Goal: Information Seeking & Learning: Learn about a topic

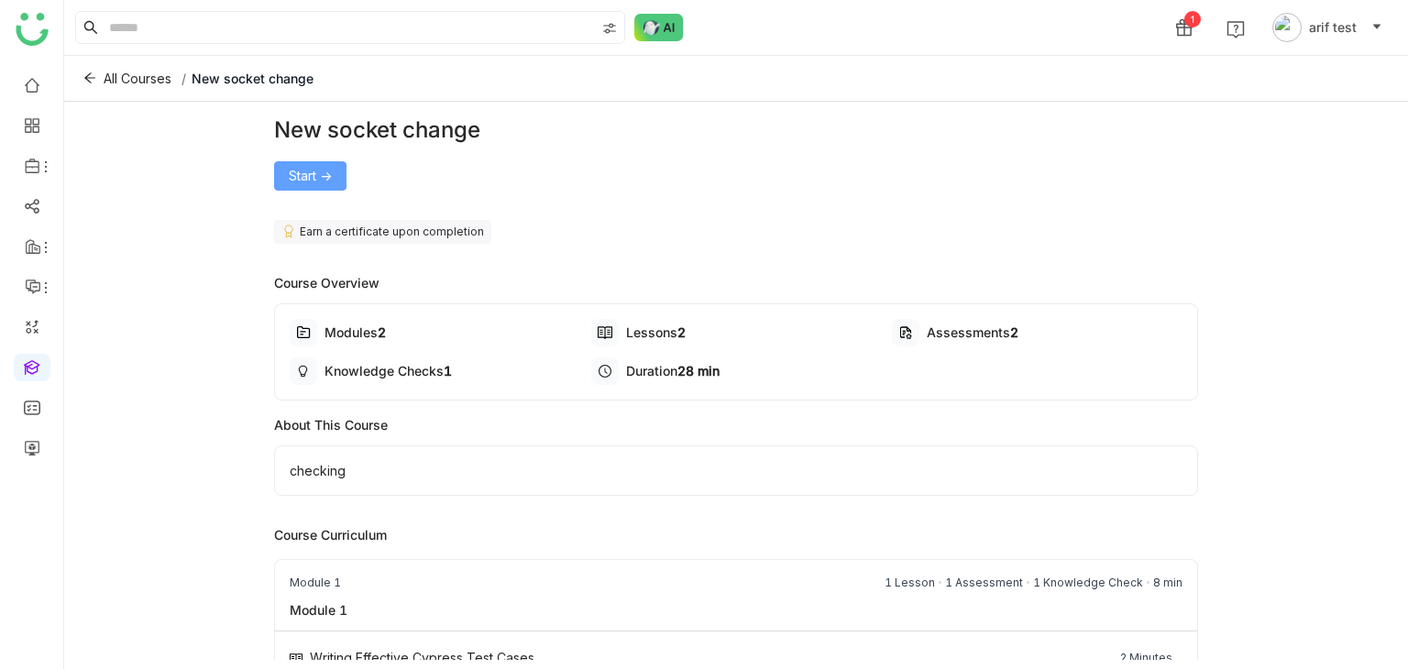
click at [316, 177] on span "Start ->" at bounding box center [310, 176] width 43 height 20
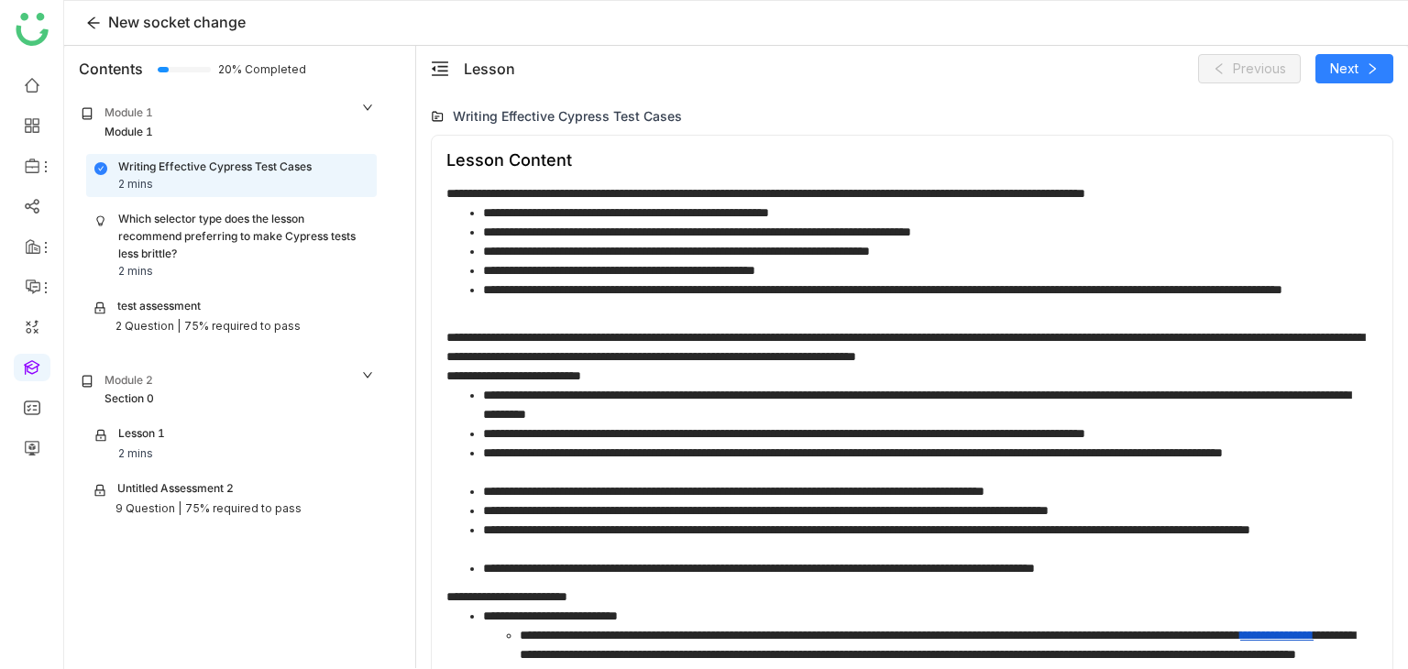
click at [256, 215] on div "Which selector type does the lesson recommend preferring to make Cypress tests …" at bounding box center [243, 237] width 250 height 52
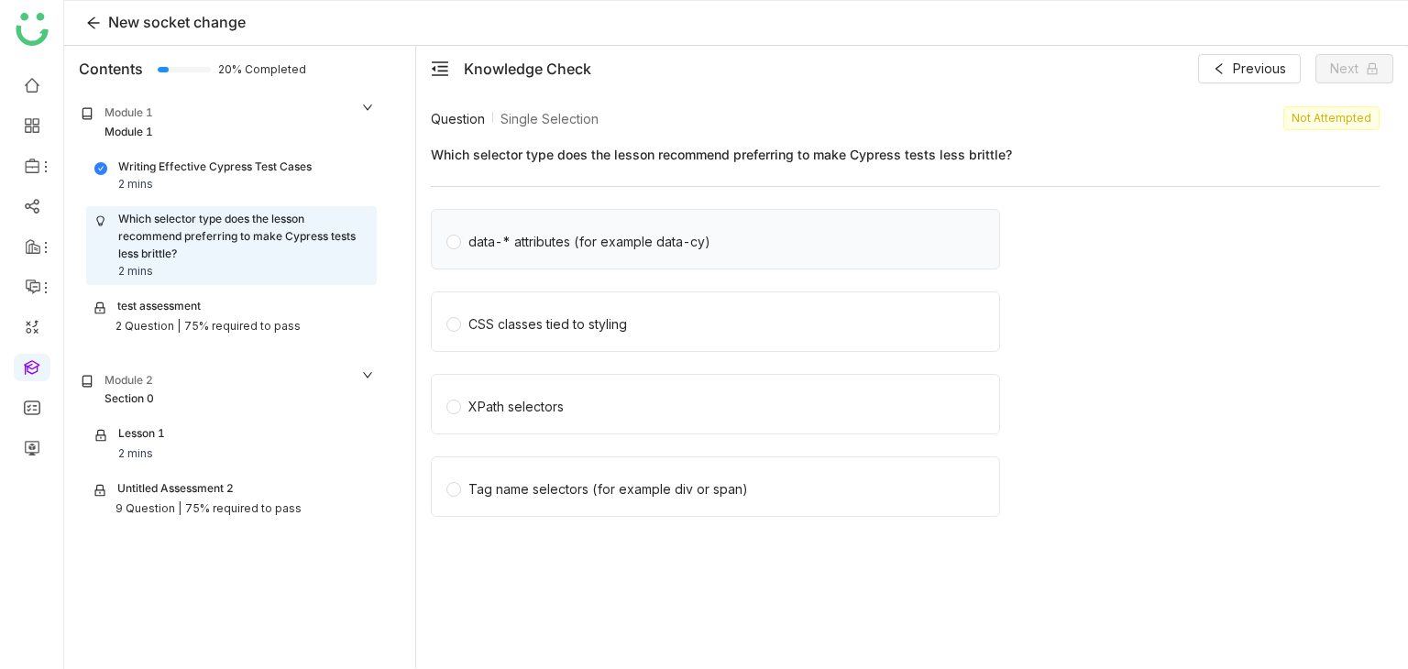
click at [545, 240] on div "data-* attributes (for example data-cy)" at bounding box center [590, 242] width 242 height 20
click at [1366, 72] on icon at bounding box center [1372, 68] width 13 height 13
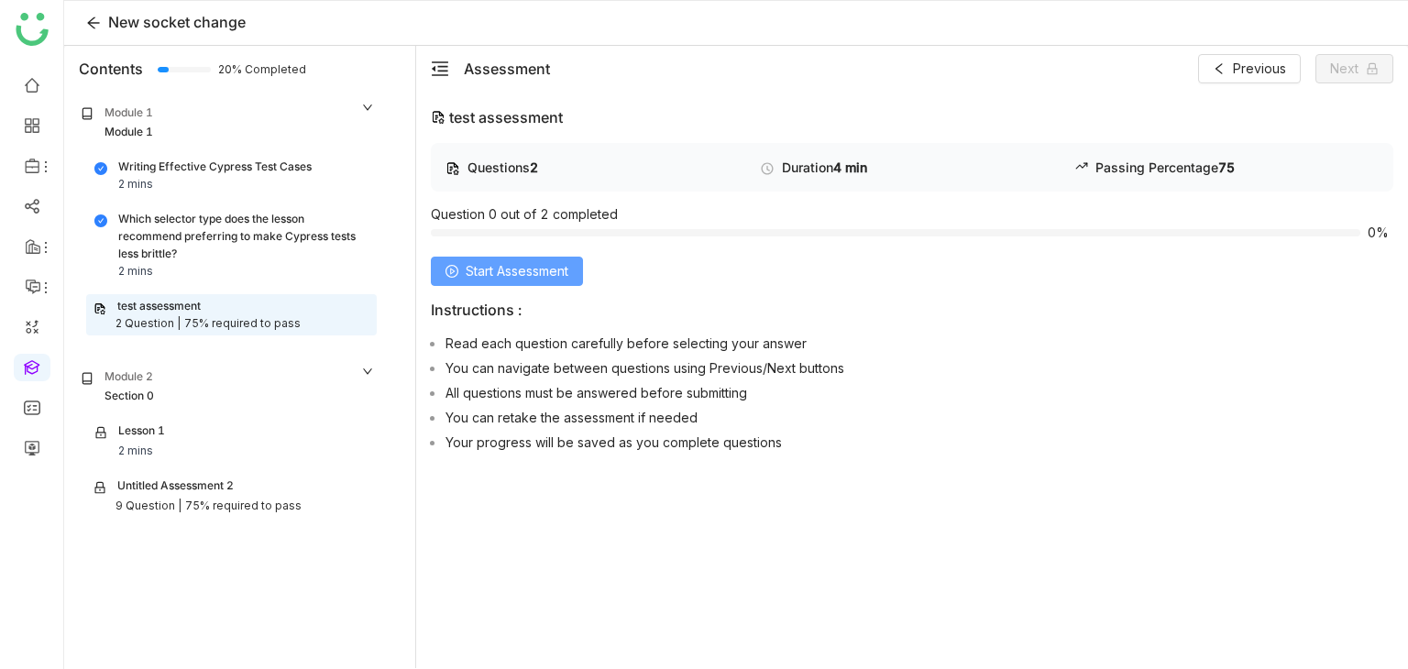
click at [548, 260] on button "Start Assessment" at bounding box center [507, 271] width 152 height 29
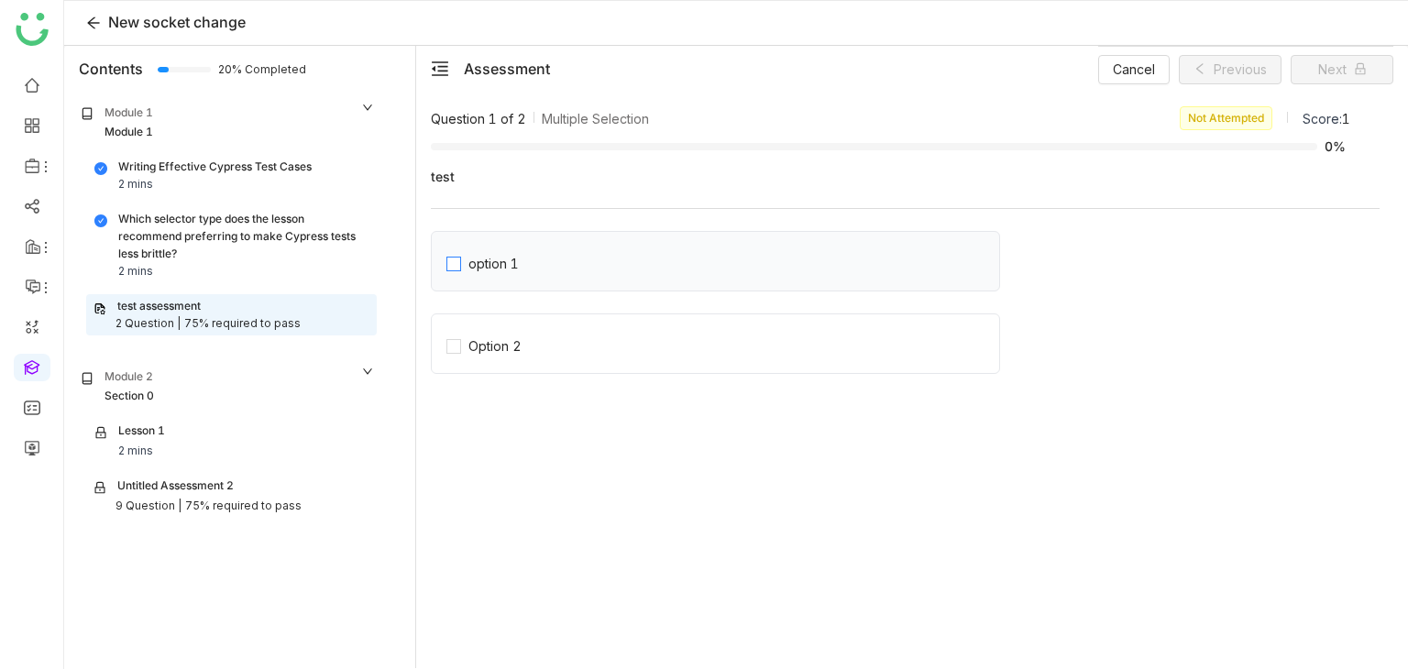
click at [548, 260] on label "option 1" at bounding box center [723, 261] width 553 height 26
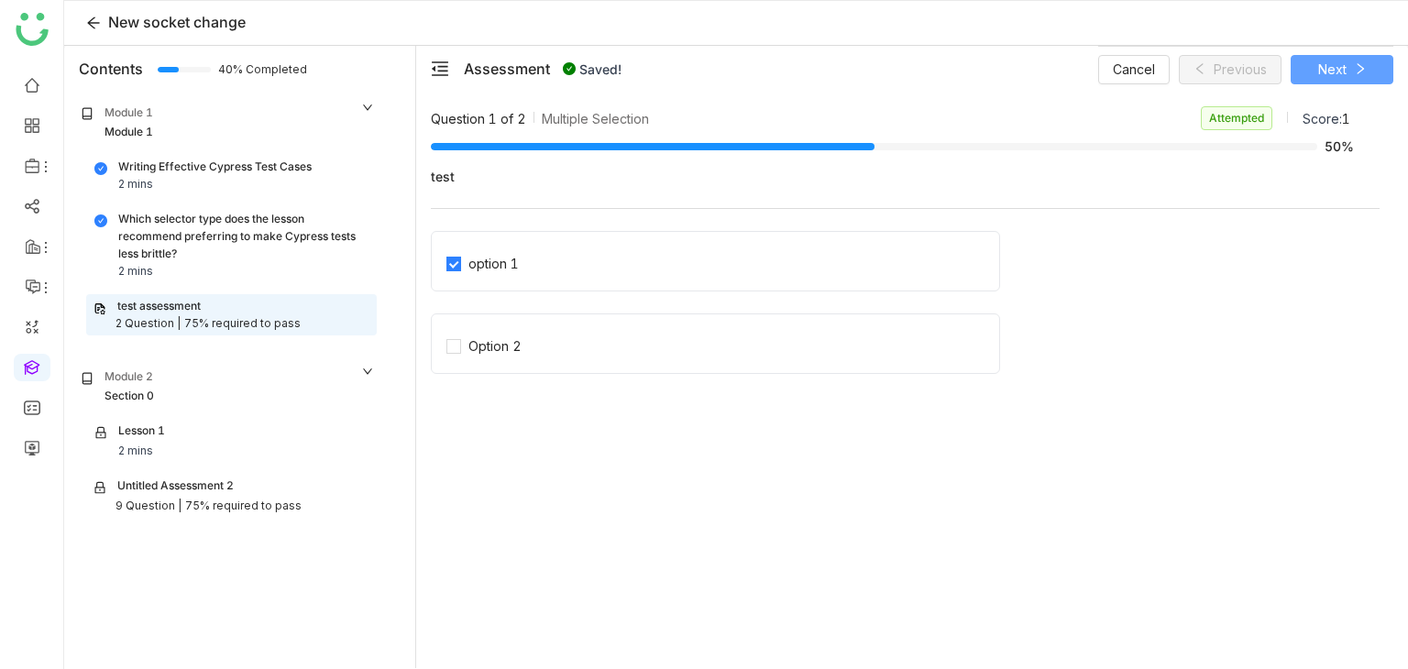
click at [1309, 74] on button "Next" at bounding box center [1342, 69] width 103 height 29
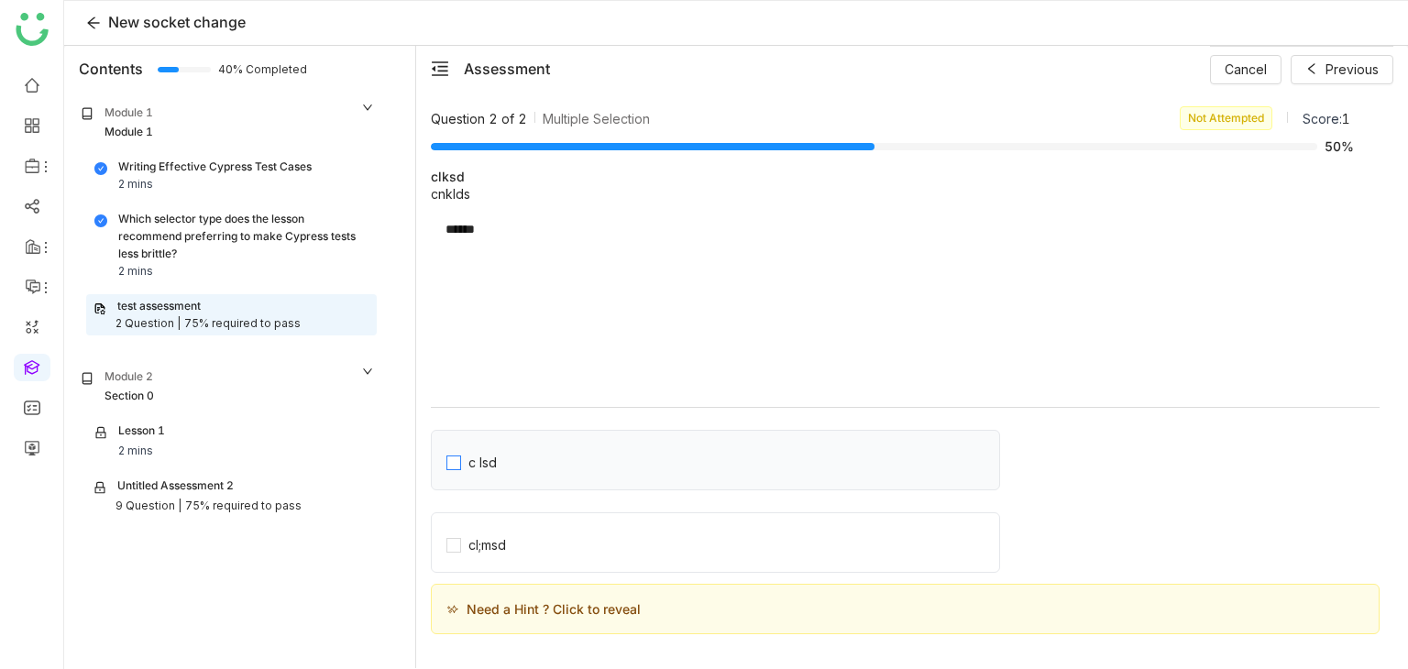
click at [544, 458] on label "c lsd" at bounding box center [723, 460] width 553 height 26
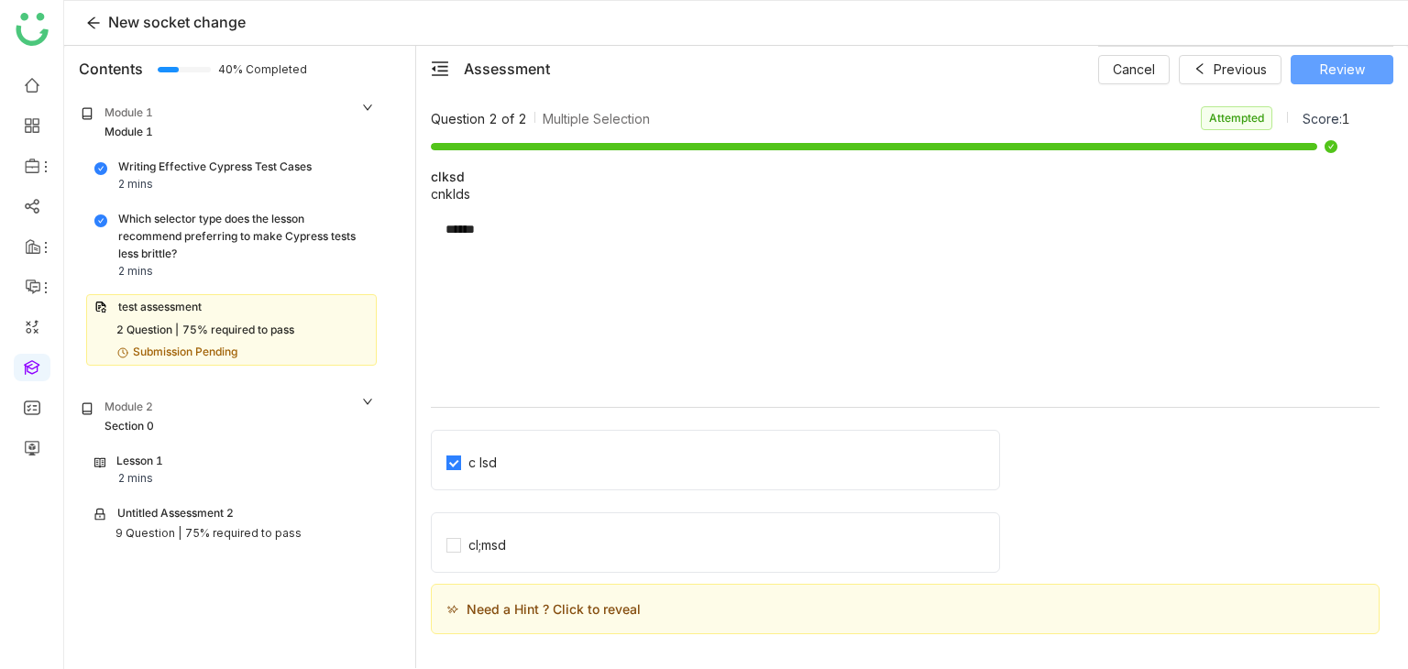
click at [1383, 63] on button "Review" at bounding box center [1342, 69] width 103 height 29
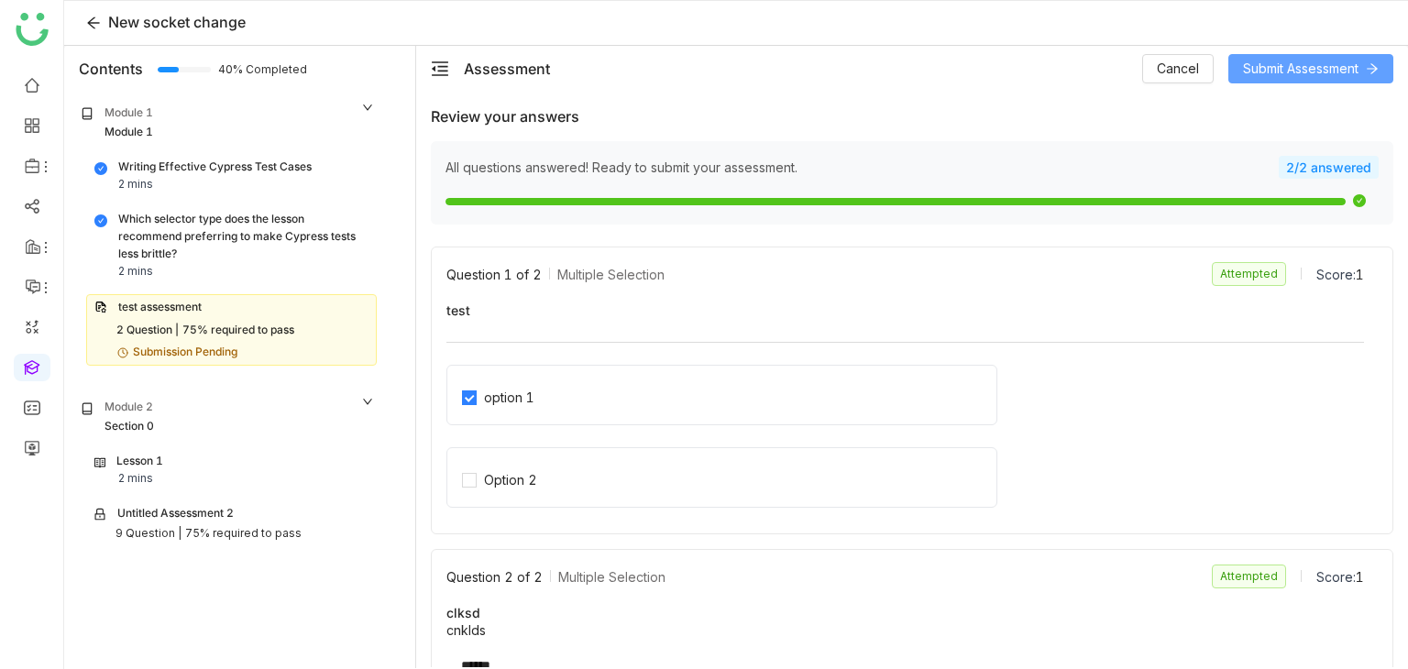
click at [1383, 63] on button "Submit Assessment" at bounding box center [1311, 68] width 165 height 29
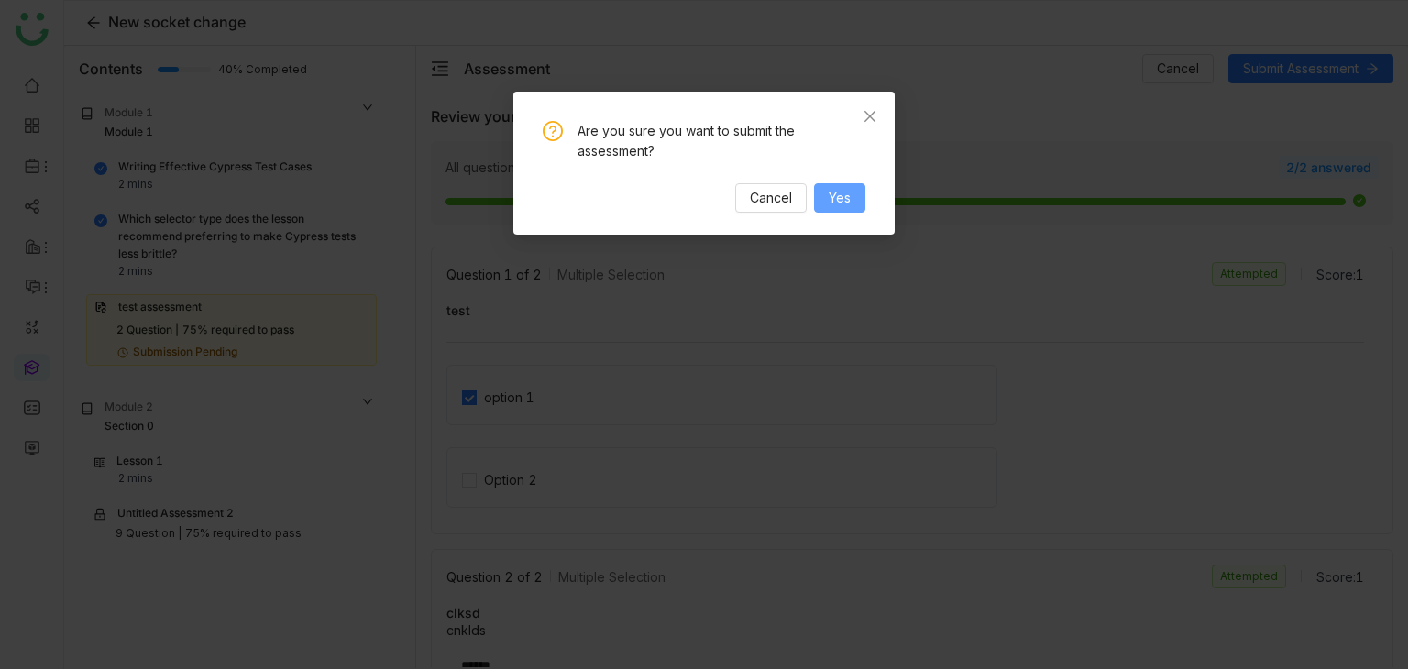
click at [849, 196] on span "Yes" at bounding box center [840, 198] width 22 height 20
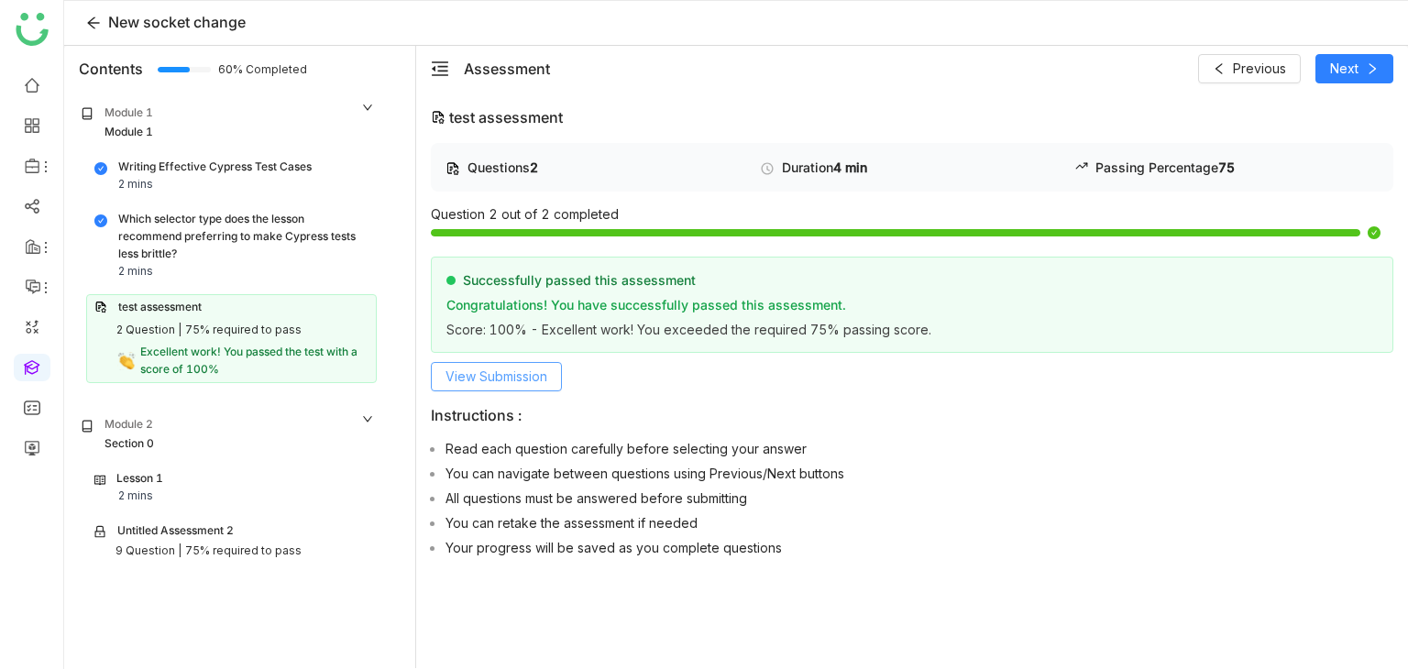
click at [510, 374] on span "View Submission" at bounding box center [497, 377] width 102 height 20
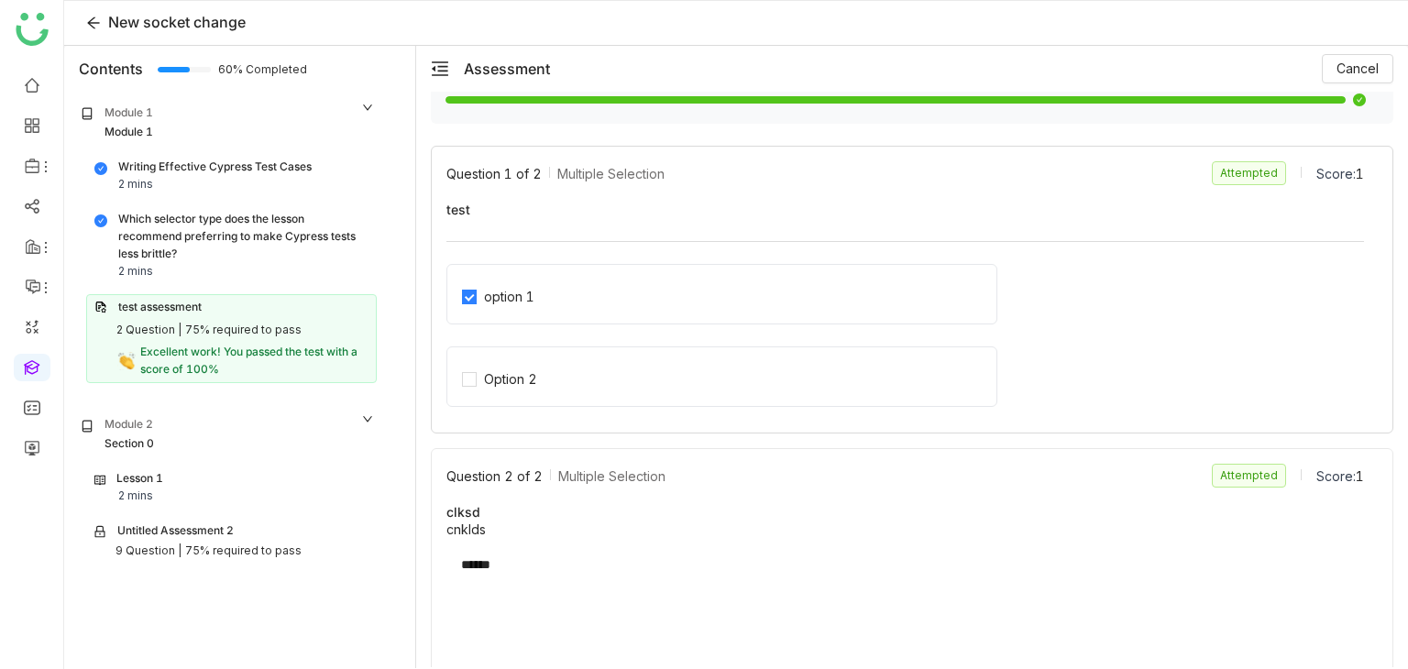
scroll to position [114, 0]
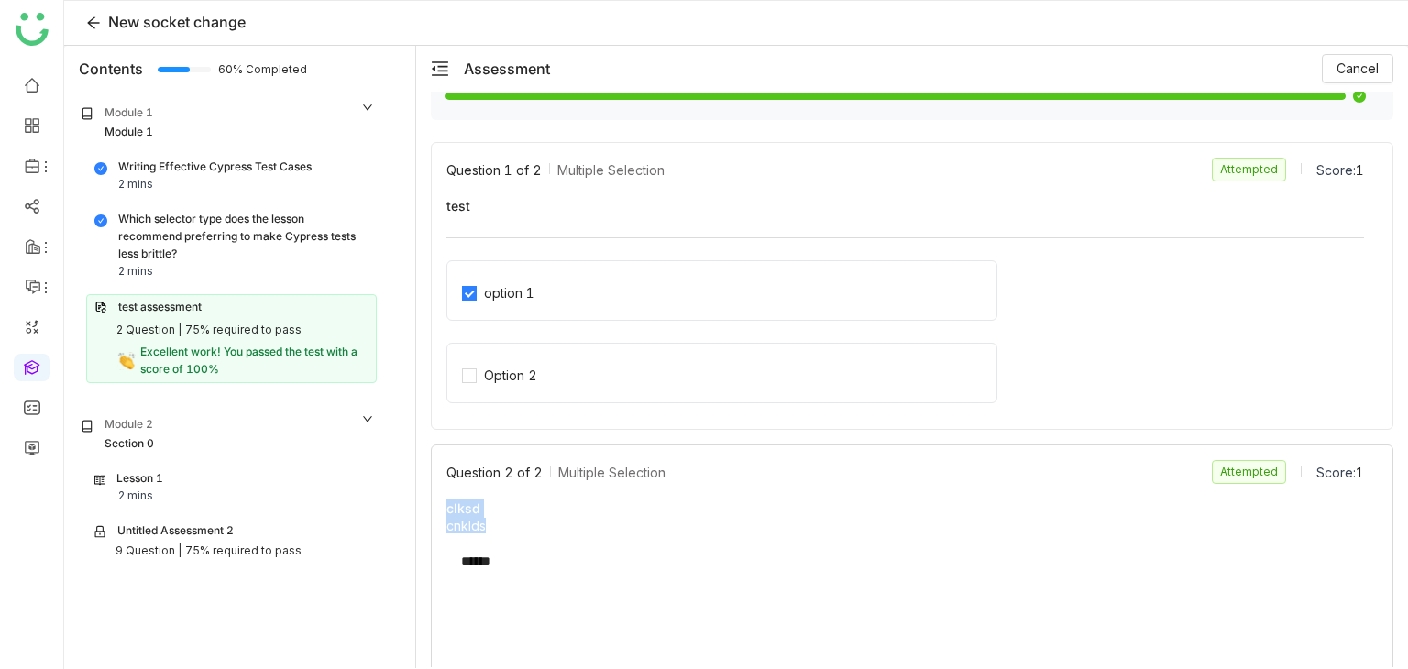
drag, startPoint x: 490, startPoint y: 522, endPoint x: 449, endPoint y: 492, distance: 49.9
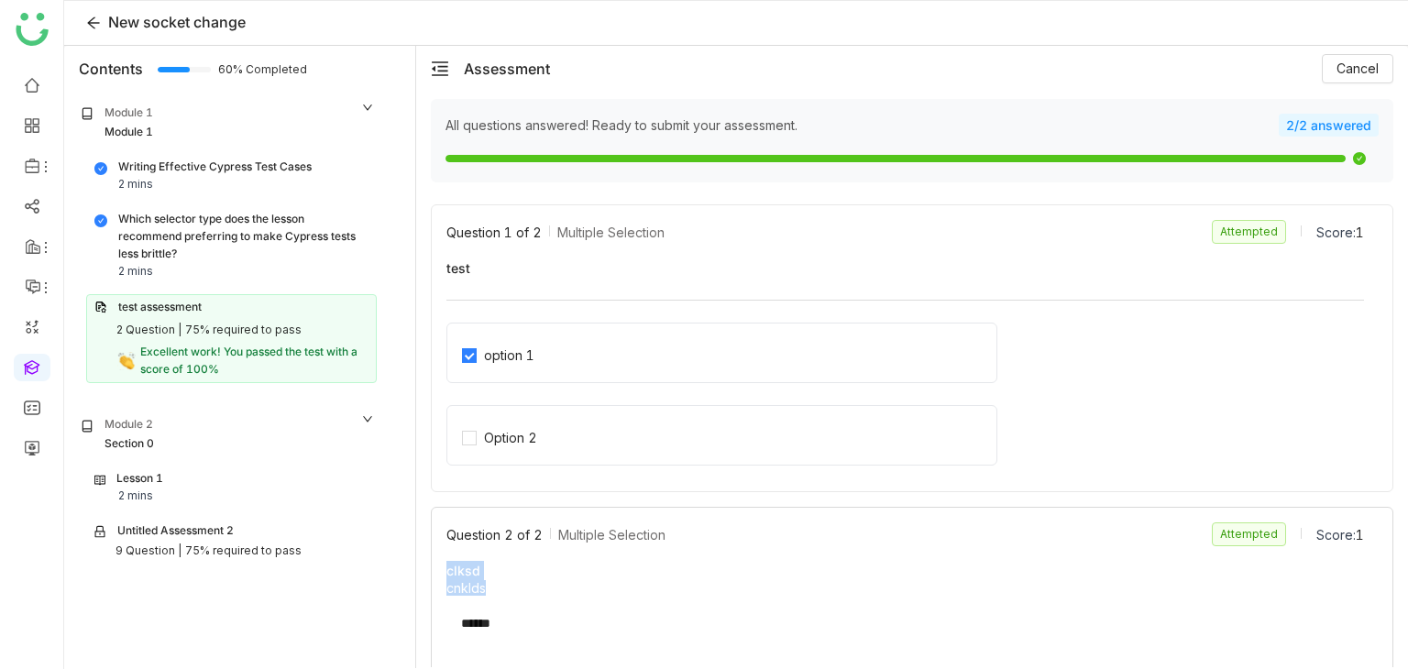
scroll to position [0, 0]
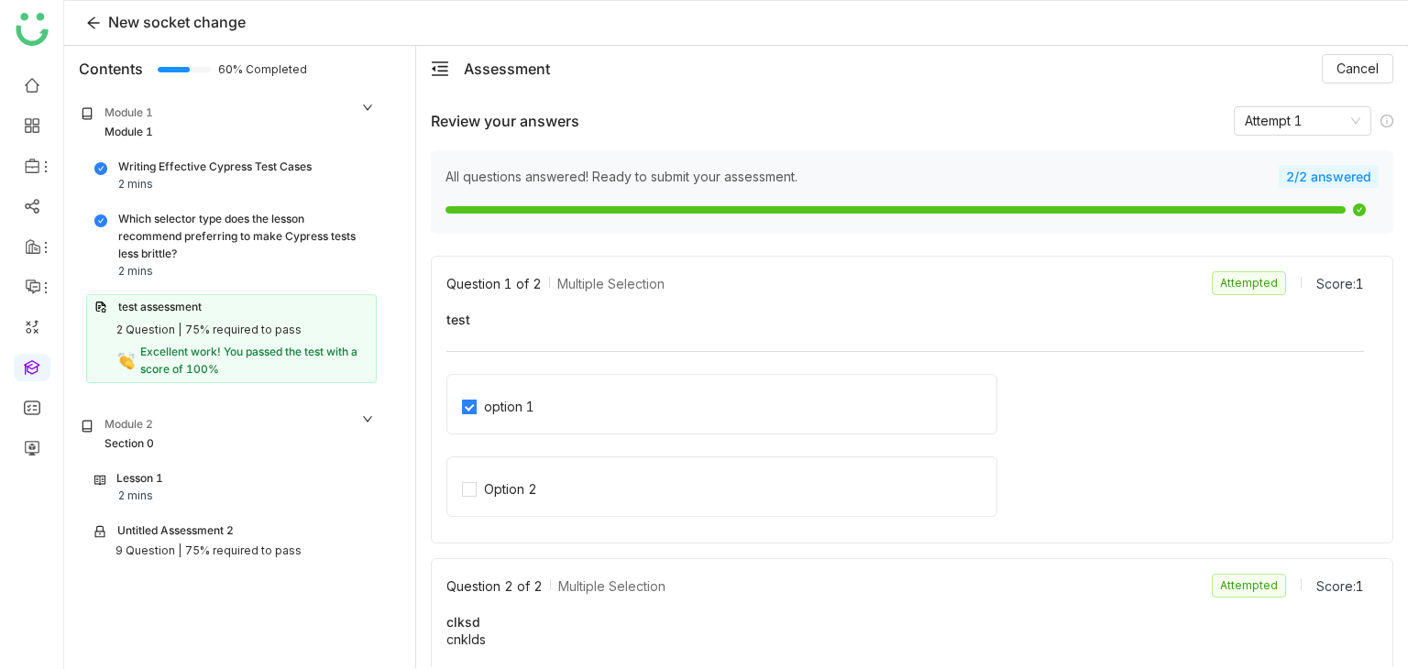
click at [194, 444] on div "Section 0" at bounding box center [228, 444] width 294 height 17
click at [218, 491] on div "Lesson 1 2 mins" at bounding box center [231, 487] width 274 height 35
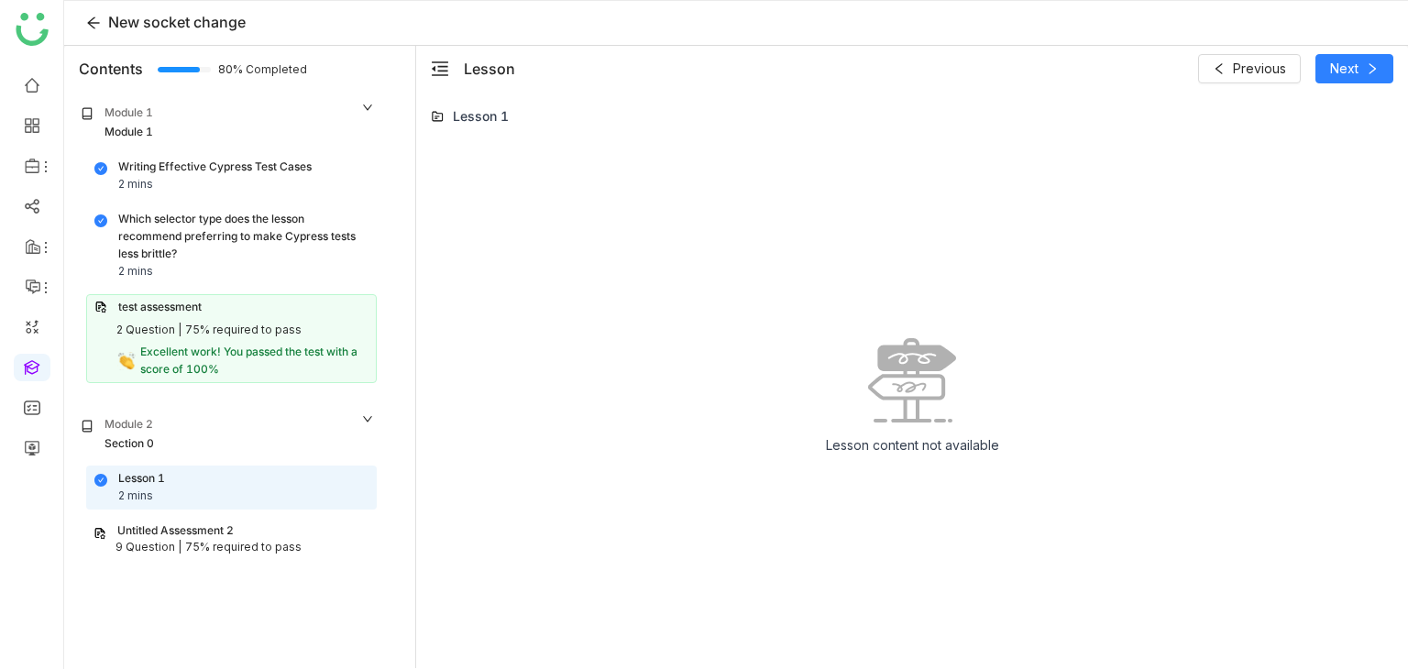
click at [249, 539] on div "75% required to pass" at bounding box center [243, 547] width 116 height 17
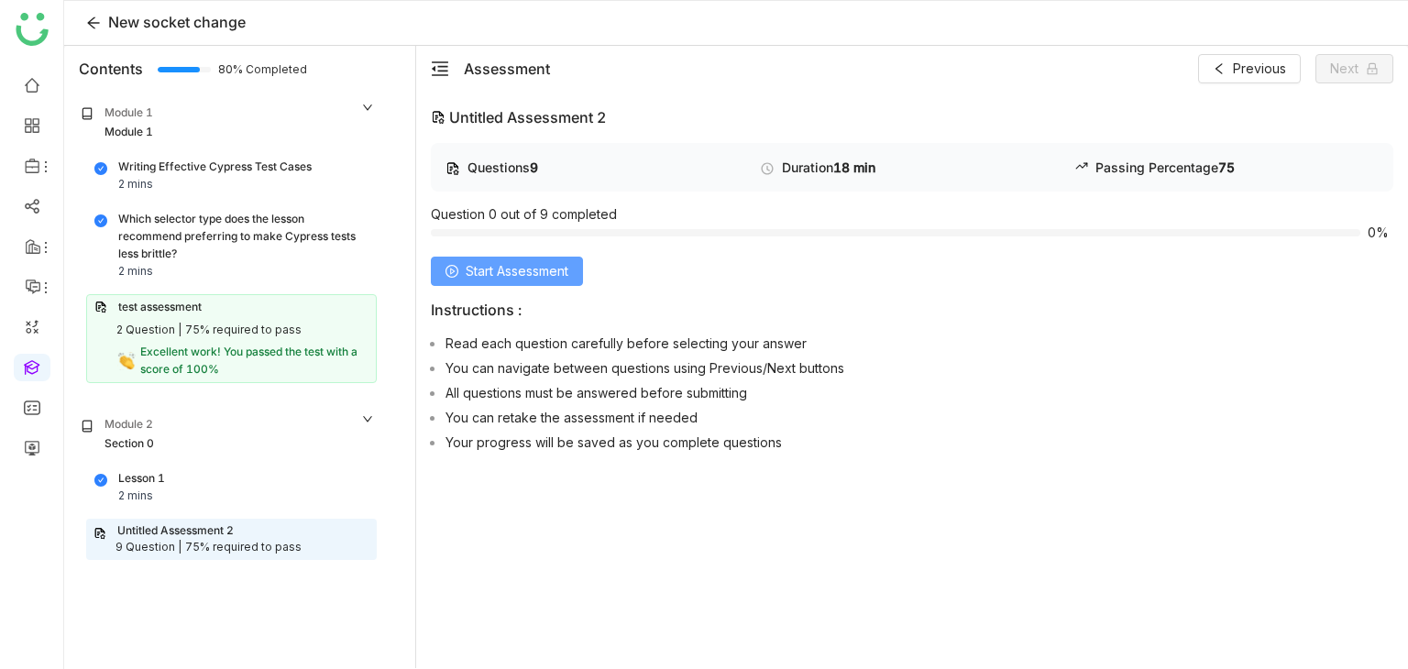
click at [565, 257] on button "Start Assessment" at bounding box center [507, 271] width 152 height 29
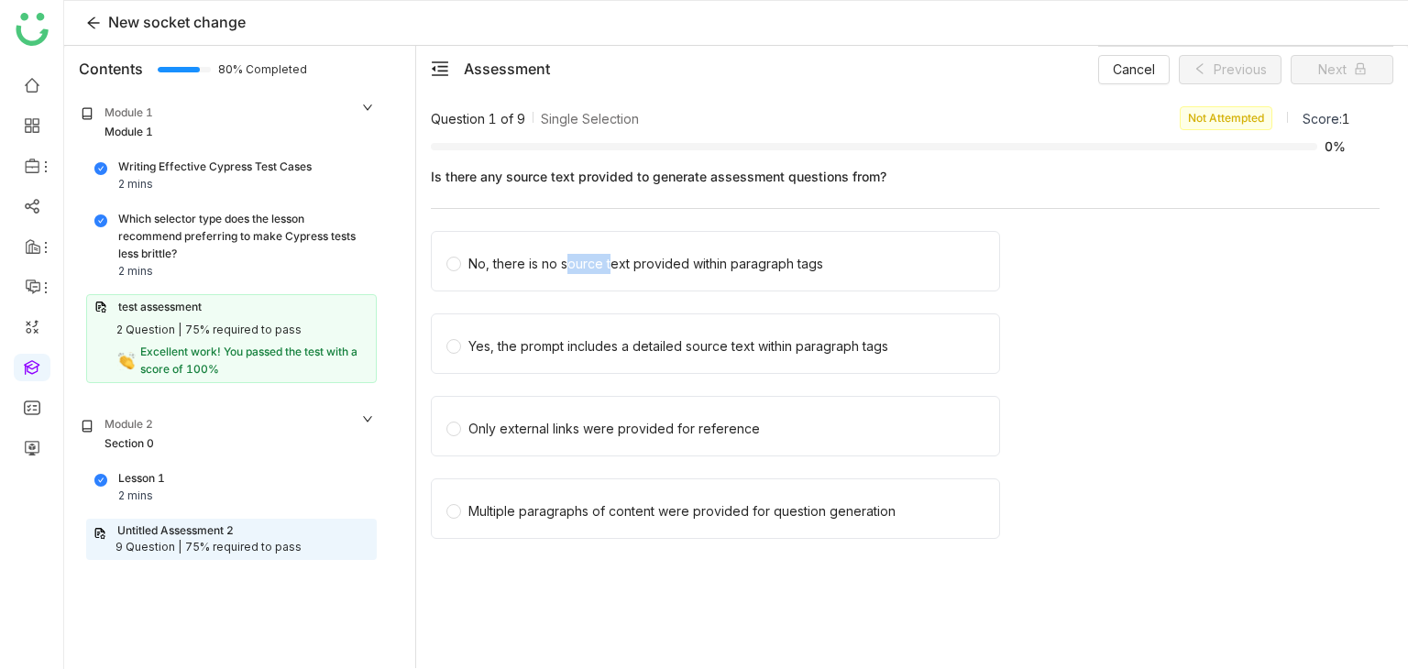
click at [565, 257] on div "No, there is no source text provided within paragraph tags" at bounding box center [646, 264] width 355 height 20
click at [1368, 60] on button "Next" at bounding box center [1342, 69] width 103 height 29
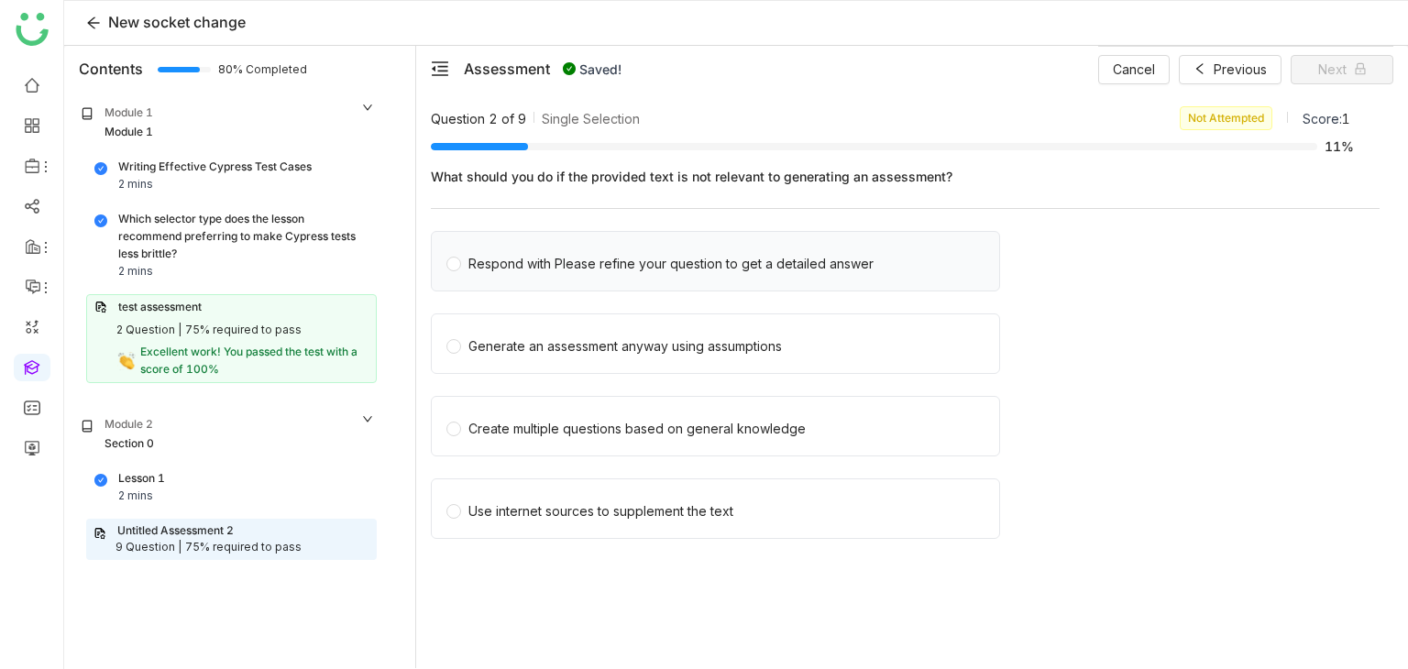
click at [514, 259] on div "Respond with Please refine your question to get a detailed answer" at bounding box center [671, 264] width 405 height 20
click at [1361, 74] on icon at bounding box center [1360, 68] width 13 height 13
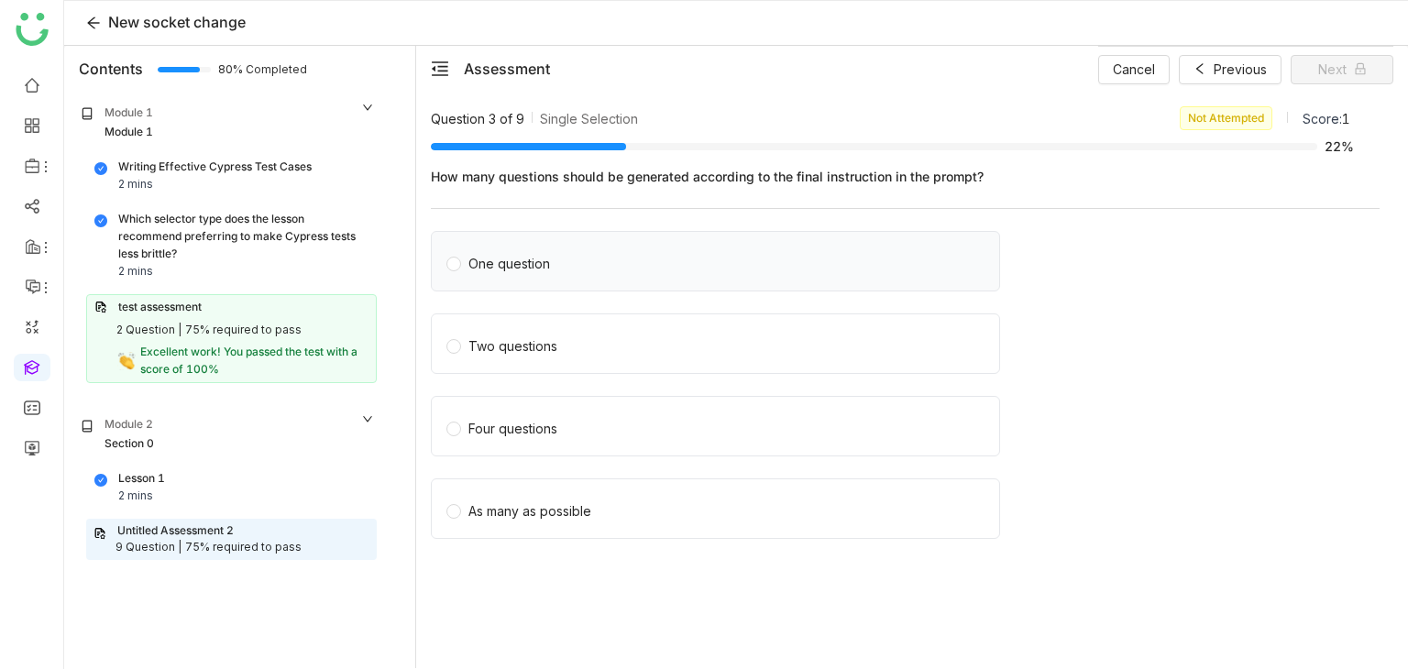
click at [531, 286] on div "One question" at bounding box center [715, 261] width 569 height 61
click at [519, 267] on div "One question" at bounding box center [510, 264] width 82 height 20
click at [1370, 57] on button "Next" at bounding box center [1342, 69] width 103 height 29
click at [560, 254] on label "Single quotes" at bounding box center [720, 261] width 546 height 26
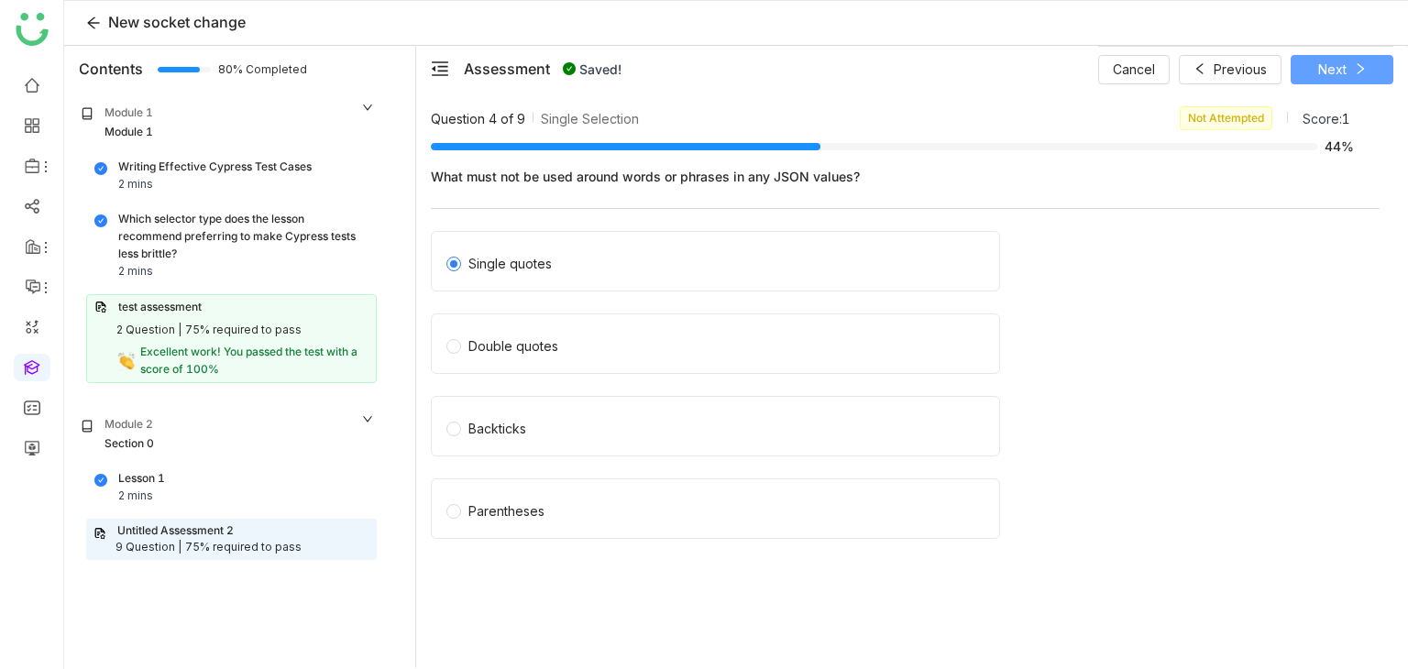
click at [1362, 78] on button "Next" at bounding box center [1342, 69] width 103 height 29
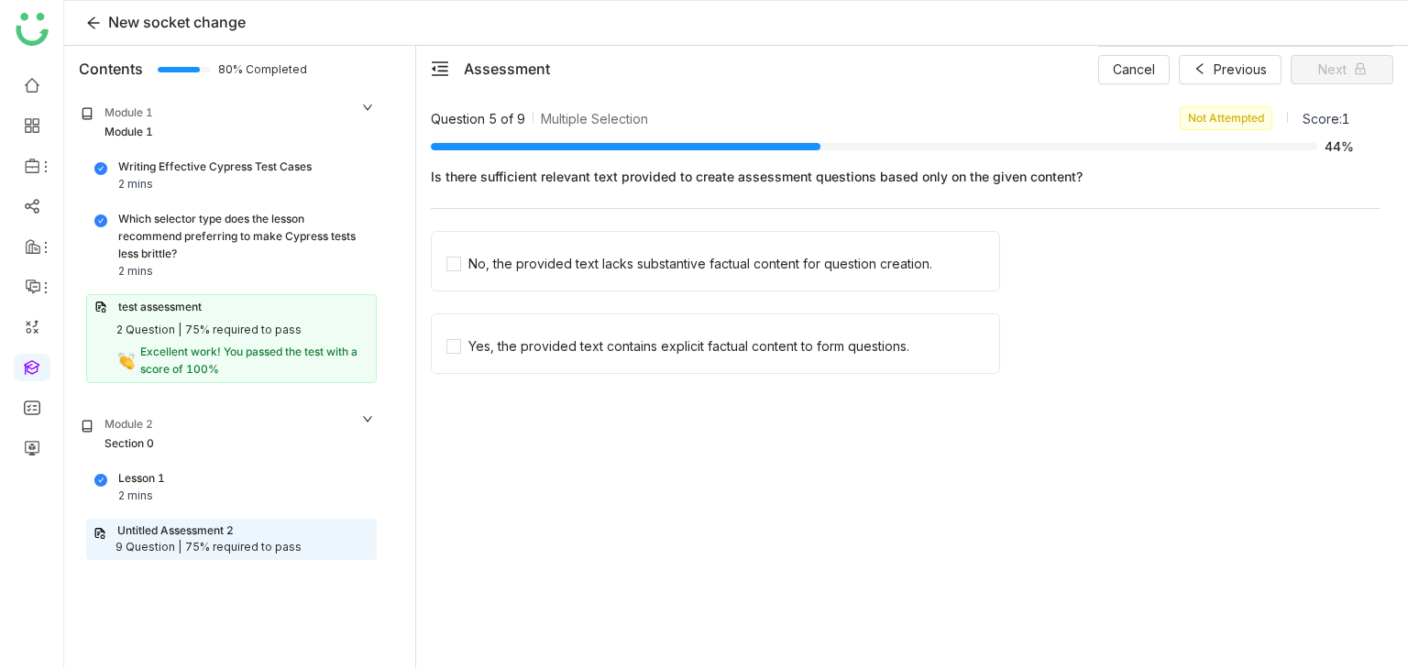
click at [237, 467] on div "Lesson 1 2 mins" at bounding box center [231, 488] width 289 height 42
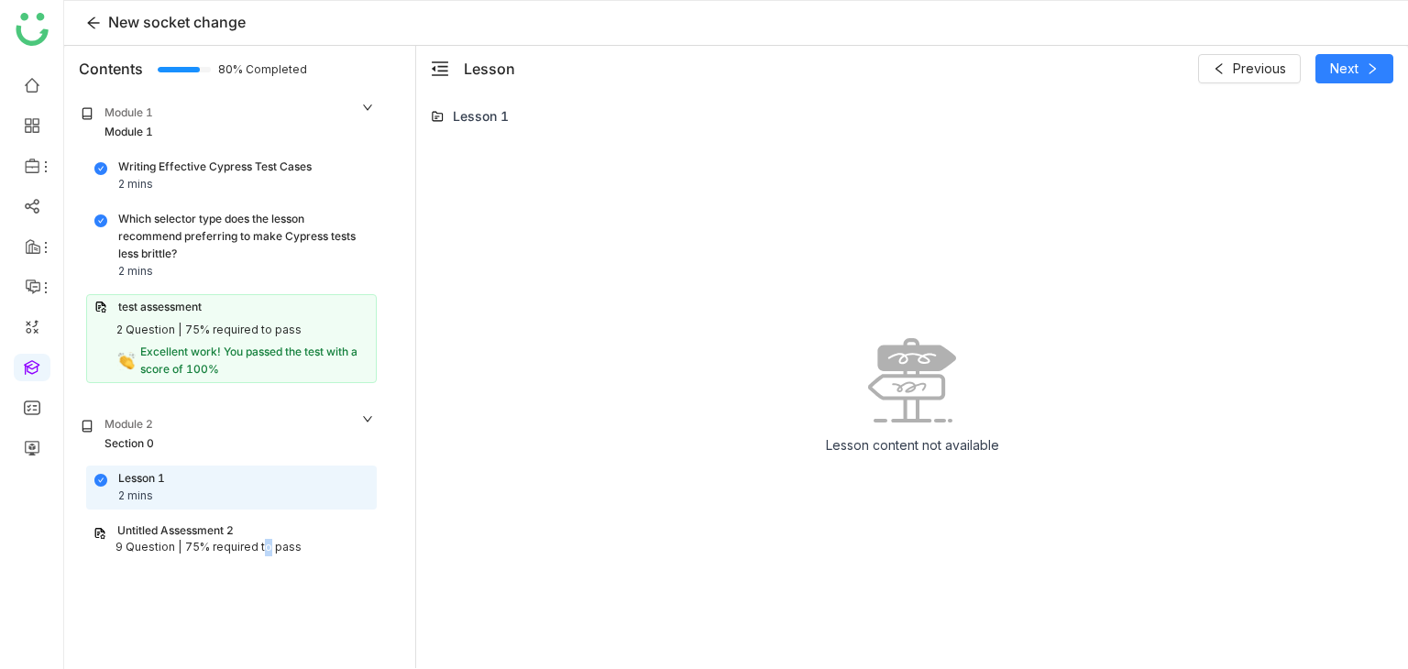
click at [258, 546] on div "75% required to pass" at bounding box center [243, 547] width 116 height 17
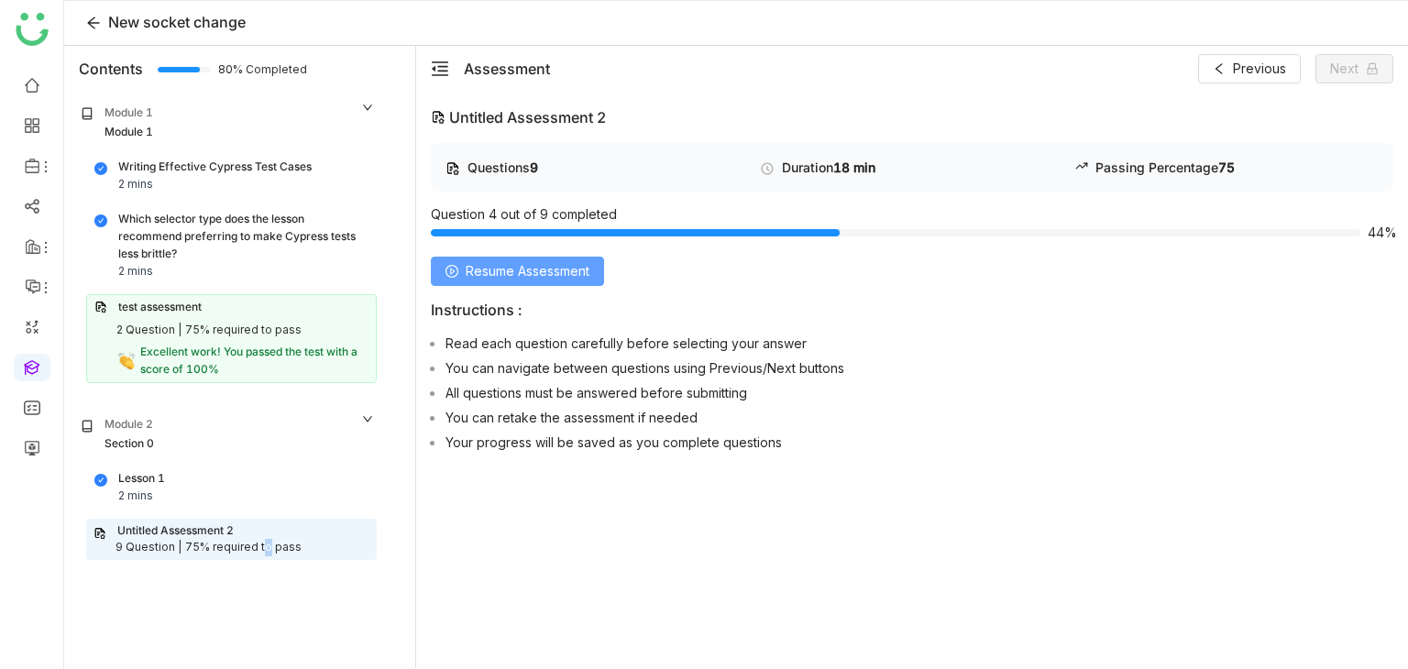
click at [543, 261] on span "Resume Assessment" at bounding box center [528, 271] width 124 height 20
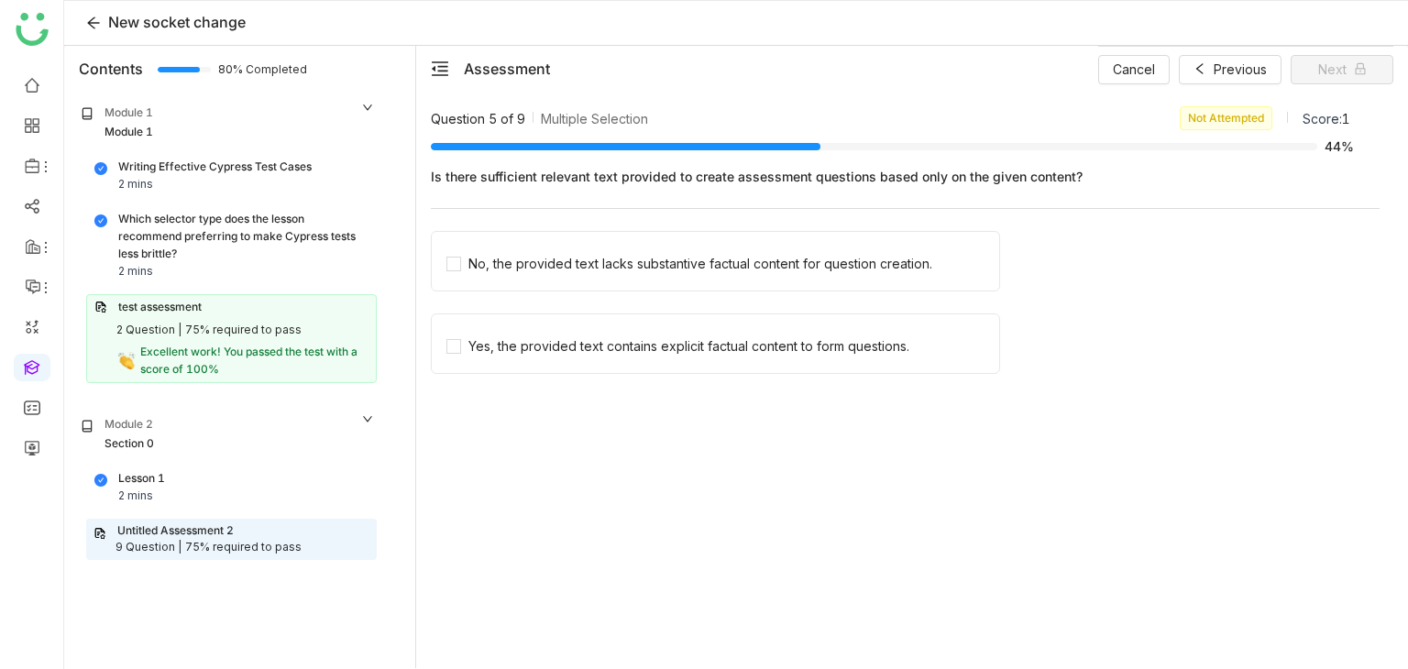
click at [543, 260] on div "No, the provided text lacks substantive factual content for question creation." at bounding box center [701, 264] width 464 height 20
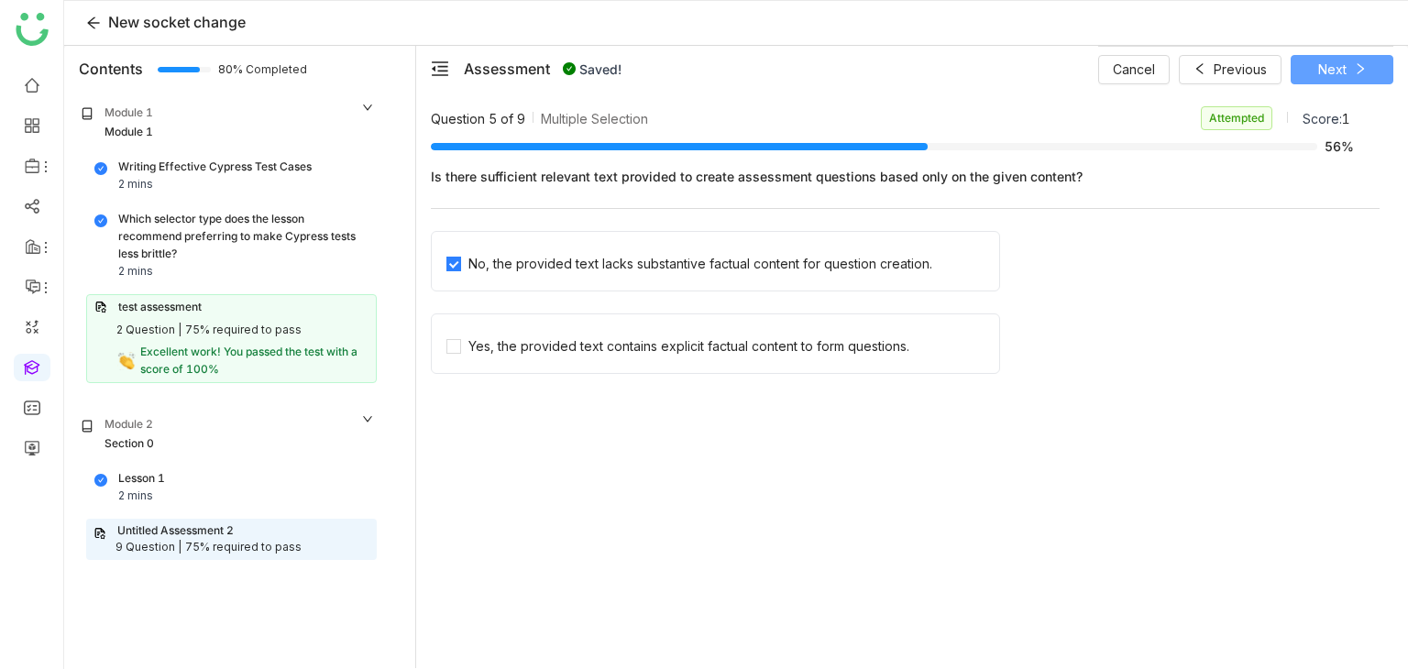
click at [1381, 56] on button "Next" at bounding box center [1342, 69] width 103 height 29
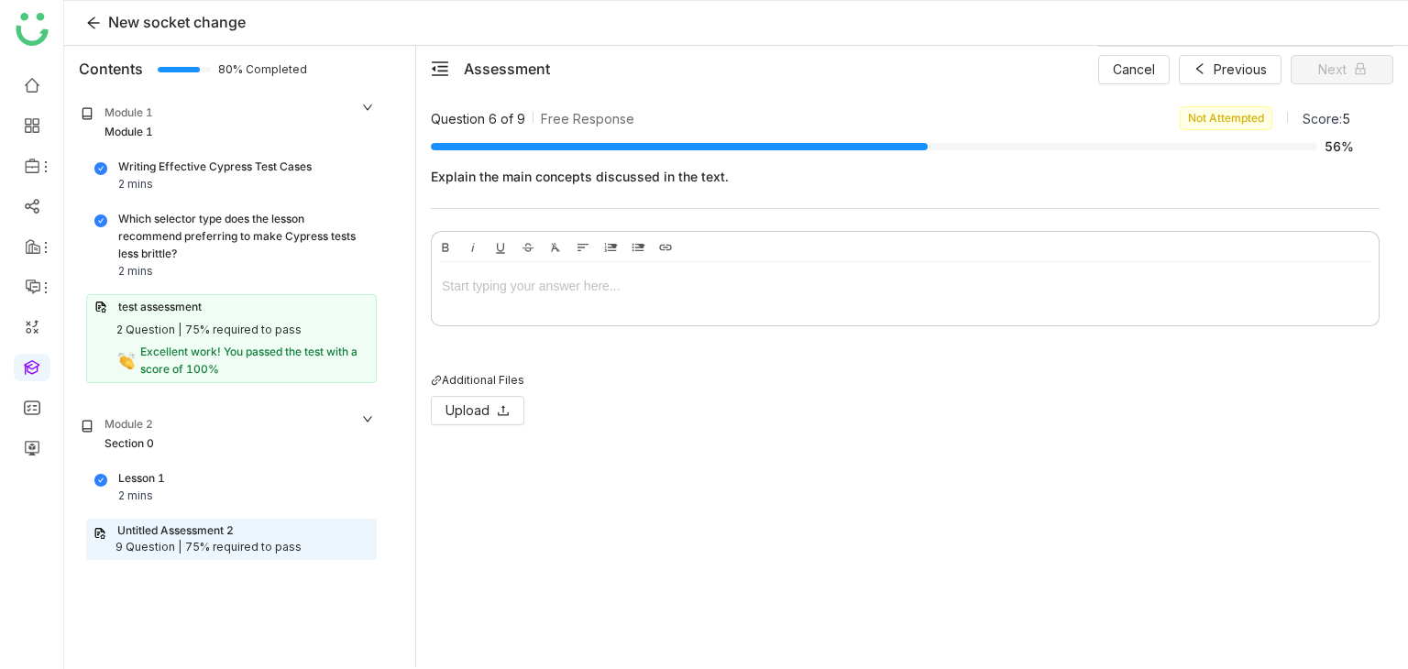
click at [649, 294] on div at bounding box center [905, 286] width 927 height 20
click at [248, 558] on nz-collapse-panel "Module 2 Section 0 Lesson 1 2 mins Untitled Assessment 2 9 Question | 75% requi…" at bounding box center [228, 491] width 320 height 177
click at [580, 334] on div "Bold Italic Underline Strikethrough Clear Formatting Align Align Left Align Cen…" at bounding box center [905, 351] width 949 height 240
click at [592, 302] on div at bounding box center [905, 289] width 947 height 55
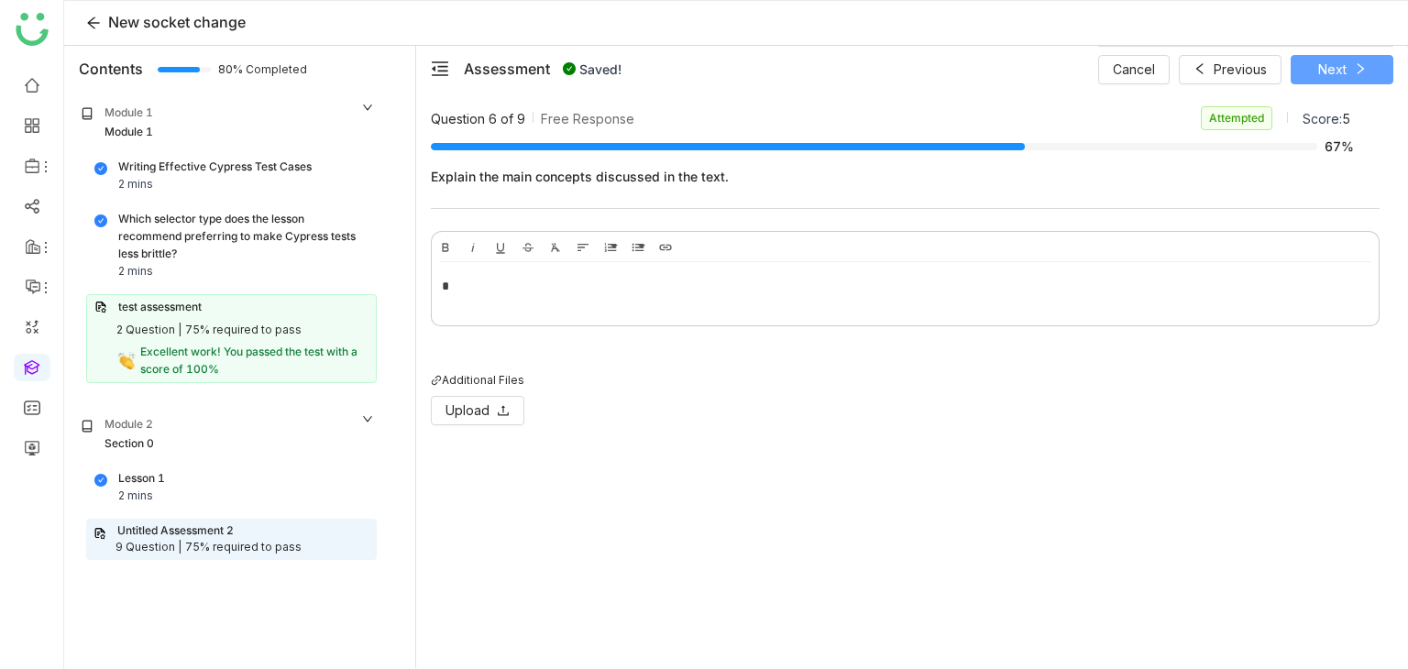
click at [1335, 77] on span "Next" at bounding box center [1333, 70] width 28 height 20
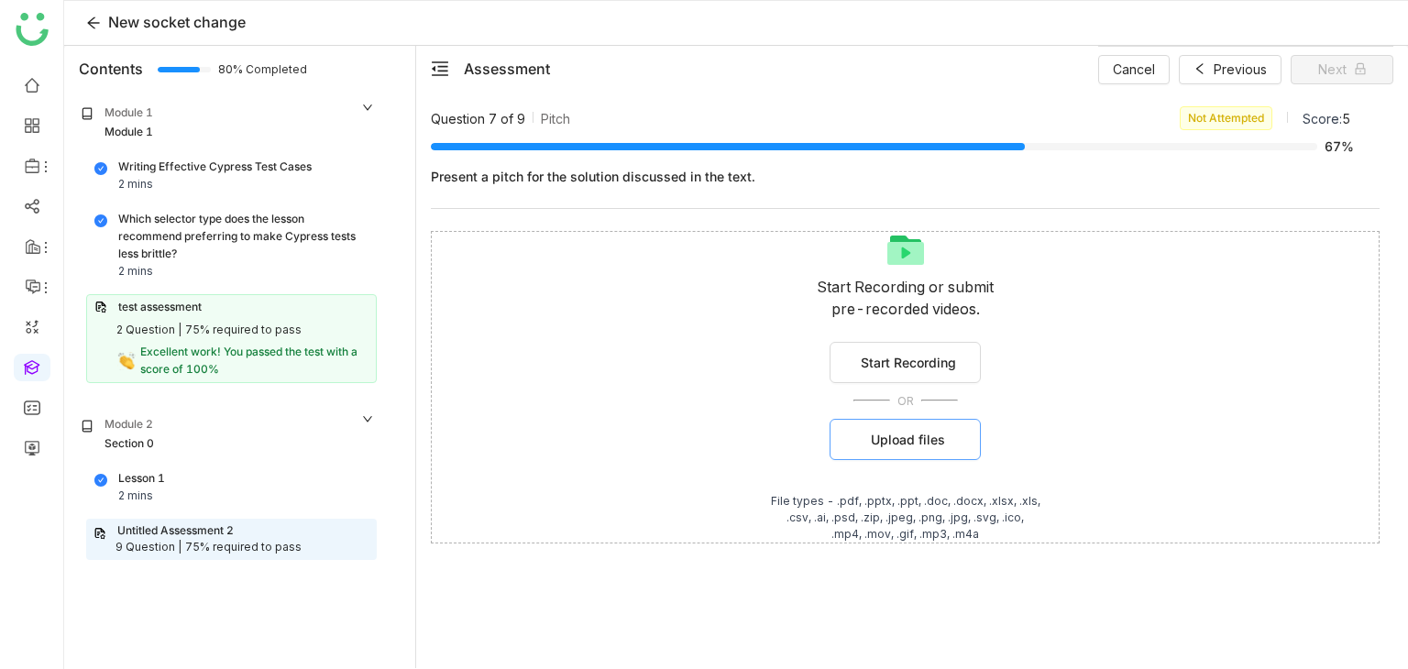
click at [919, 452] on button "Upload files" at bounding box center [905, 439] width 151 height 41
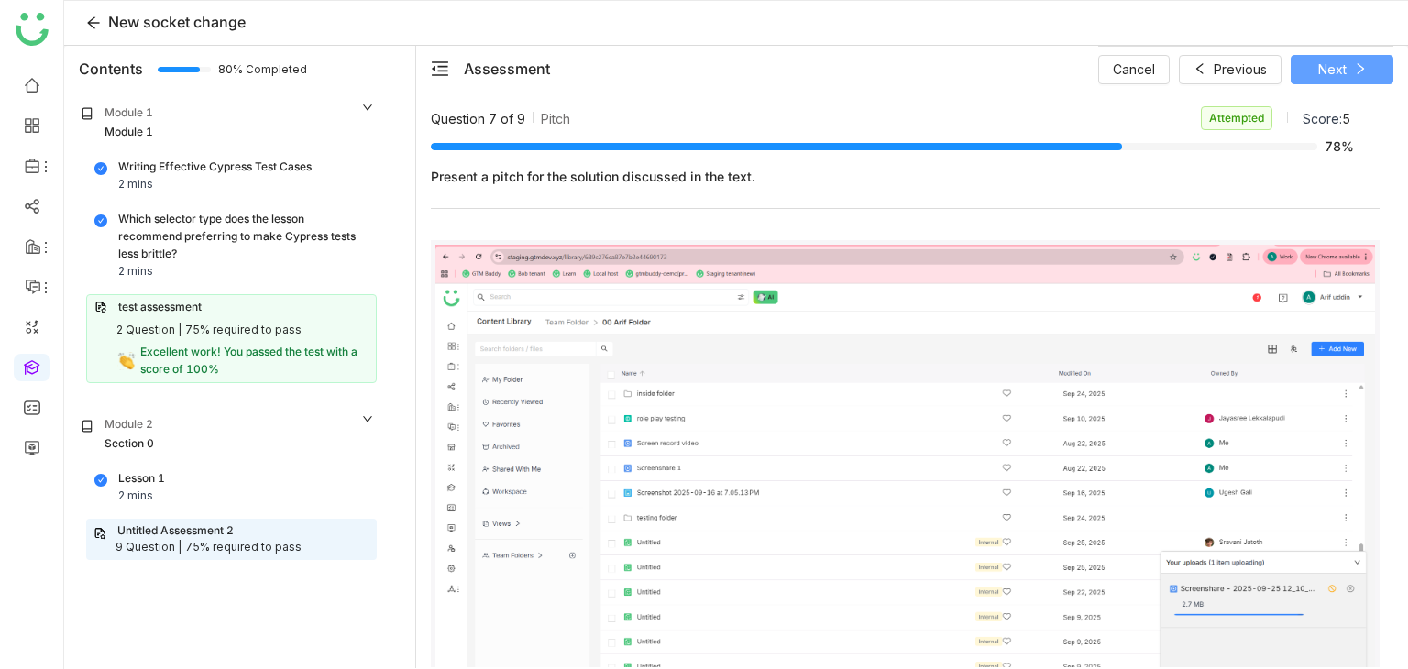
click at [1364, 55] on button "Next" at bounding box center [1342, 69] width 103 height 29
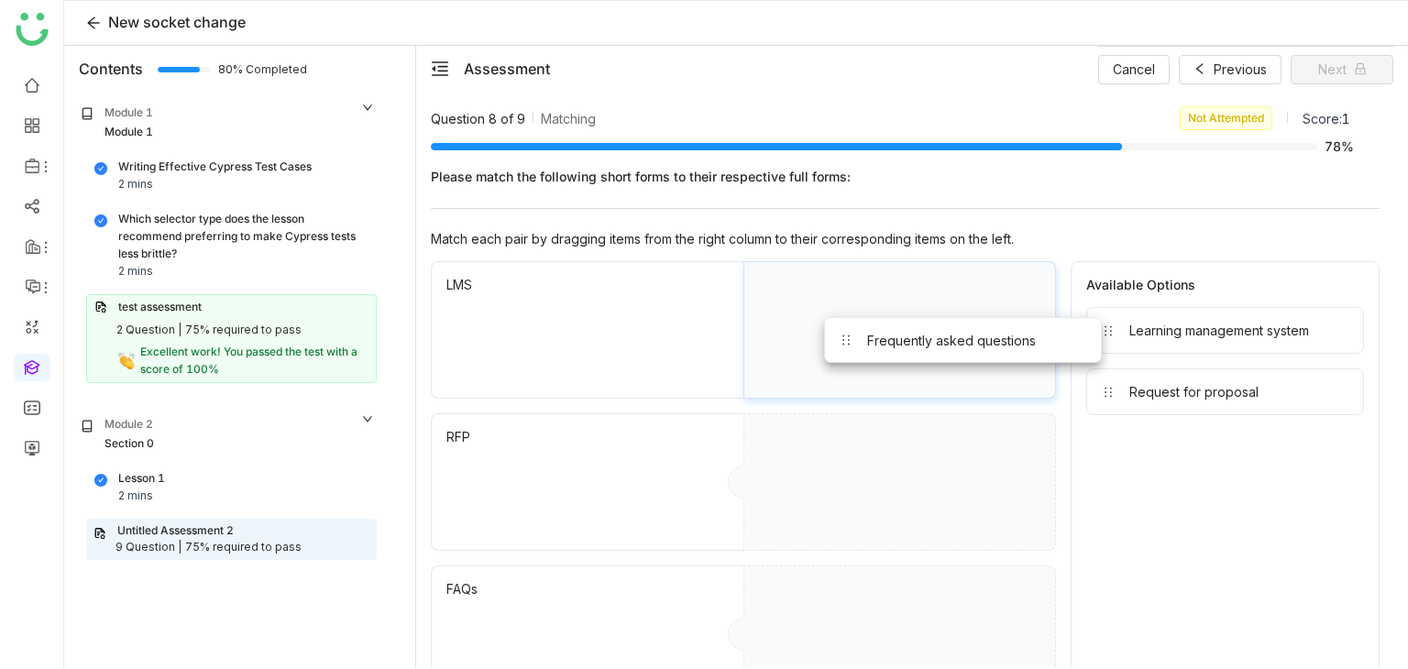
drag, startPoint x: 1166, startPoint y: 337, endPoint x: 898, endPoint y: 346, distance: 268.8
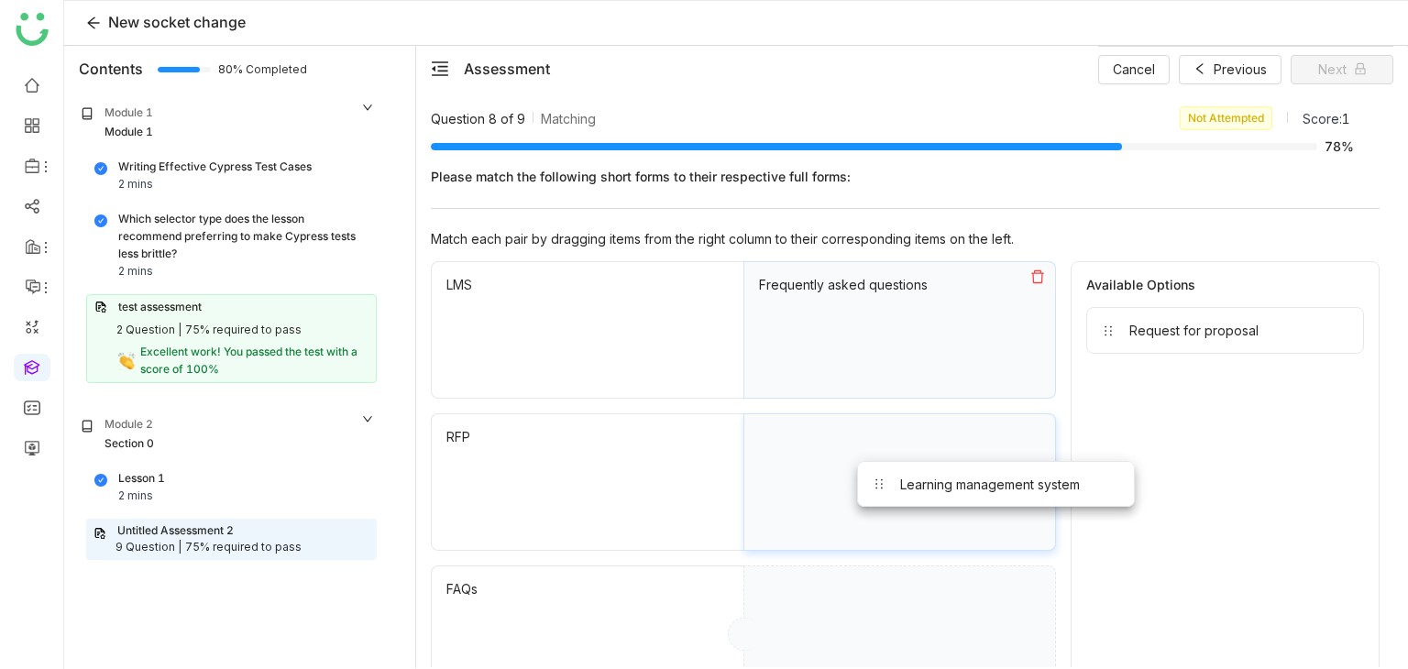
drag, startPoint x: 1168, startPoint y: 327, endPoint x: 932, endPoint y: 485, distance: 284.3
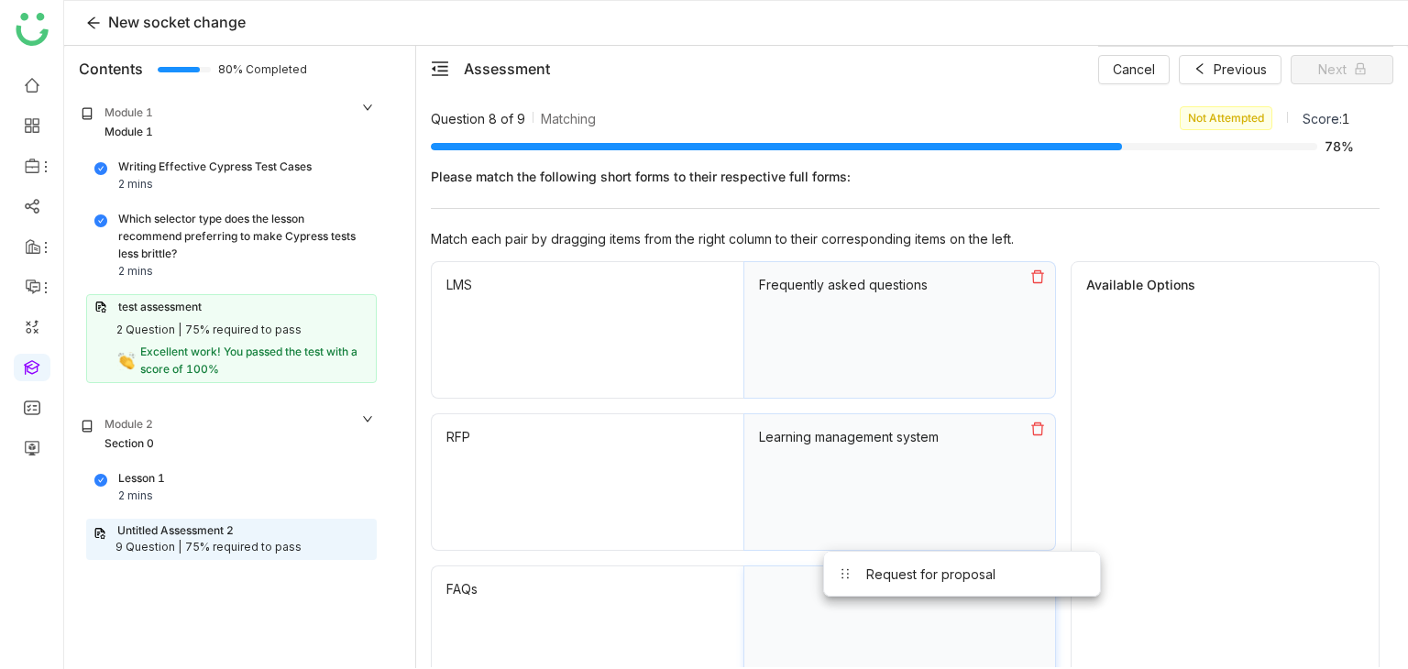
drag, startPoint x: 1205, startPoint y: 321, endPoint x: 900, endPoint y: 597, distance: 411.6
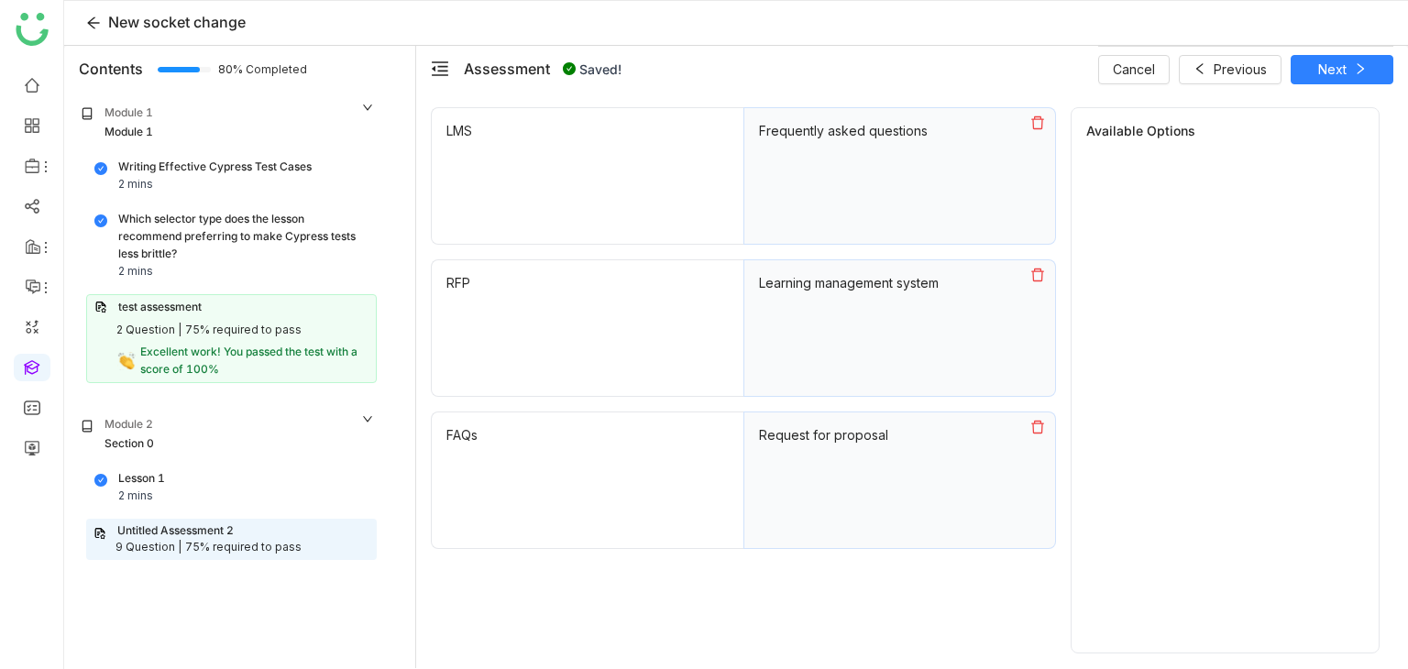
click at [1333, 94] on div "Question 8 of 9 Matching Attempted Score: 1 89% Please match the following shor…" at bounding box center [912, 380] width 992 height 576
click at [1347, 78] on button "Next" at bounding box center [1342, 69] width 103 height 29
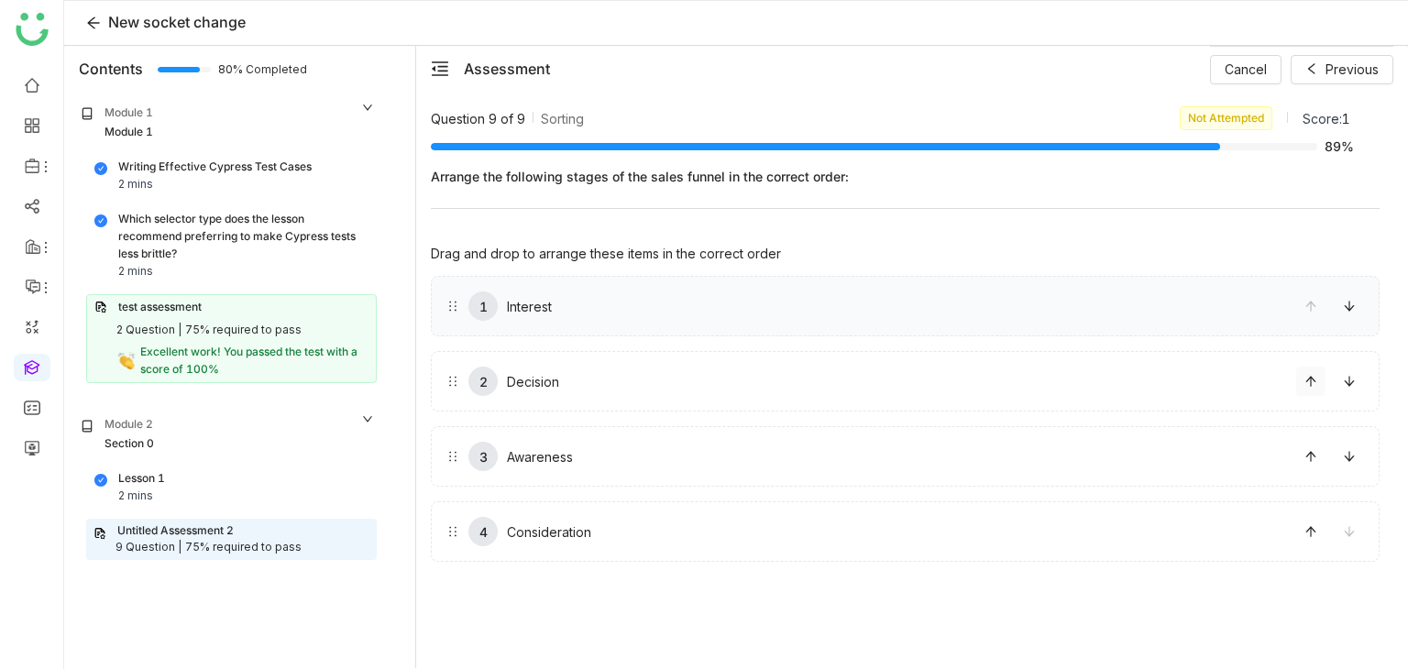
click at [1308, 384] on icon at bounding box center [1311, 381] width 13 height 13
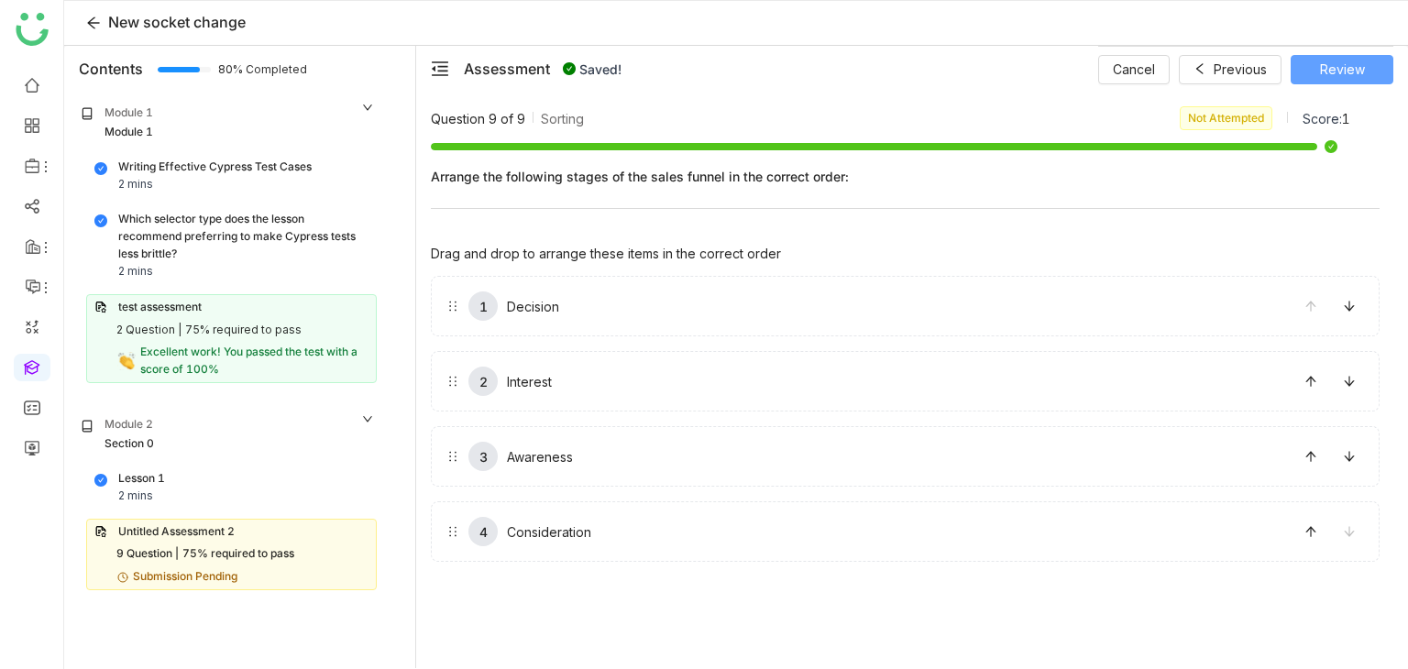
click at [1358, 60] on span "Review" at bounding box center [1342, 70] width 45 height 20
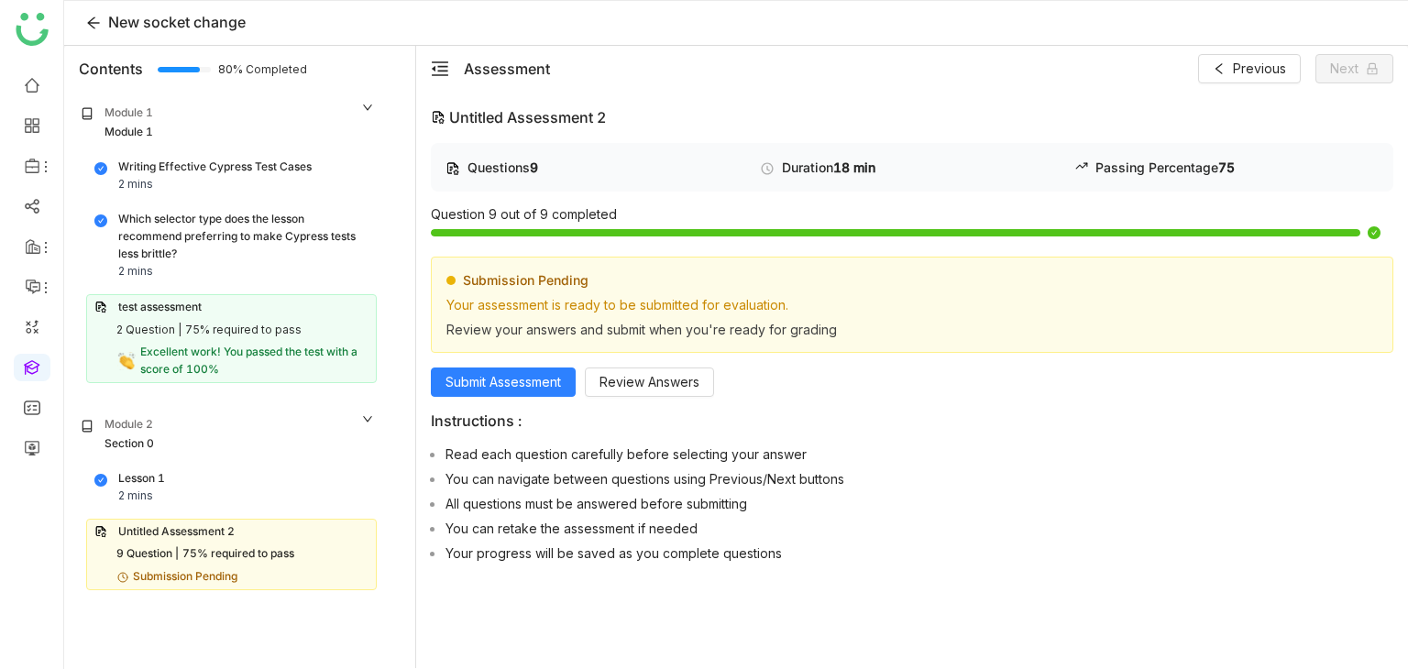
click at [525, 397] on div "Questions 9 Duration 18 min Passing Percentage 75 Question 9 out of 9 completed…" at bounding box center [912, 356] width 963 height 427
click at [534, 391] on button "Submit Assessment" at bounding box center [503, 382] width 145 height 29
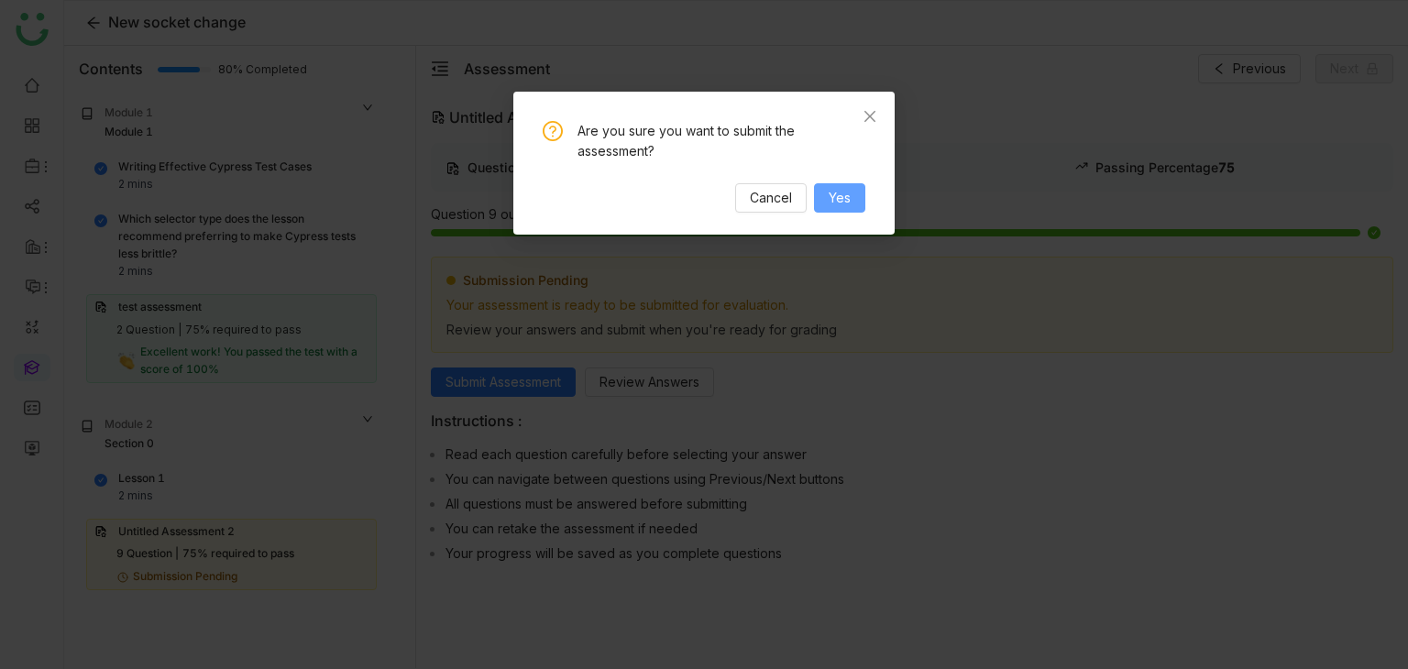
click at [860, 194] on button "Yes" at bounding box center [839, 197] width 51 height 29
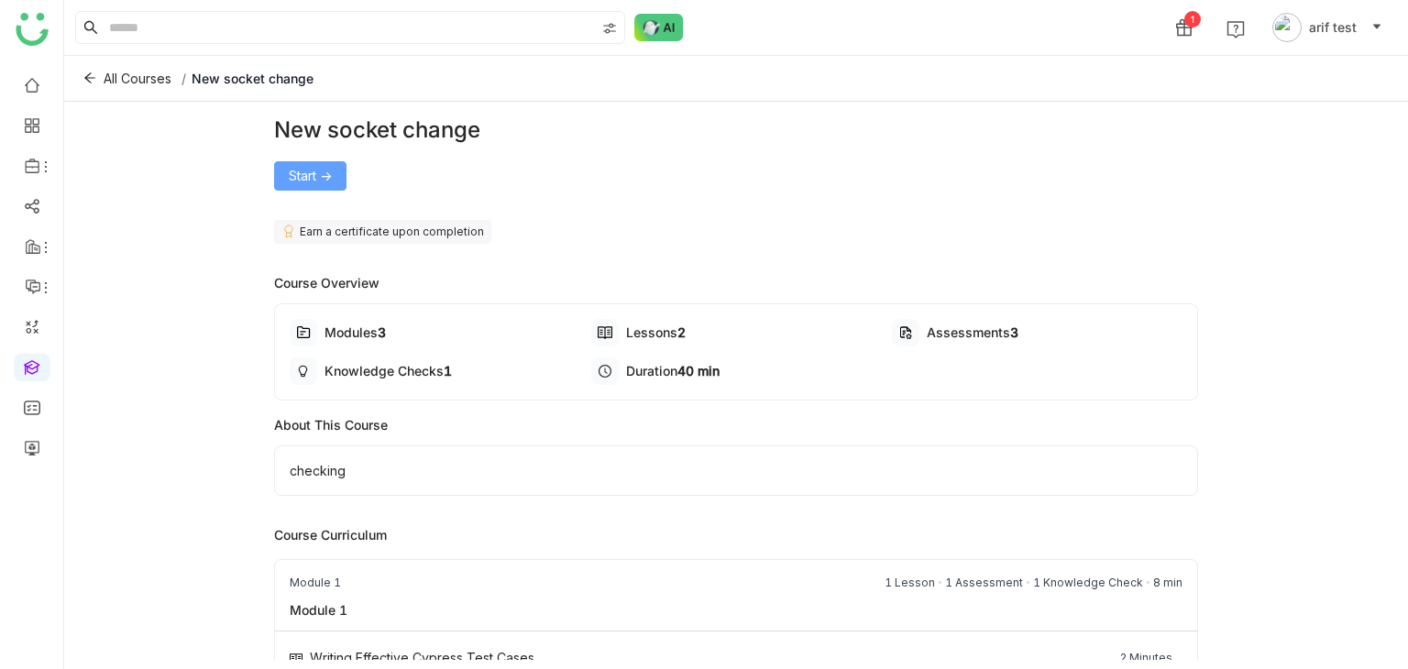
click at [325, 173] on span "Start ->" at bounding box center [310, 176] width 43 height 20
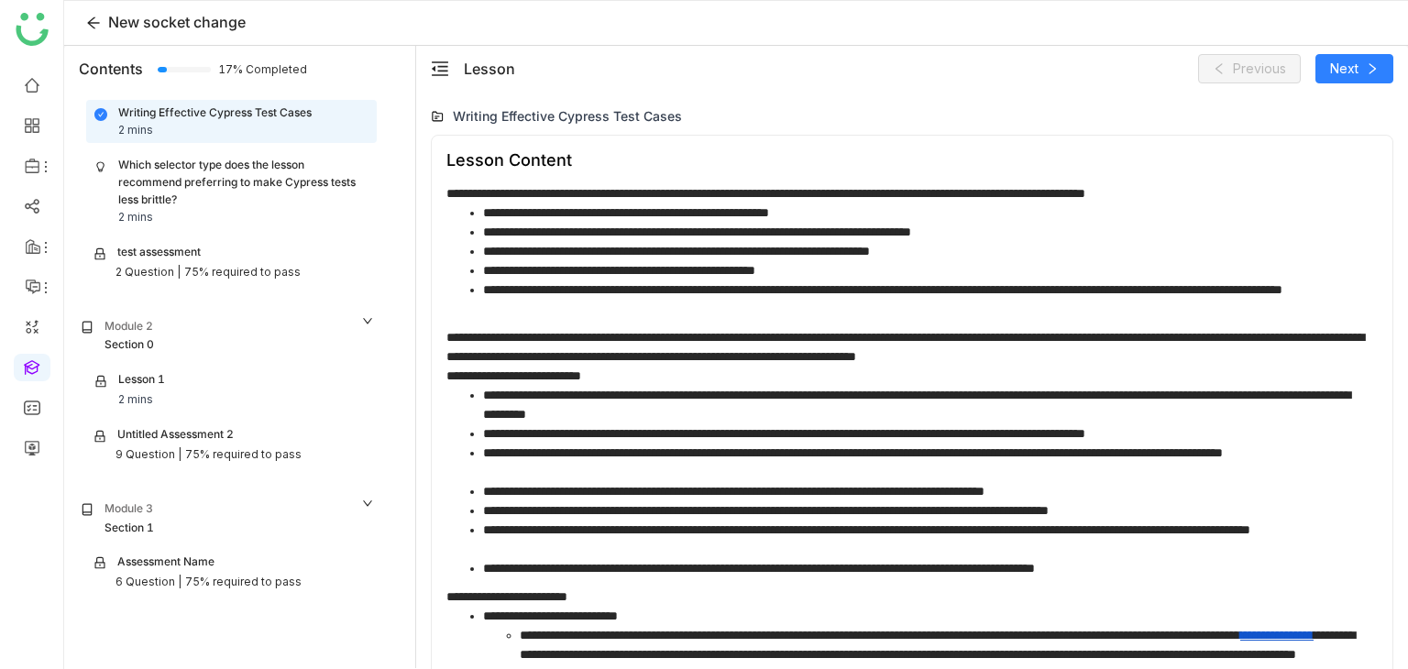
scroll to position [53, 0]
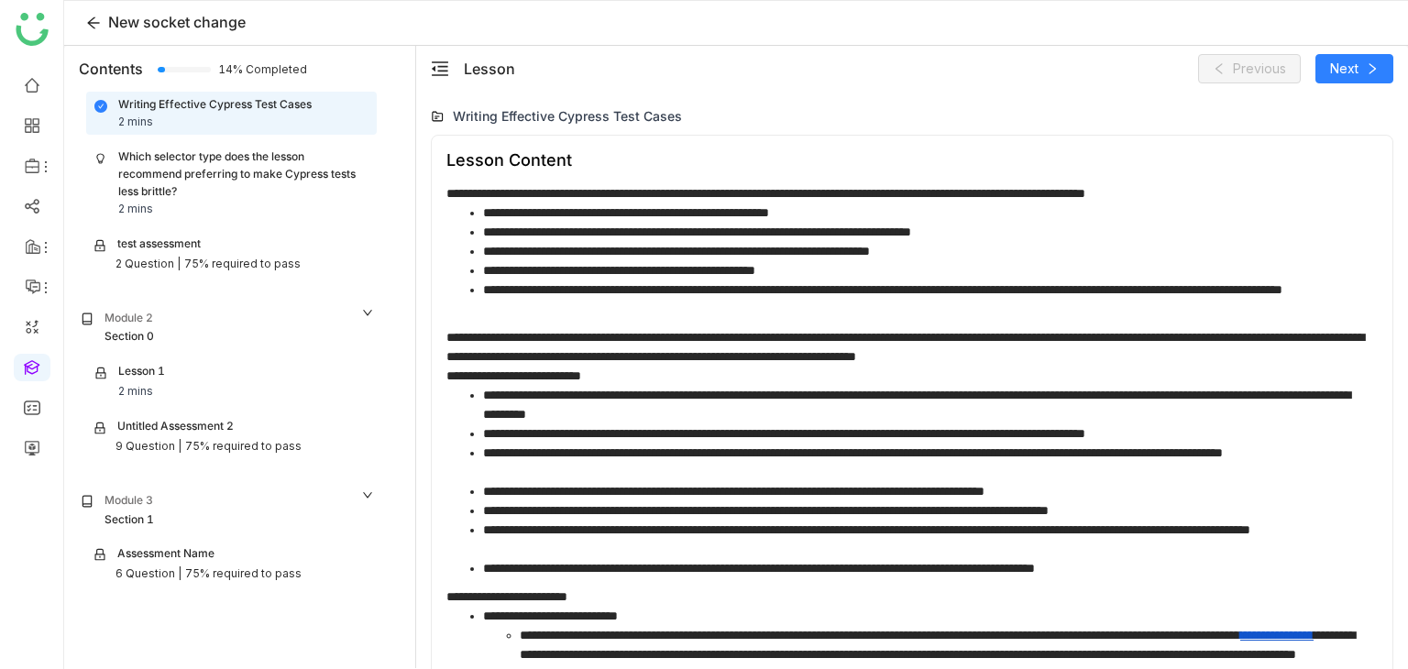
scroll to position [180, 0]
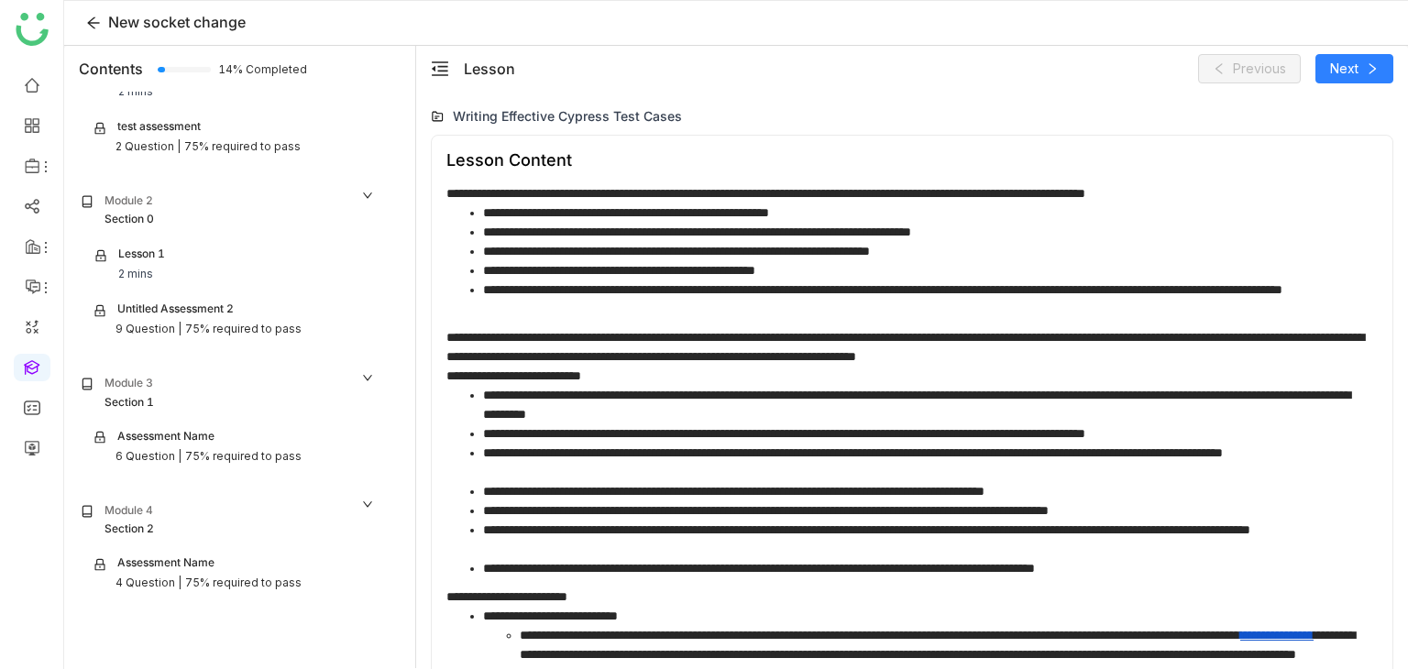
click at [242, 569] on div "Assessment Name" at bounding box center [232, 565] width 276 height 20
click at [228, 515] on div "Module 4" at bounding box center [228, 511] width 294 height 19
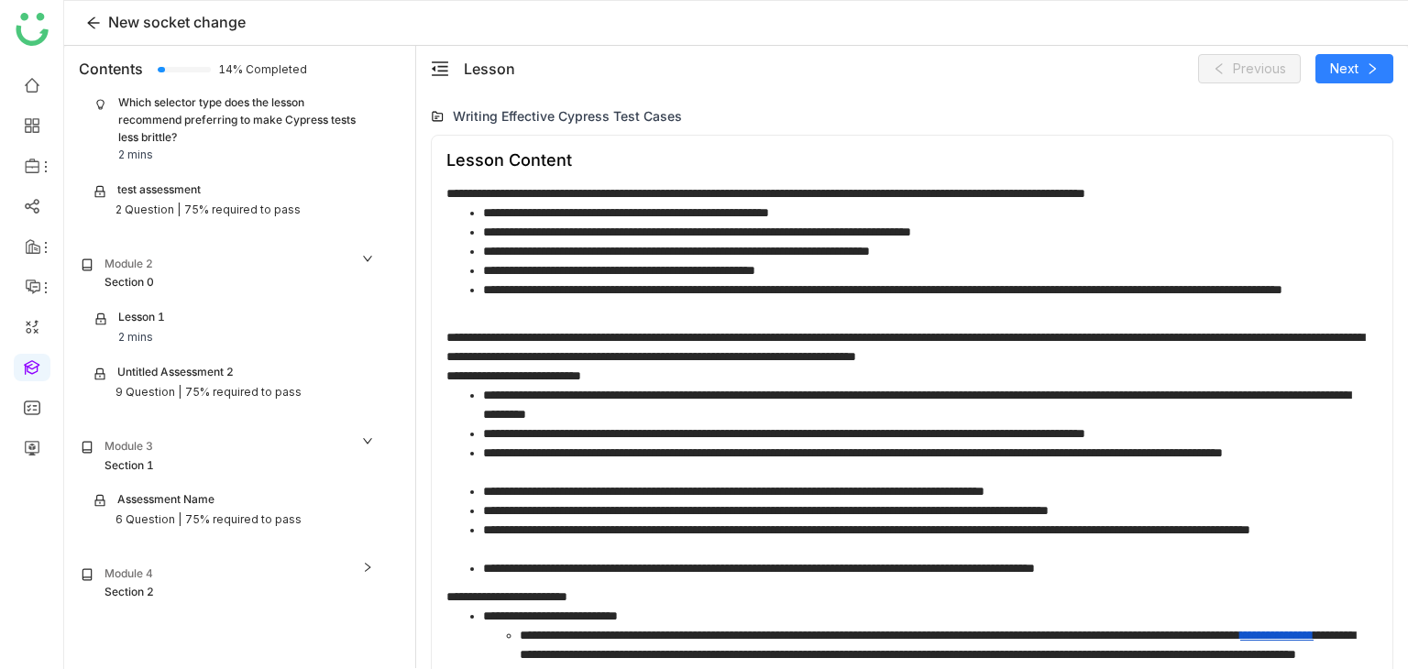
scroll to position [116, 0]
click at [228, 515] on div "Module 1 Module 1 Writing Effective Cypress Test Cases 2 mins Which selector ty…" at bounding box center [228, 322] width 320 height 693
click at [228, 578] on div "Module 4" at bounding box center [228, 576] width 294 height 19
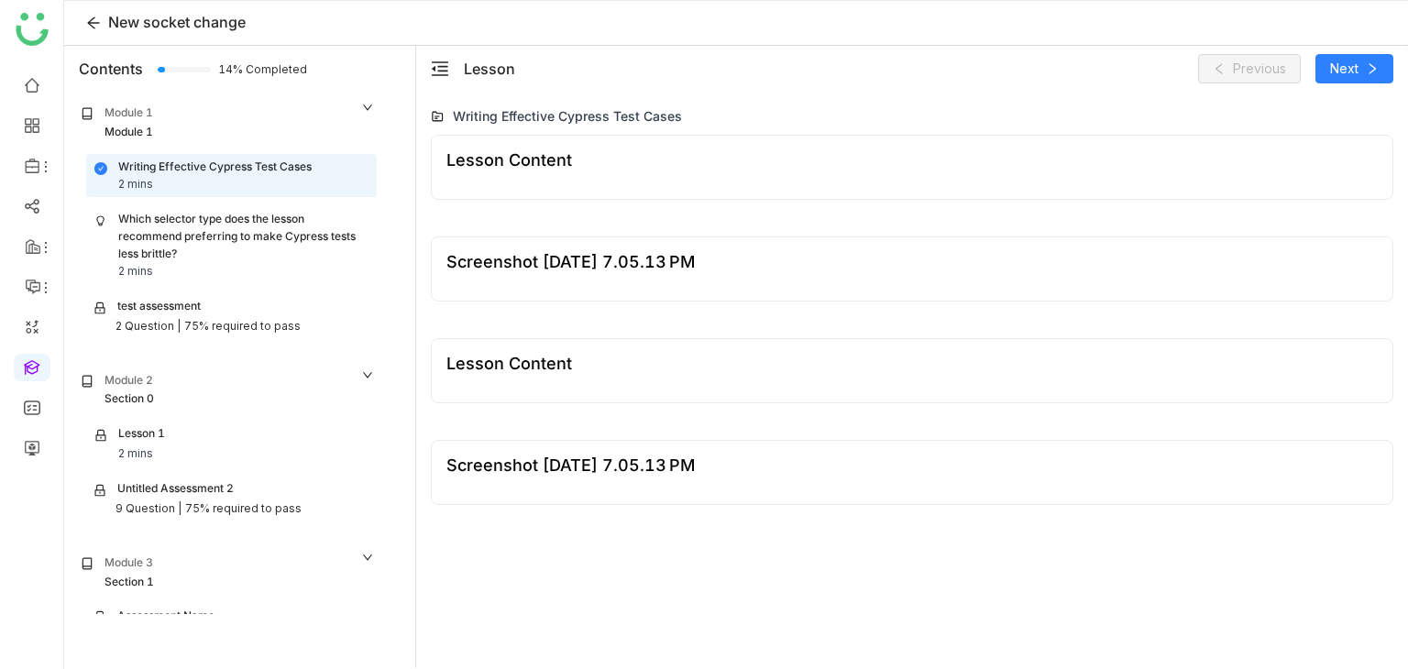
scroll to position [62, 0]
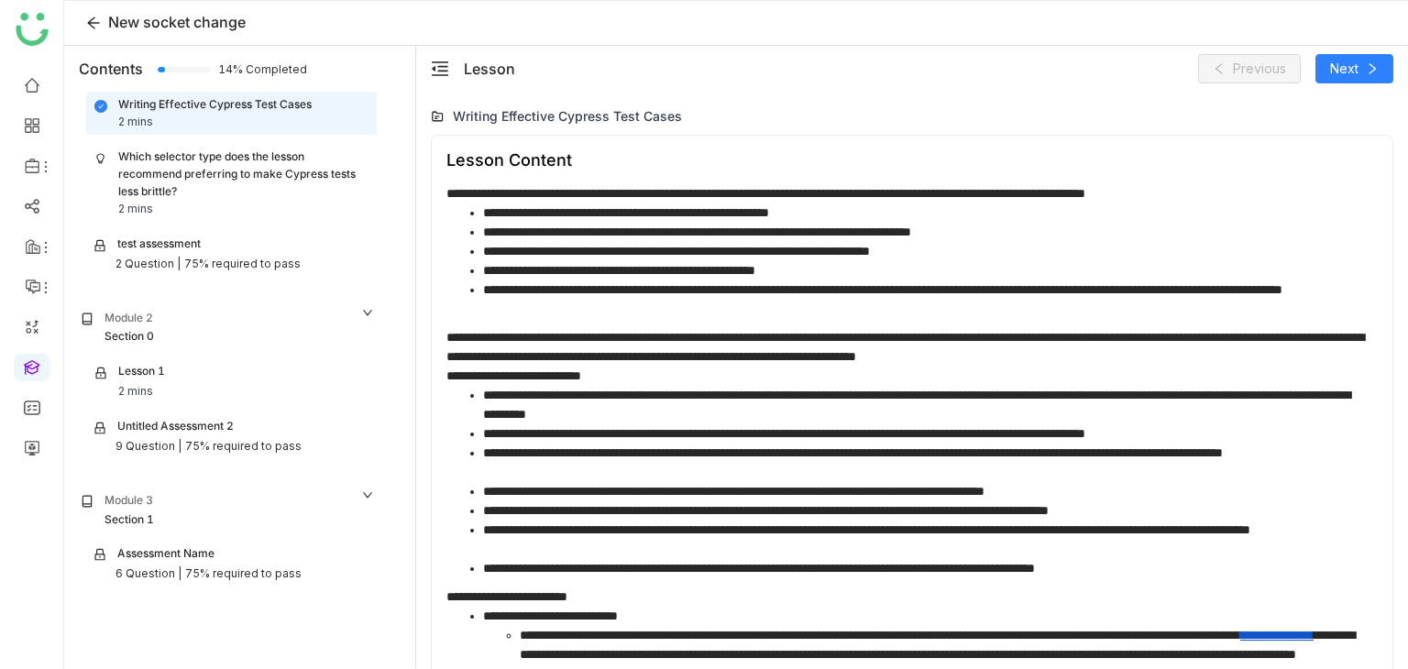
click at [253, 151] on div "Which selector type does the lesson recommend preferring to make Cypress tests …" at bounding box center [243, 175] width 250 height 52
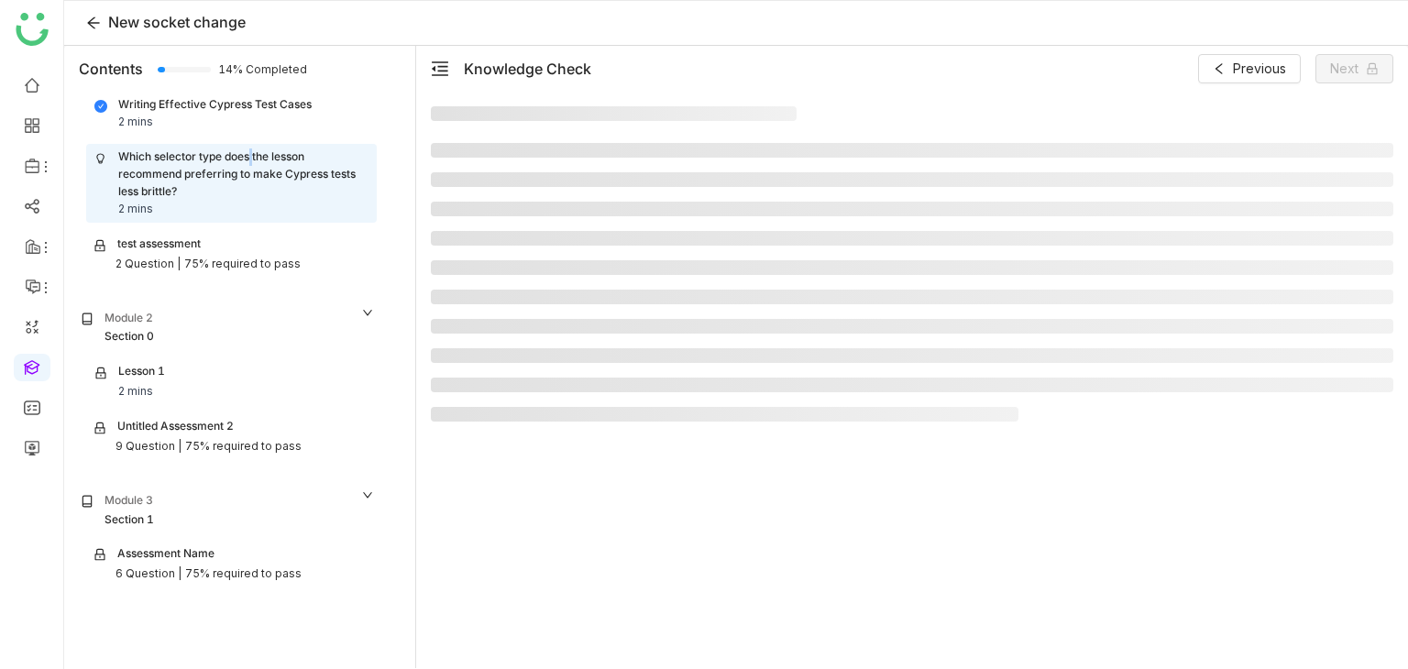
click at [253, 151] on div "Which selector type does the lesson recommend preferring to make Cypress tests …" at bounding box center [243, 175] width 250 height 52
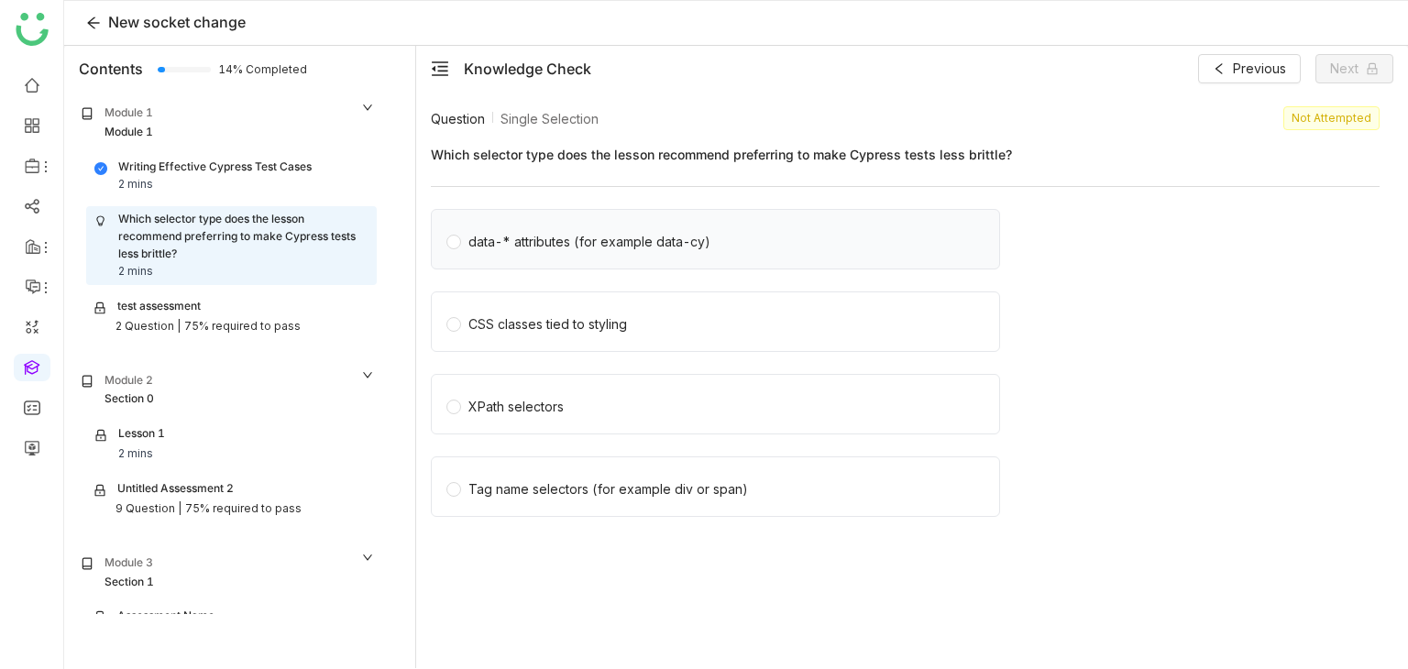
click at [536, 224] on div "data-* attributes (for example data-cy)" at bounding box center [715, 239] width 569 height 61
click at [529, 240] on div "data-* attributes (for example data-cy)" at bounding box center [590, 242] width 242 height 20
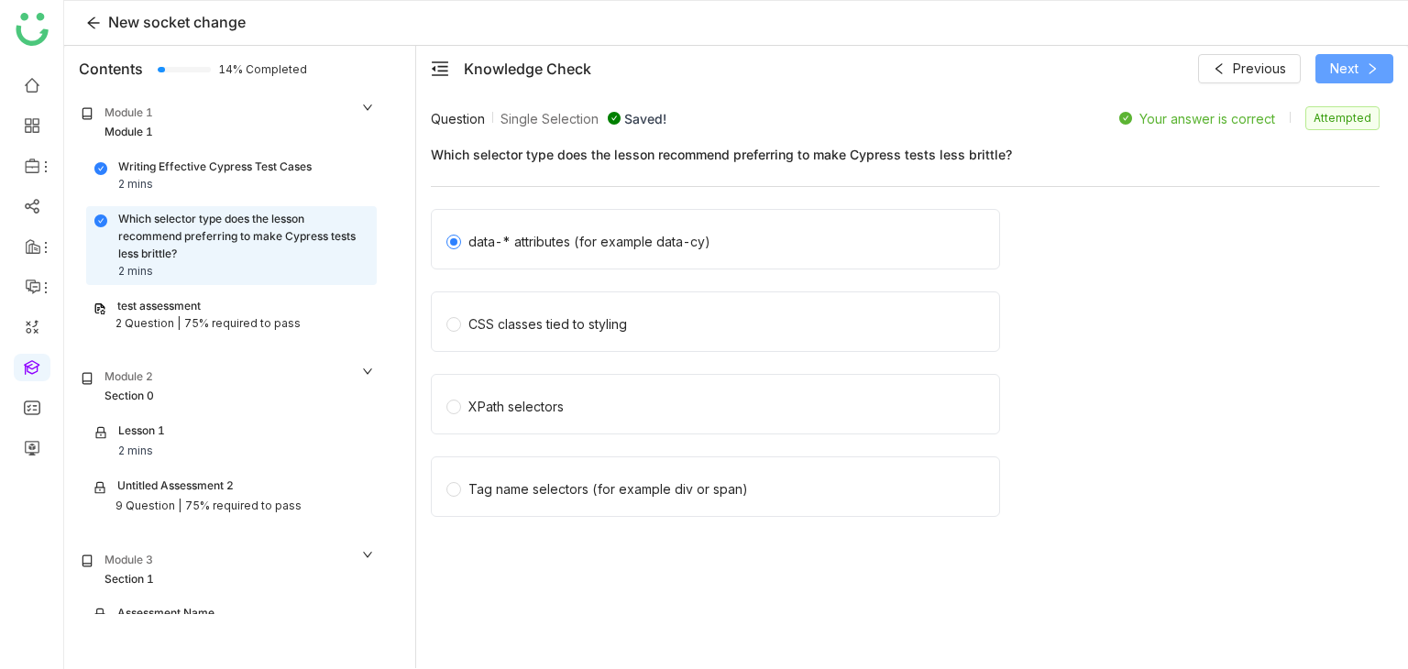
click at [1355, 67] on span "Next" at bounding box center [1345, 69] width 28 height 20
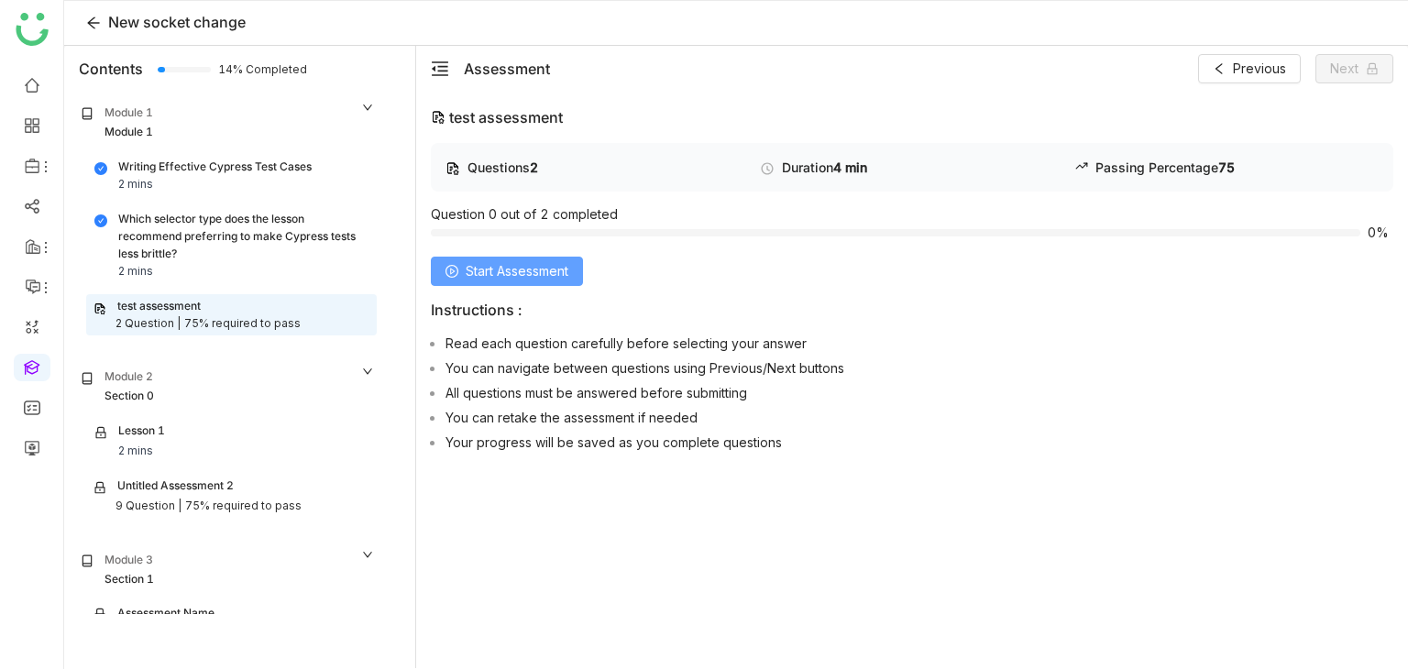
click at [479, 266] on span "Start Assessment" at bounding box center [517, 271] width 103 height 20
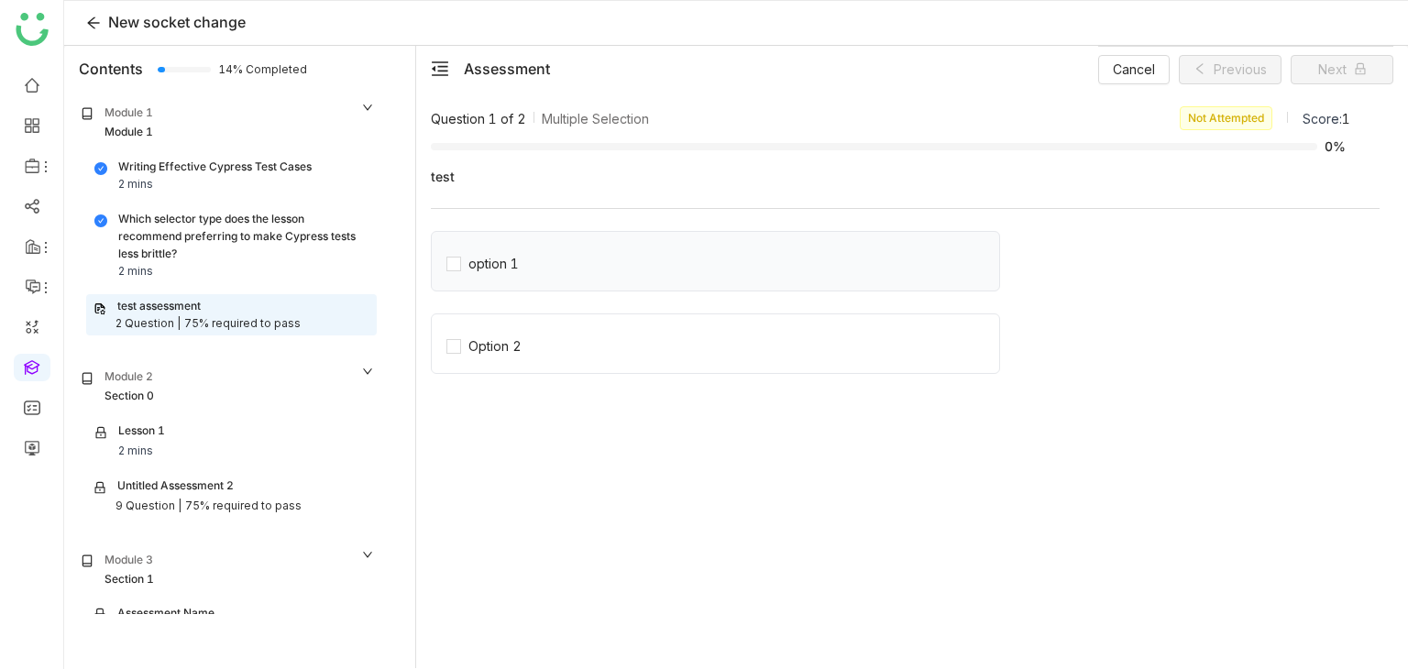
click at [558, 283] on div "option 1" at bounding box center [715, 261] width 569 height 61
click at [513, 274] on div "option 1" at bounding box center [715, 261] width 569 height 61
click at [506, 267] on div "option 1" at bounding box center [494, 264] width 50 height 20
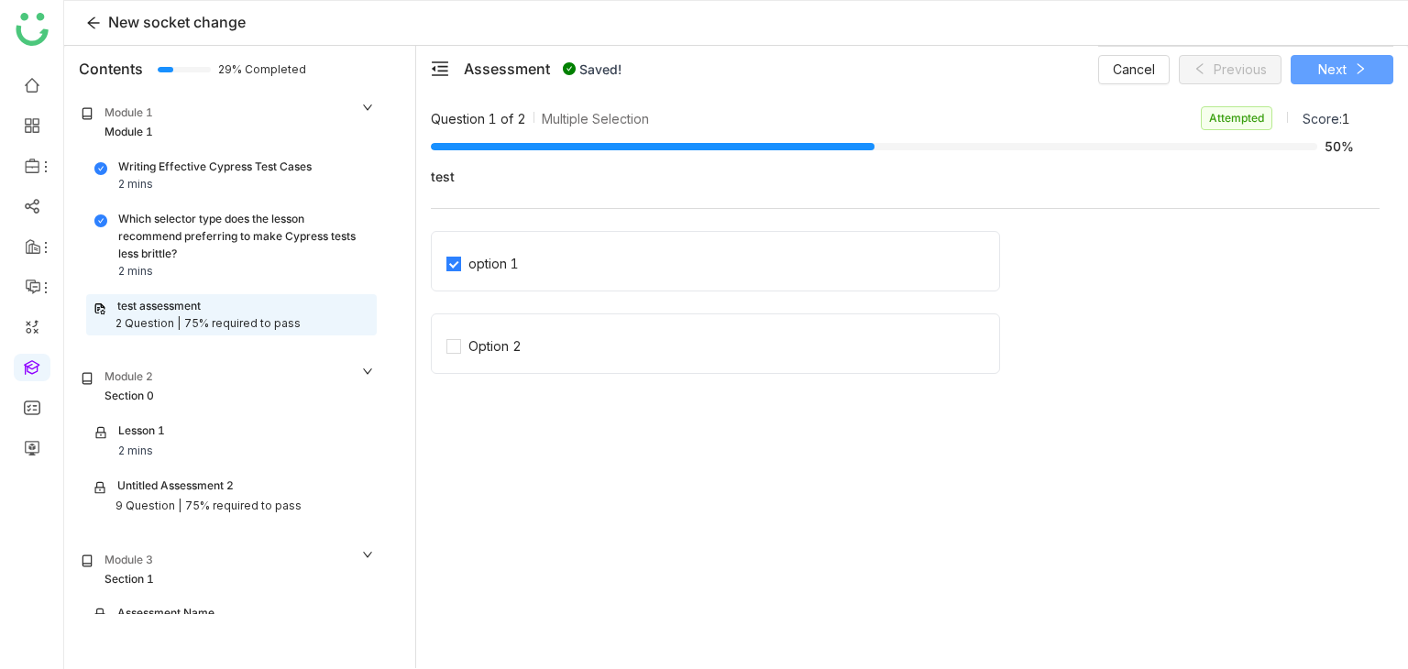
click at [1374, 71] on button "Next" at bounding box center [1342, 69] width 103 height 29
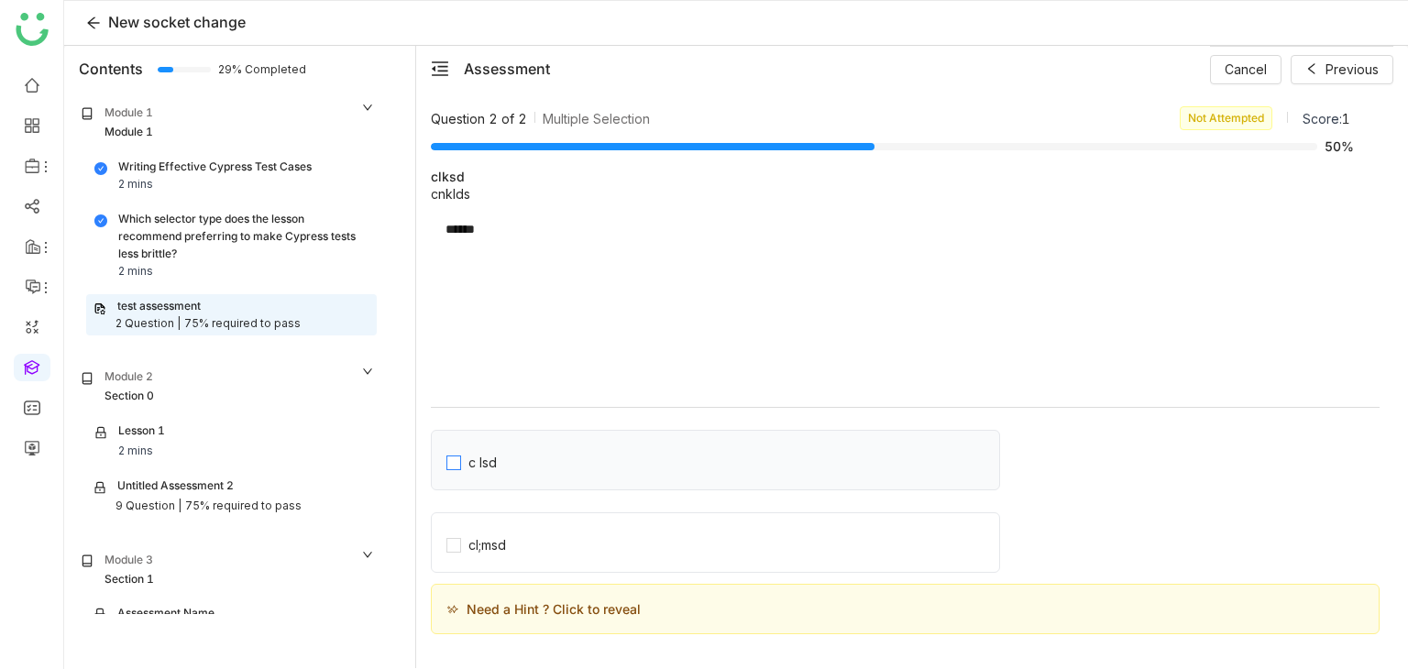
click at [458, 465] on div "c lsd" at bounding box center [715, 460] width 569 height 61
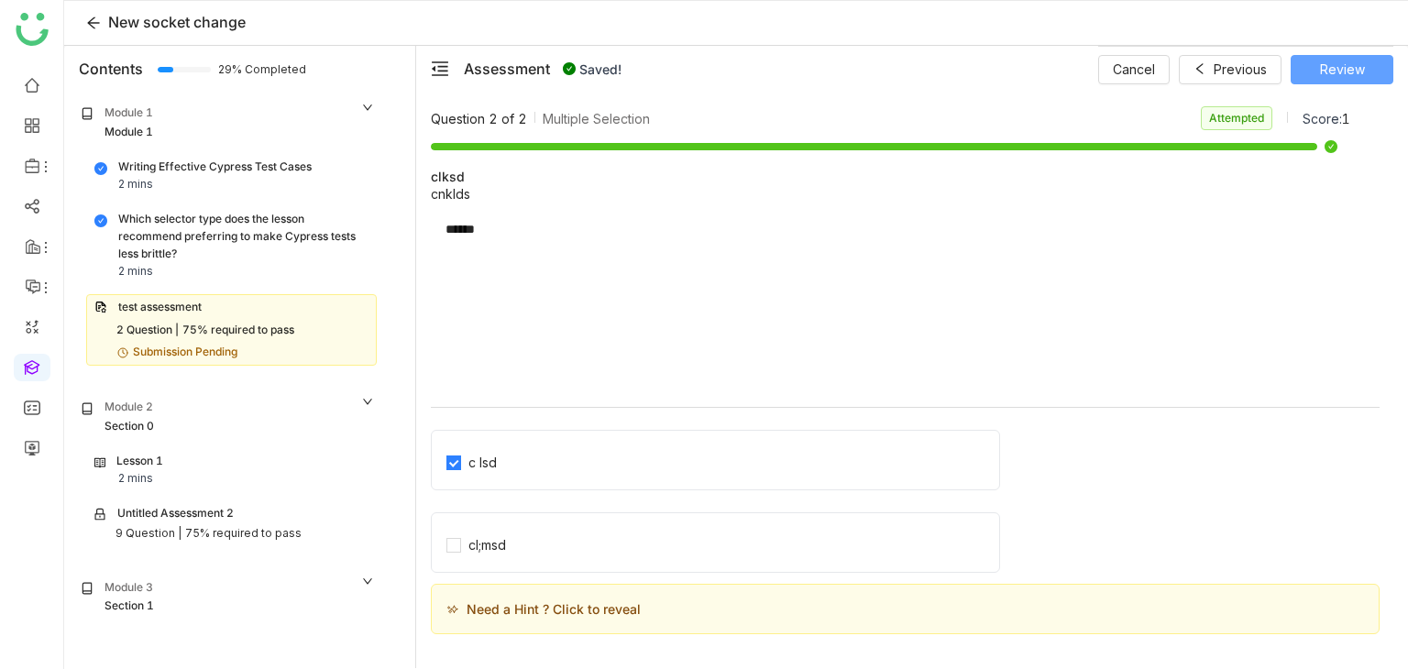
click at [1328, 60] on span "Review" at bounding box center [1342, 70] width 45 height 20
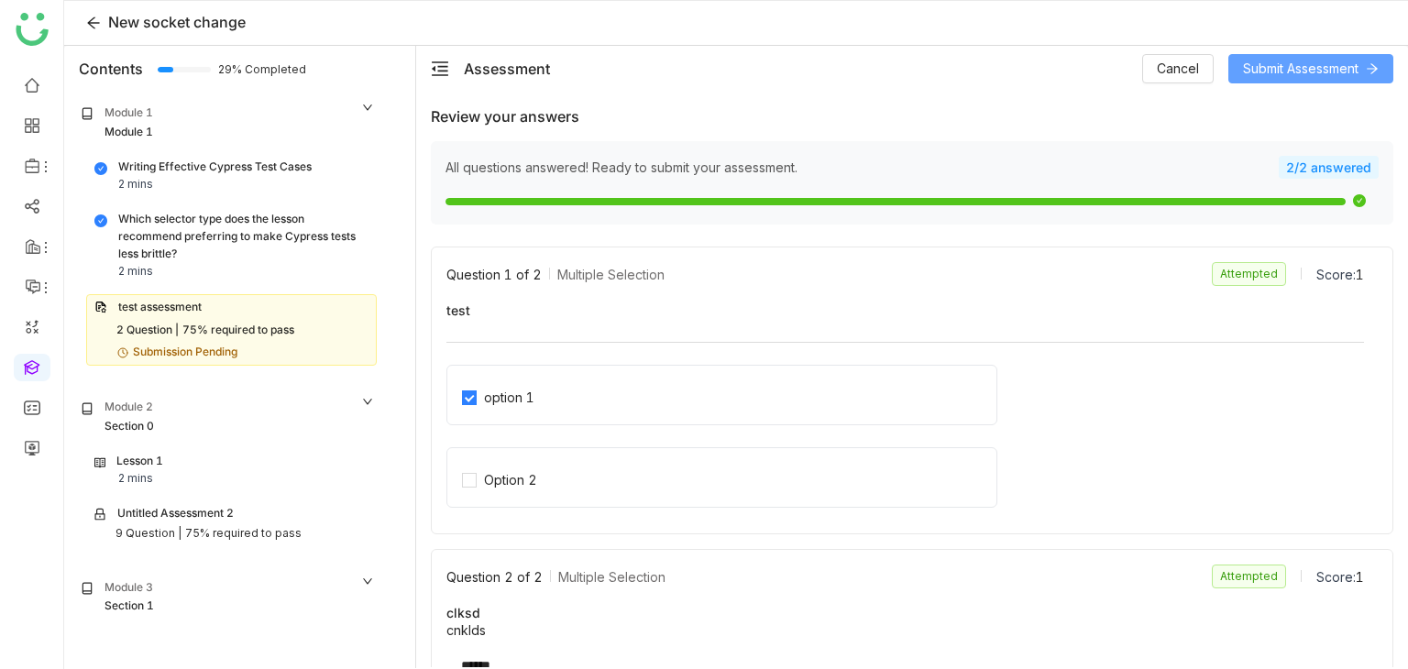
click at [1309, 70] on span "Submit Assessment" at bounding box center [1301, 69] width 116 height 20
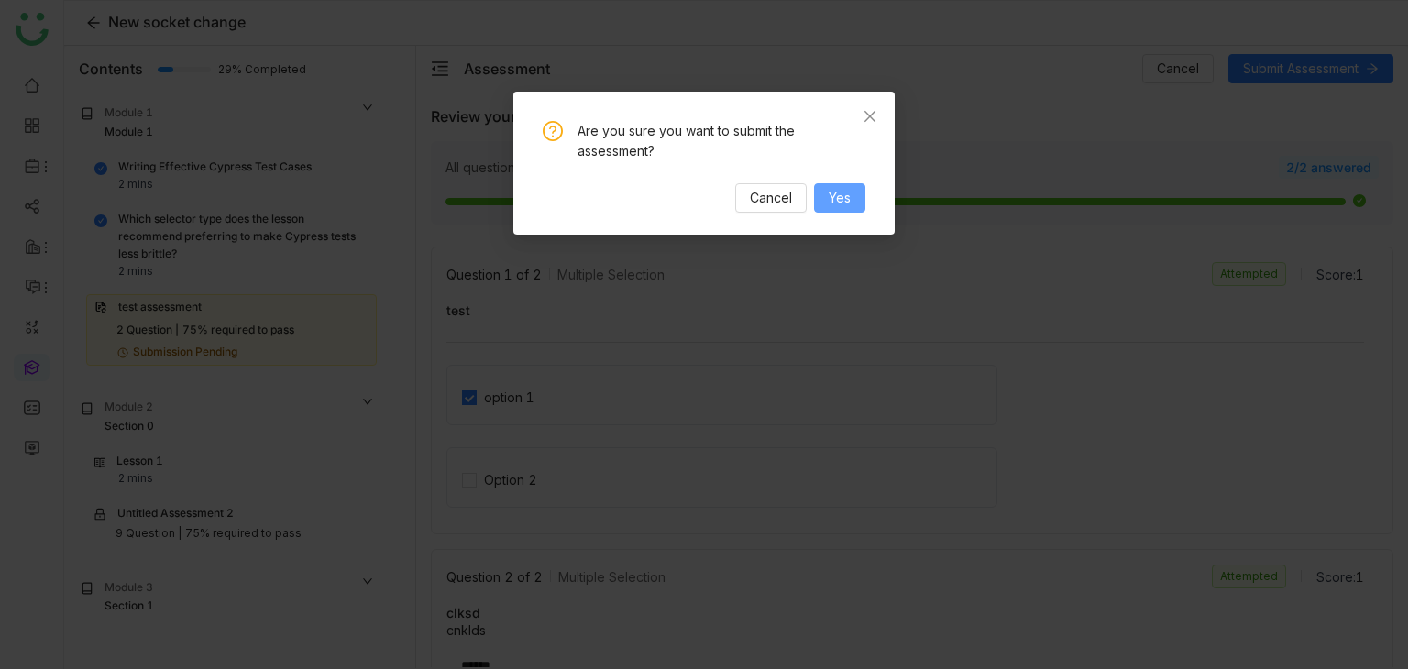
click at [833, 192] on span "Yes" at bounding box center [840, 198] width 22 height 20
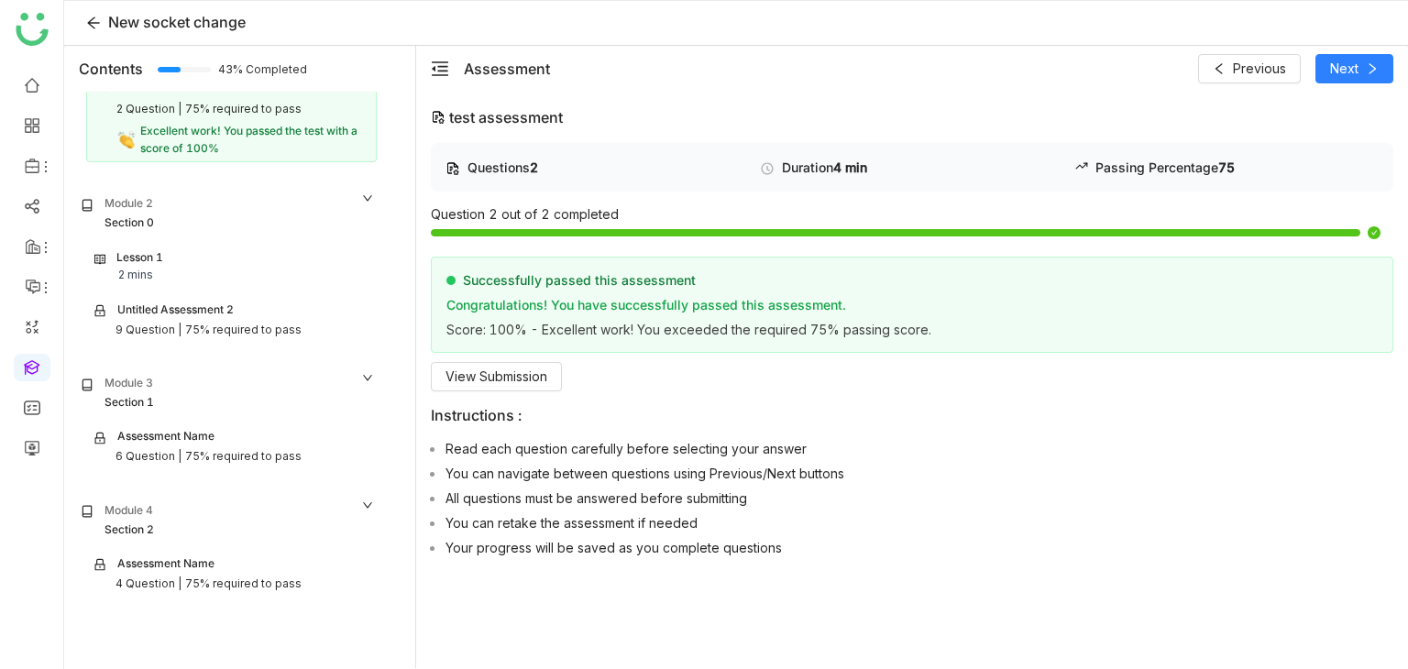
scroll to position [220, 0]
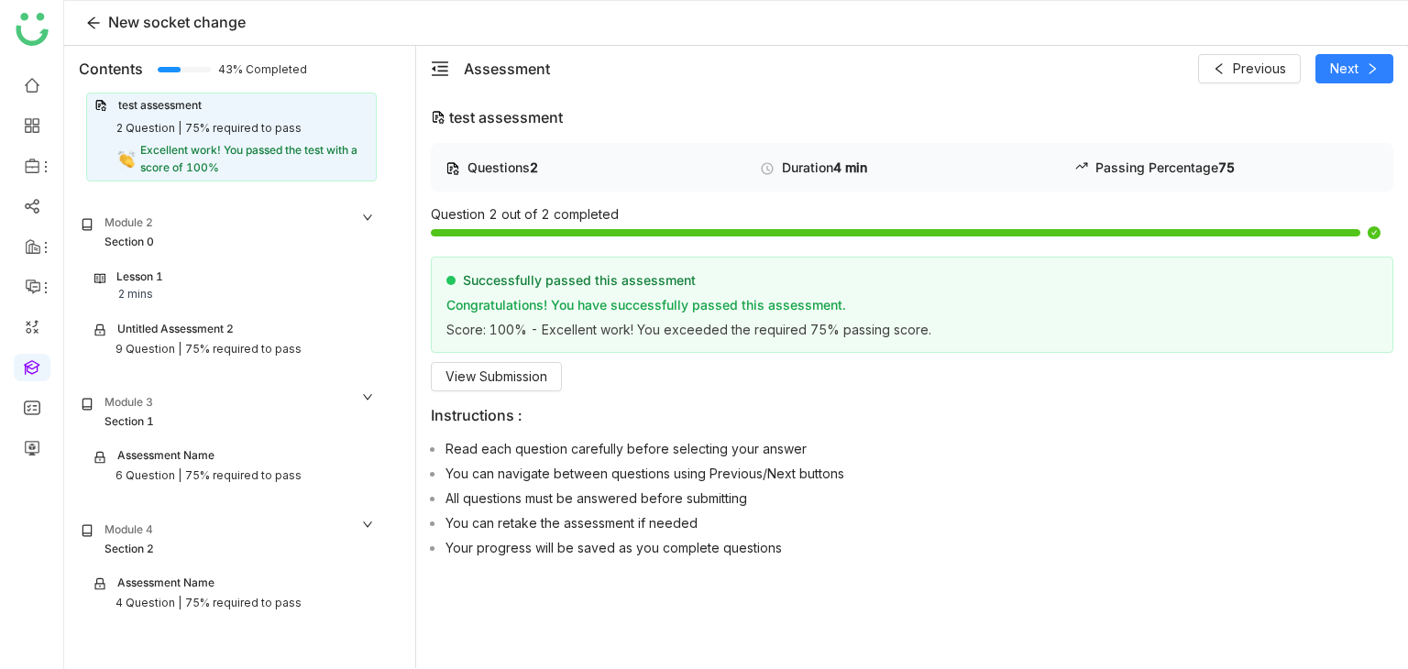
scroll to position [221, 0]
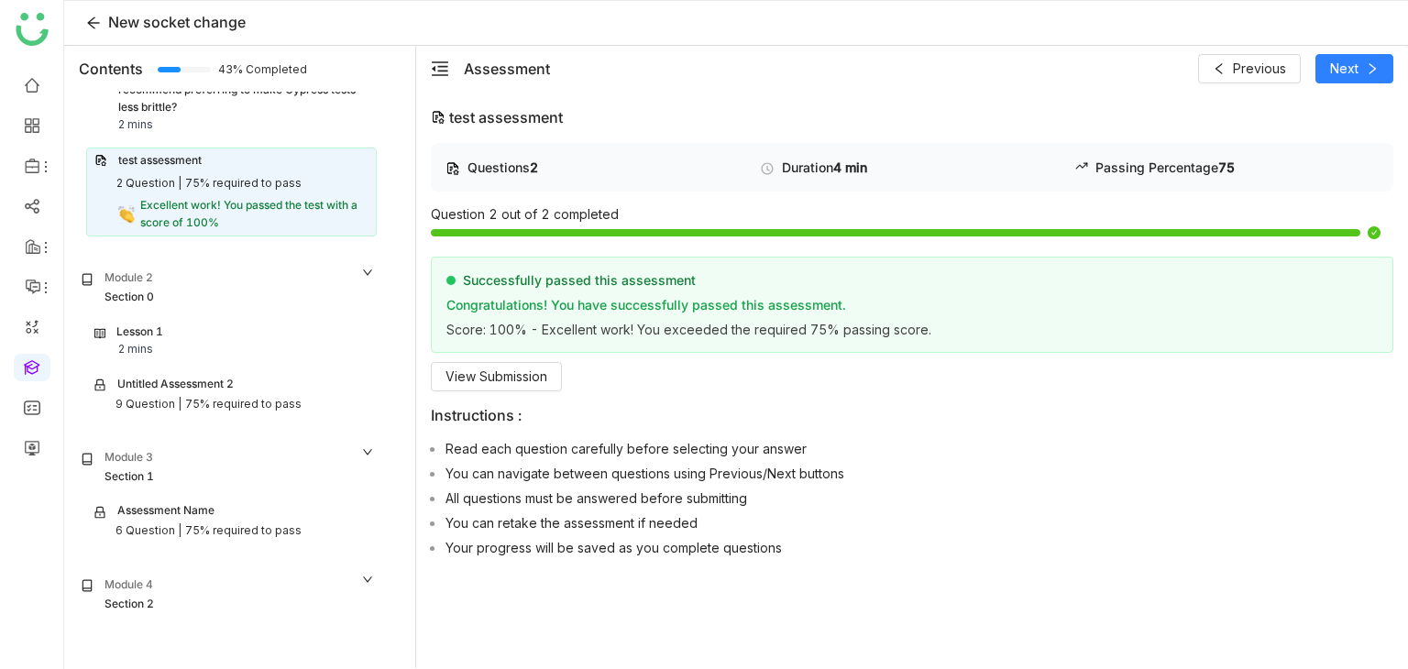
scroll to position [221, 0]
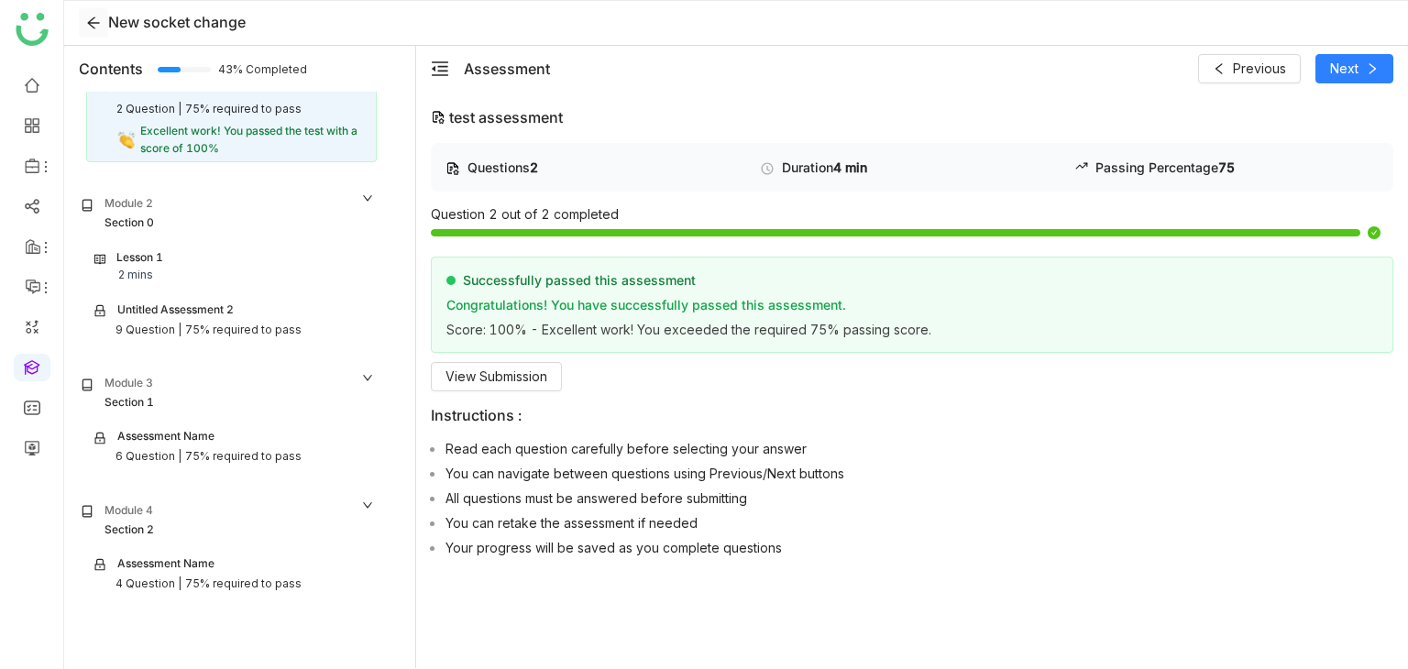
click at [92, 30] on button at bounding box center [93, 22] width 29 height 29
click at [102, 20] on icon at bounding box center [94, 23] width 28 height 15
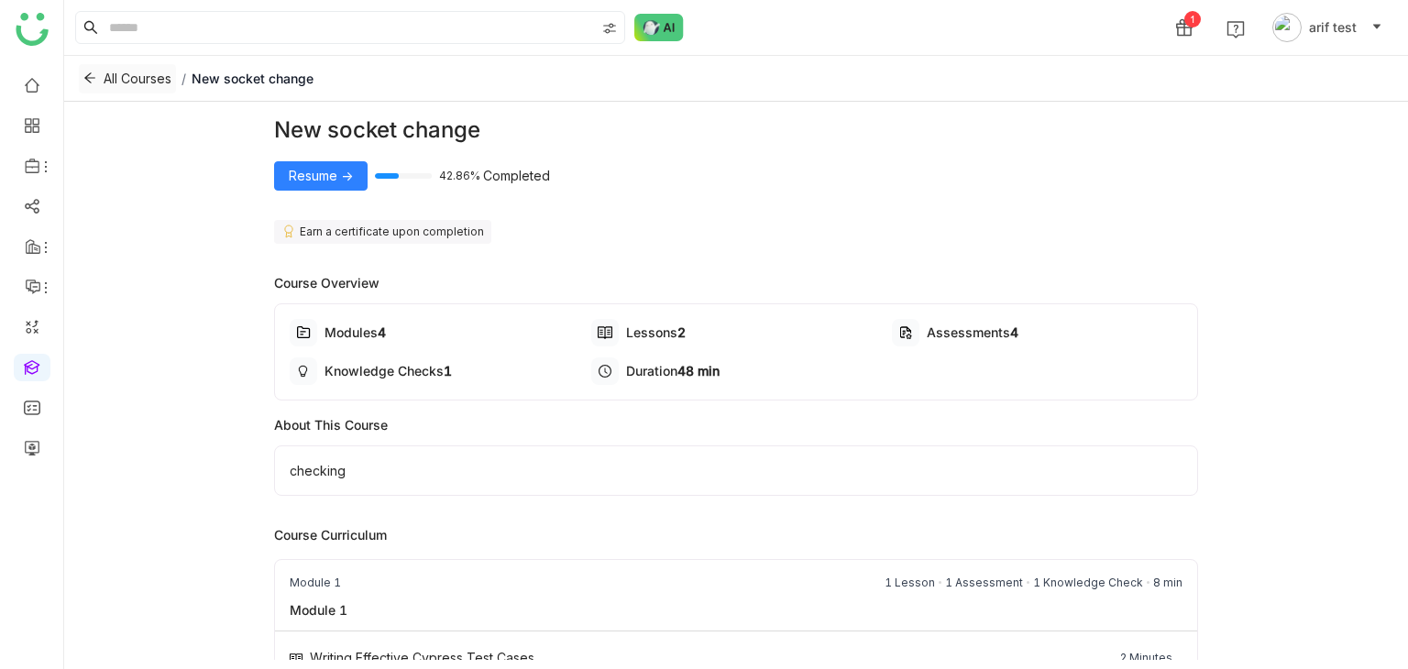
click at [92, 82] on icon at bounding box center [89, 78] width 13 height 13
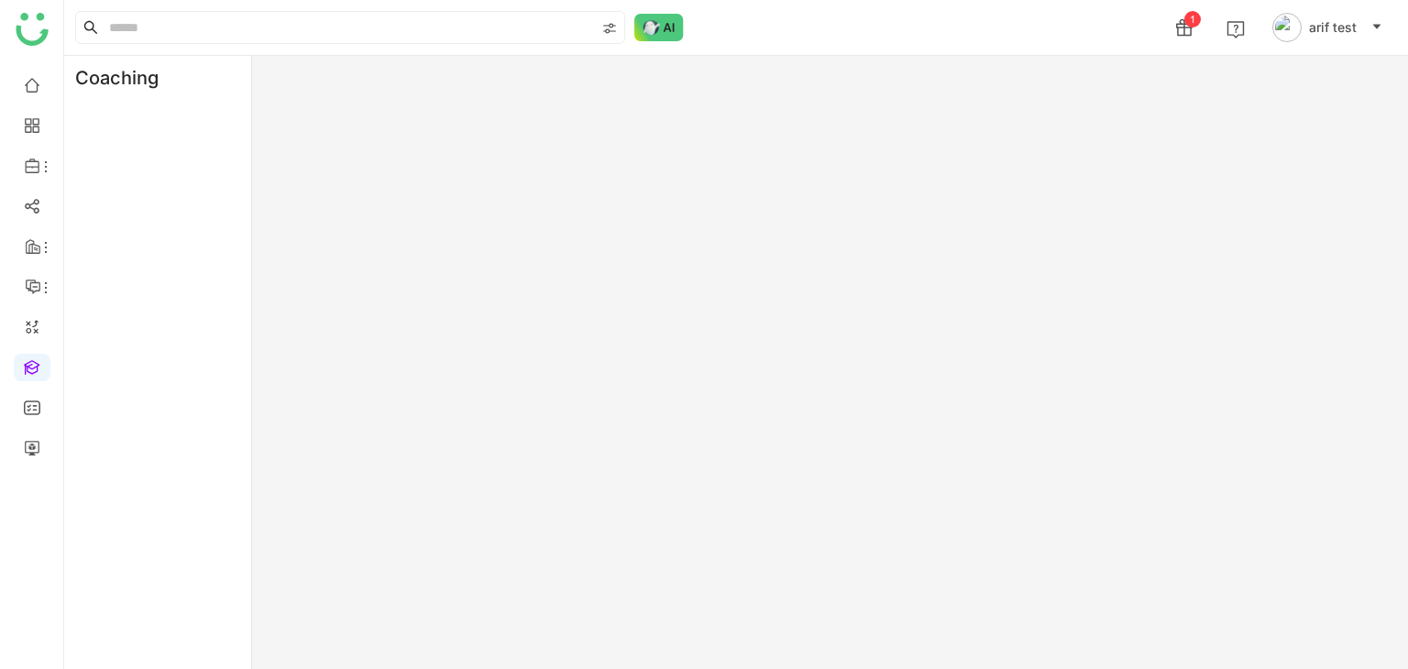
click at [96, 77] on div "Coaching" at bounding box center [125, 78] width 122 height 44
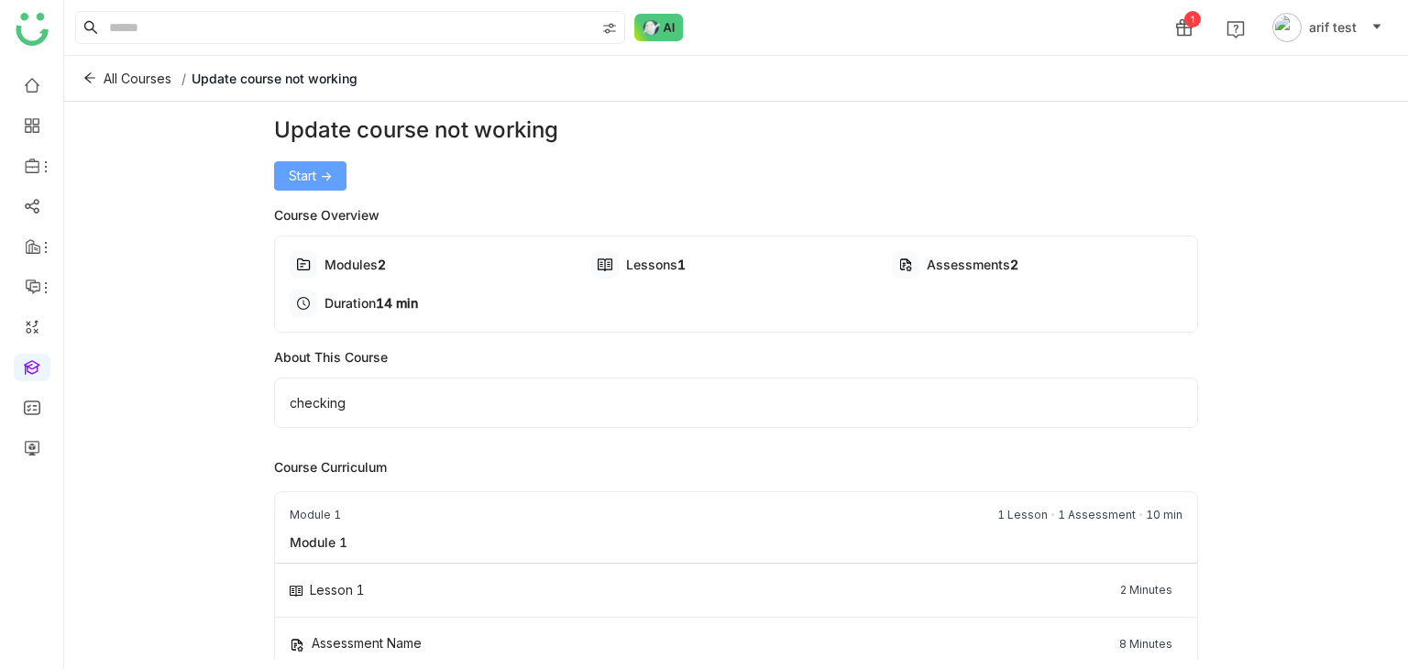
click at [325, 170] on span "Start ->" at bounding box center [310, 176] width 43 height 20
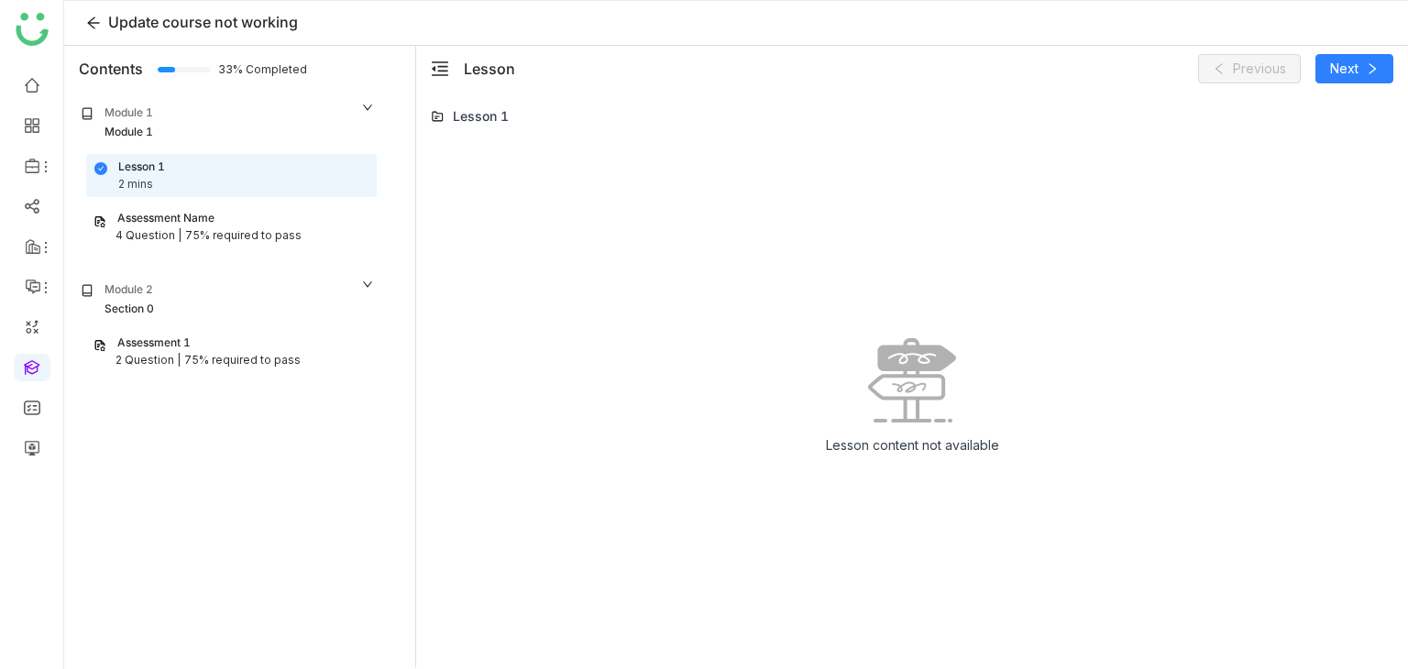
click at [266, 258] on nz-collapse-panel "Module 1 Module 1 Lesson 1 2 mins Assessment Name 4 Question | 75% required to …" at bounding box center [228, 180] width 320 height 177
click at [251, 357] on div "75% required to pass" at bounding box center [242, 360] width 116 height 17
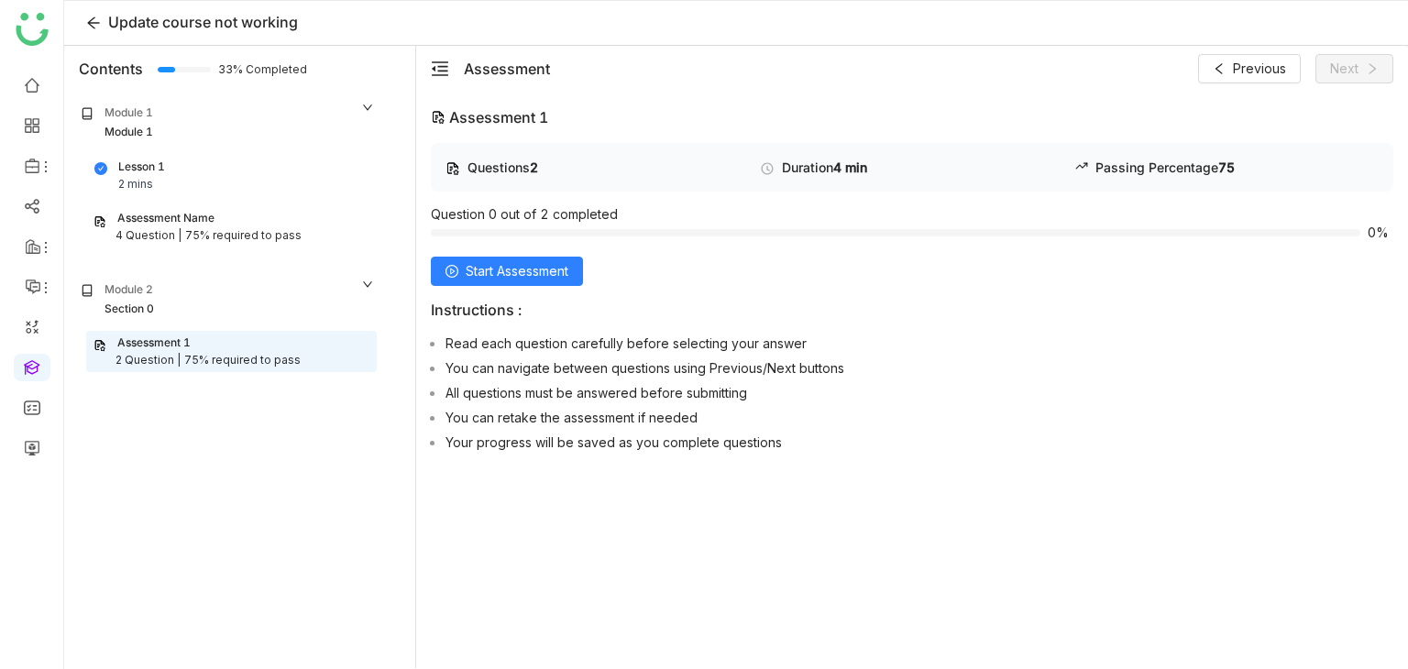
click at [272, 217] on div "Assessment Name" at bounding box center [232, 218] width 276 height 17
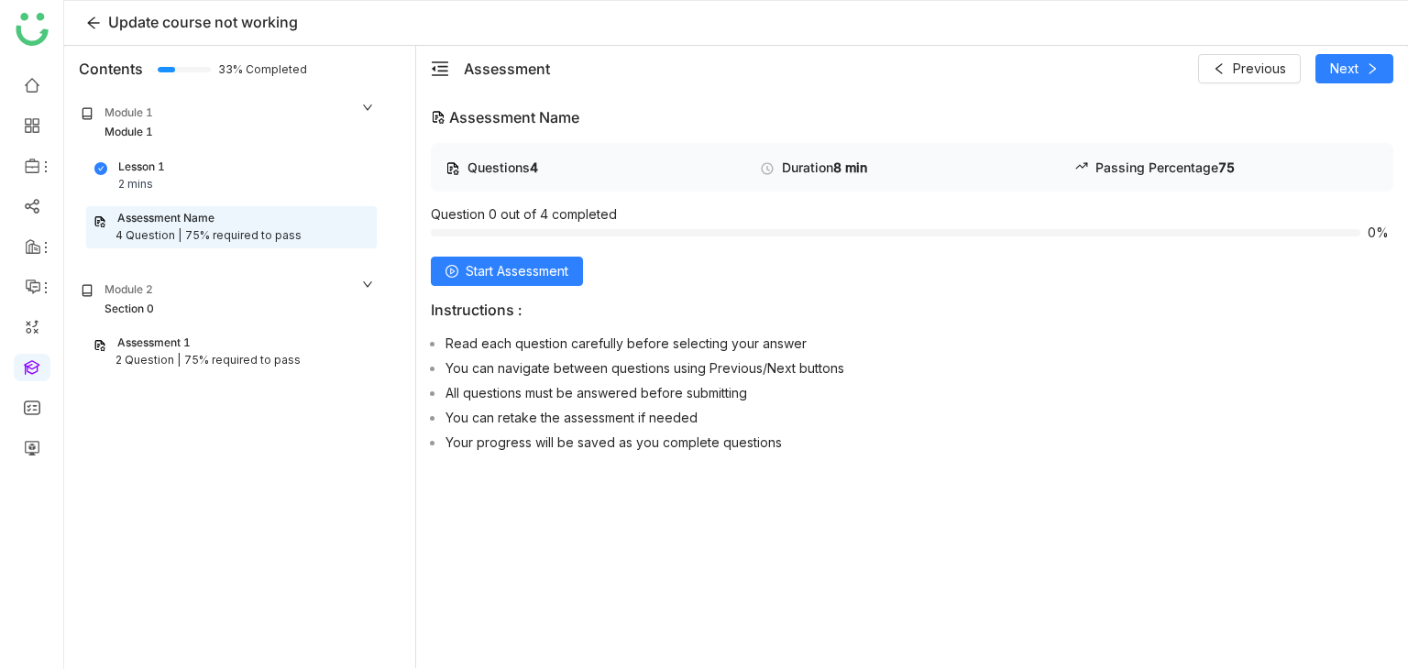
click at [537, 287] on div "Questions 4 Duration 8 min Passing Percentage 75 Question 0 out of 4 completed …" at bounding box center [912, 301] width 963 height 316
click at [544, 282] on button "Start Assessment" at bounding box center [507, 271] width 152 height 29
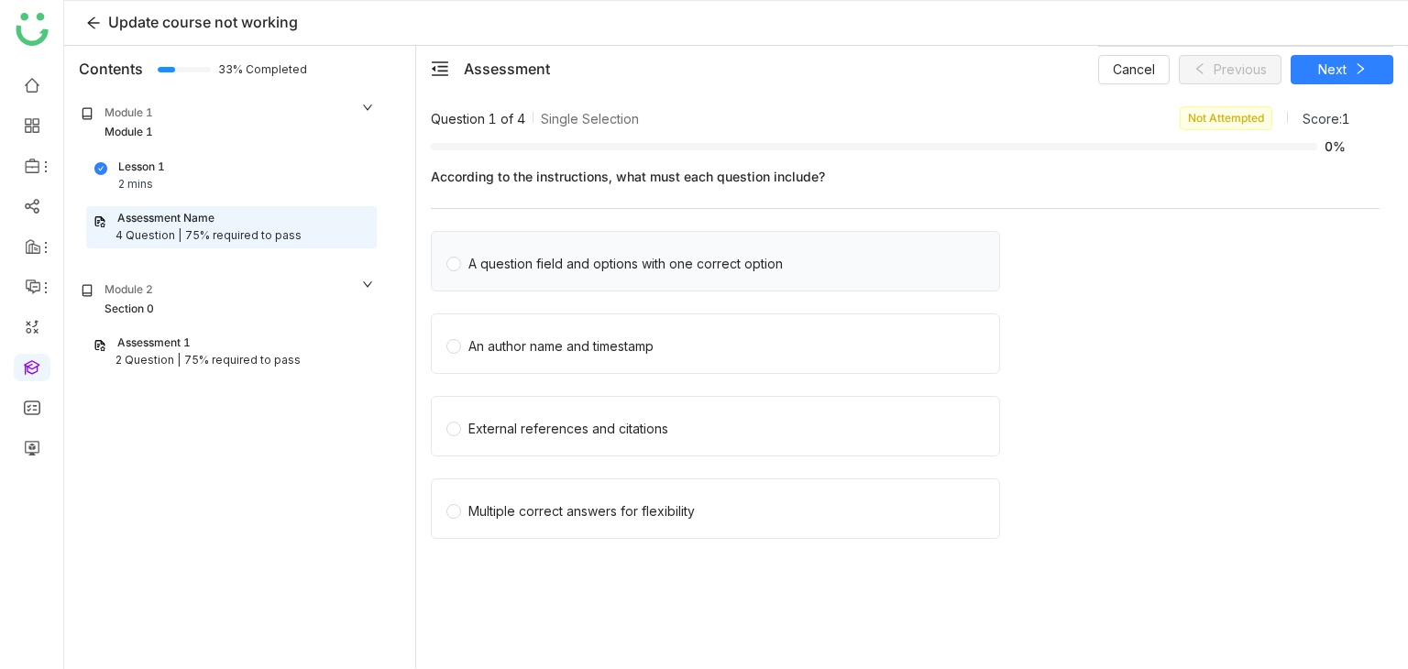
click at [556, 272] on div "A question field and options with one correct option" at bounding box center [626, 264] width 315 height 20
click at [1339, 70] on span "Next" at bounding box center [1333, 70] width 28 height 20
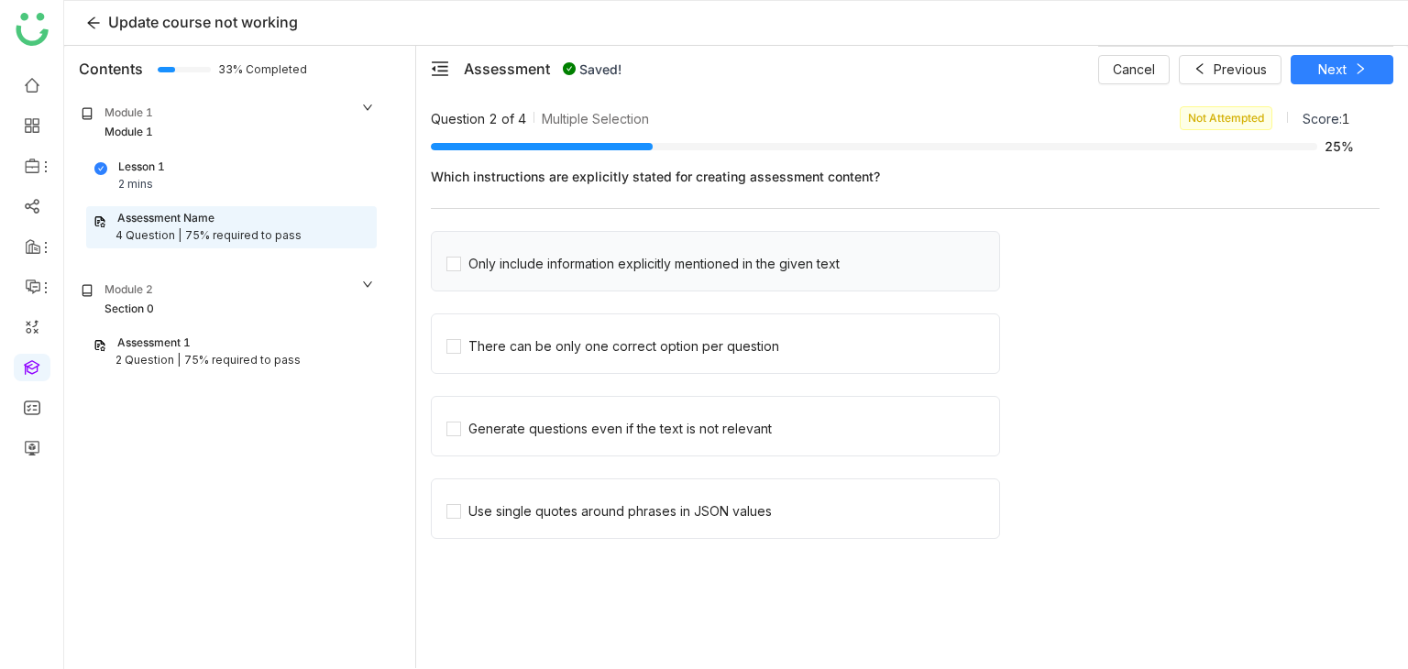
click at [501, 280] on div "Only include information explicitly mentioned in the given text" at bounding box center [715, 261] width 569 height 61
click at [506, 271] on div "Only include information explicitly mentioned in the given text" at bounding box center [654, 264] width 371 height 20
click at [1368, 71] on button "Next" at bounding box center [1342, 69] width 103 height 29
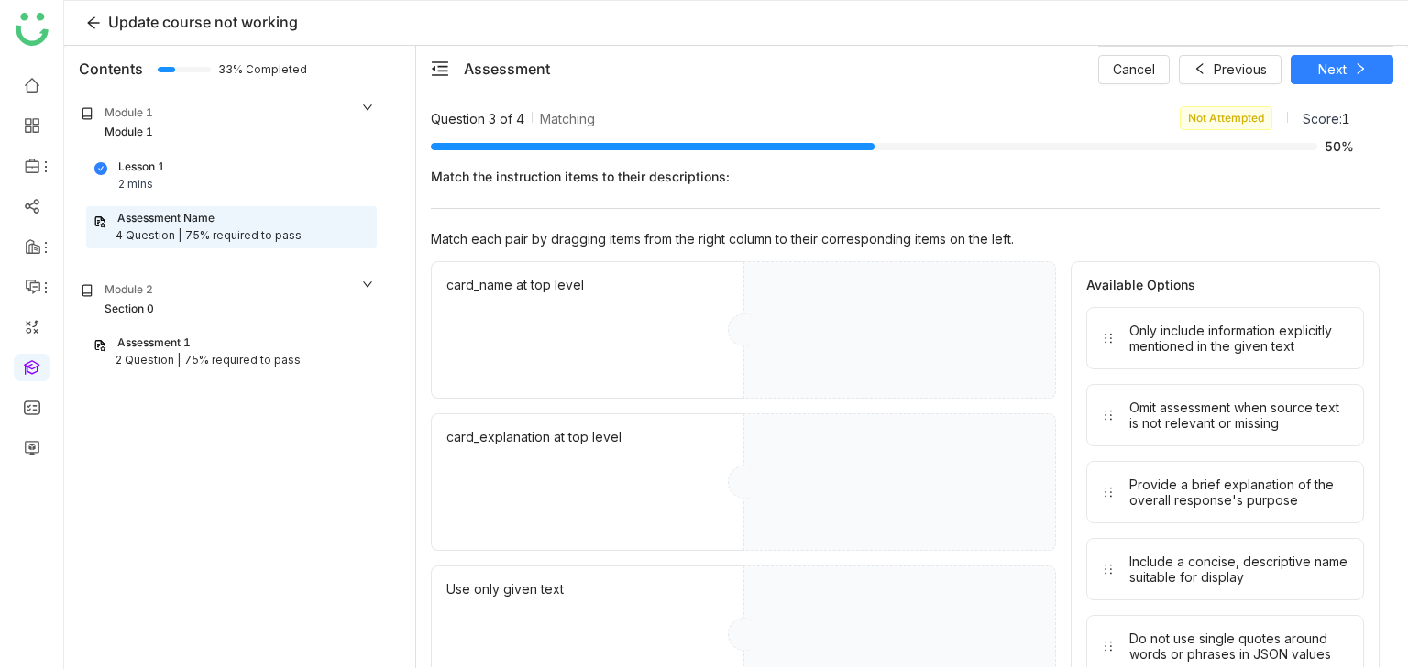
drag, startPoint x: 1173, startPoint y: 350, endPoint x: 882, endPoint y: 362, distance: 290.9
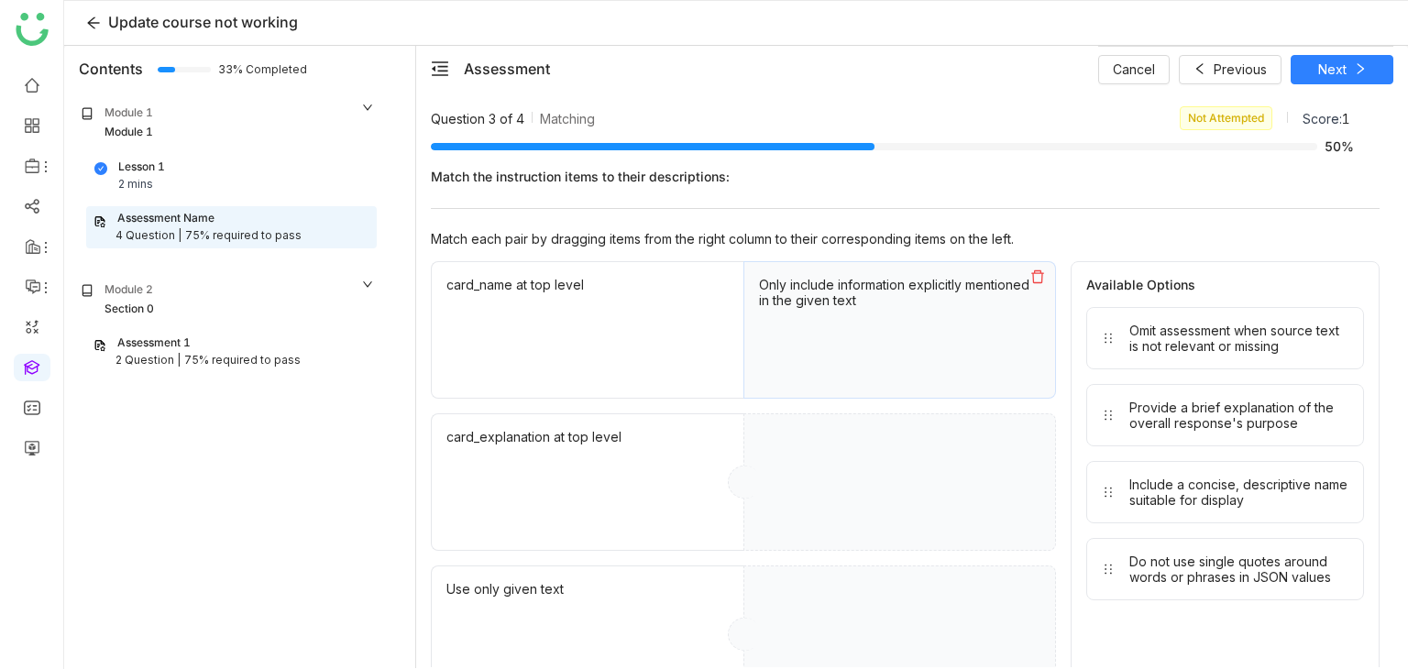
drag, startPoint x: 1188, startPoint y: 379, endPoint x: 896, endPoint y: 490, distance: 312.8
click at [1016, 452] on div "card_name at top level Only include information explicitly mentioned in the giv…" at bounding box center [905, 634] width 949 height 746
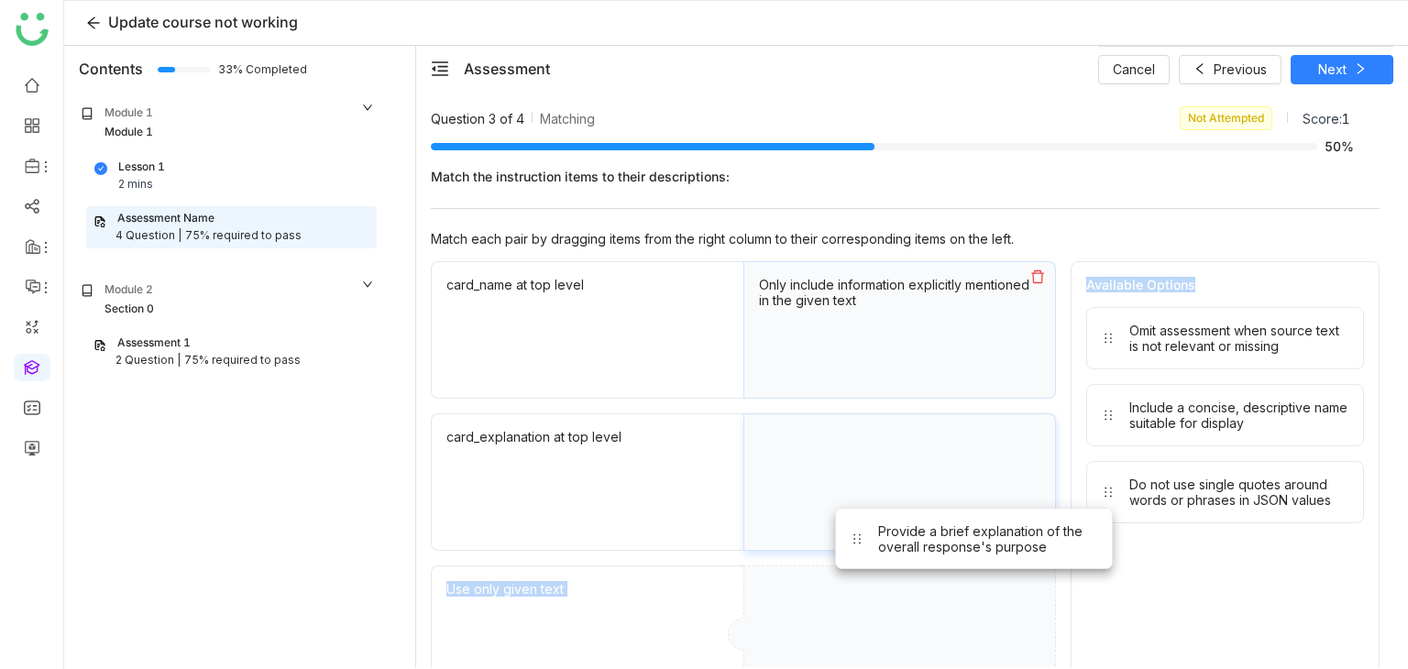
click at [874, 525] on div "Provide a brief explanation of the overall response's purpose" at bounding box center [900, 483] width 313 height 138
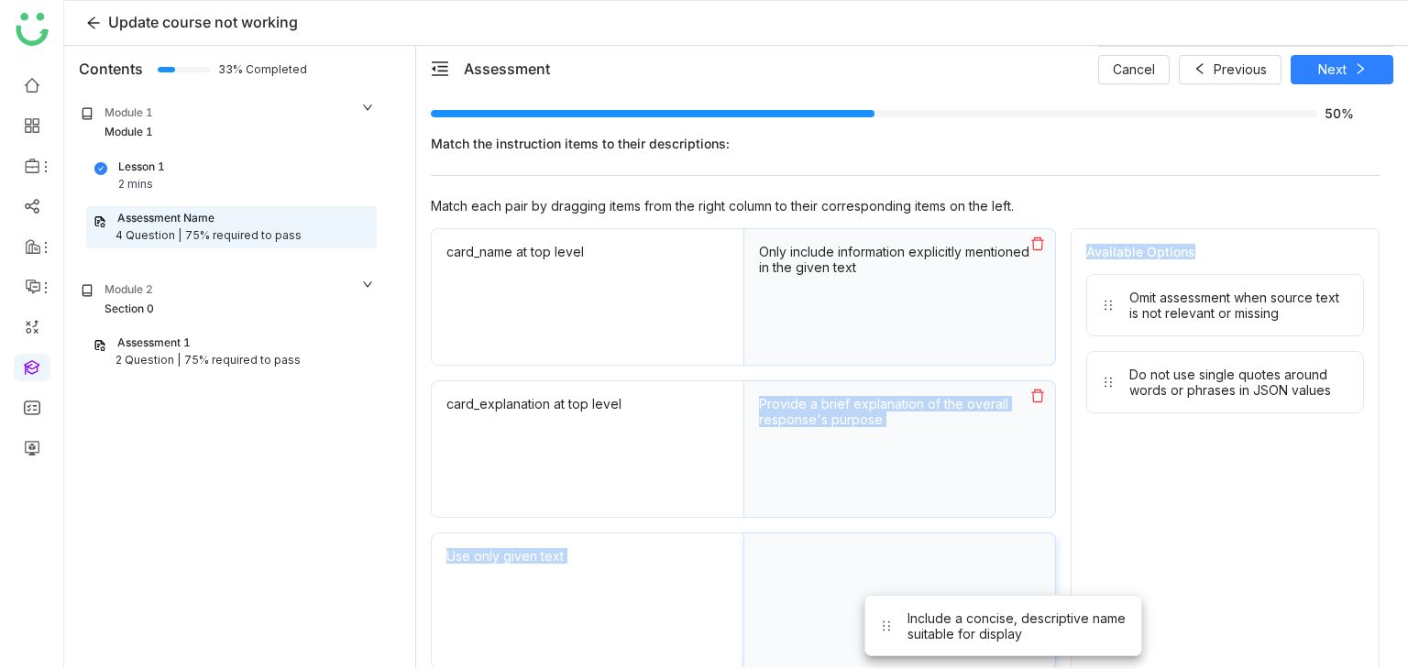
click at [882, 643] on div "Include a concise, descriptive name suitable for display" at bounding box center [900, 602] width 313 height 138
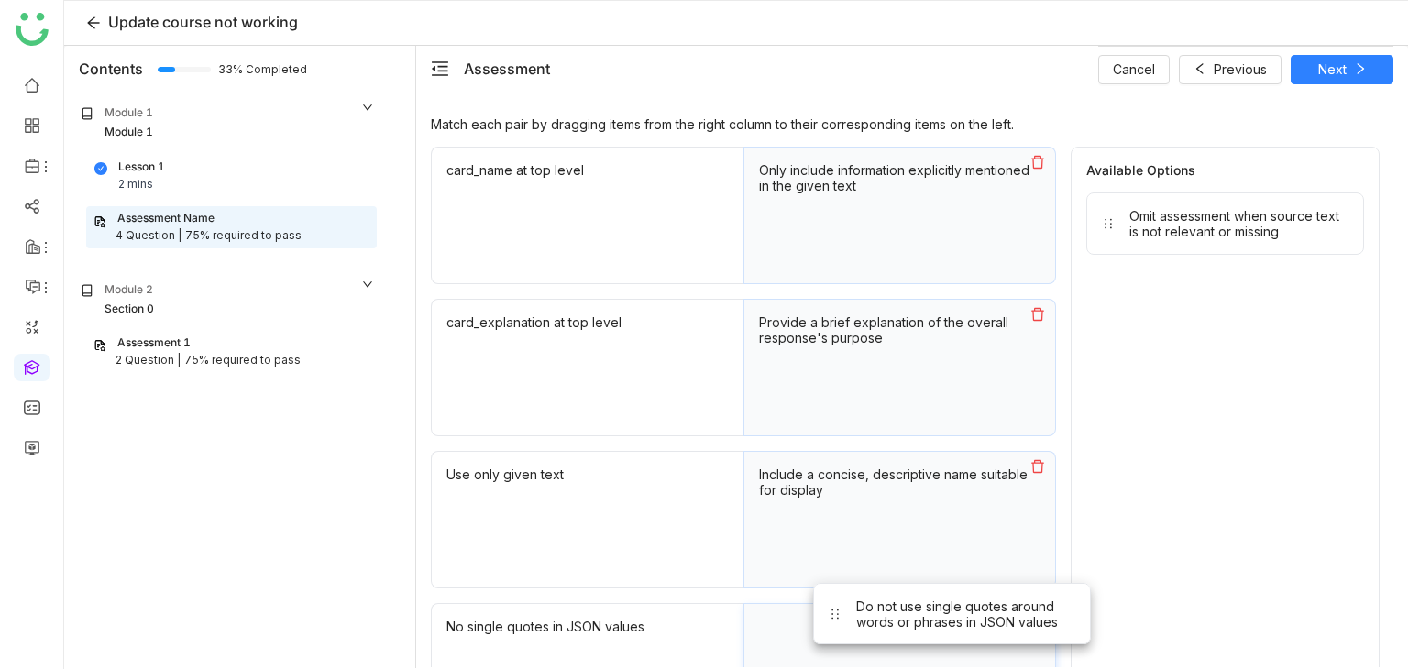
scroll to position [116, 0]
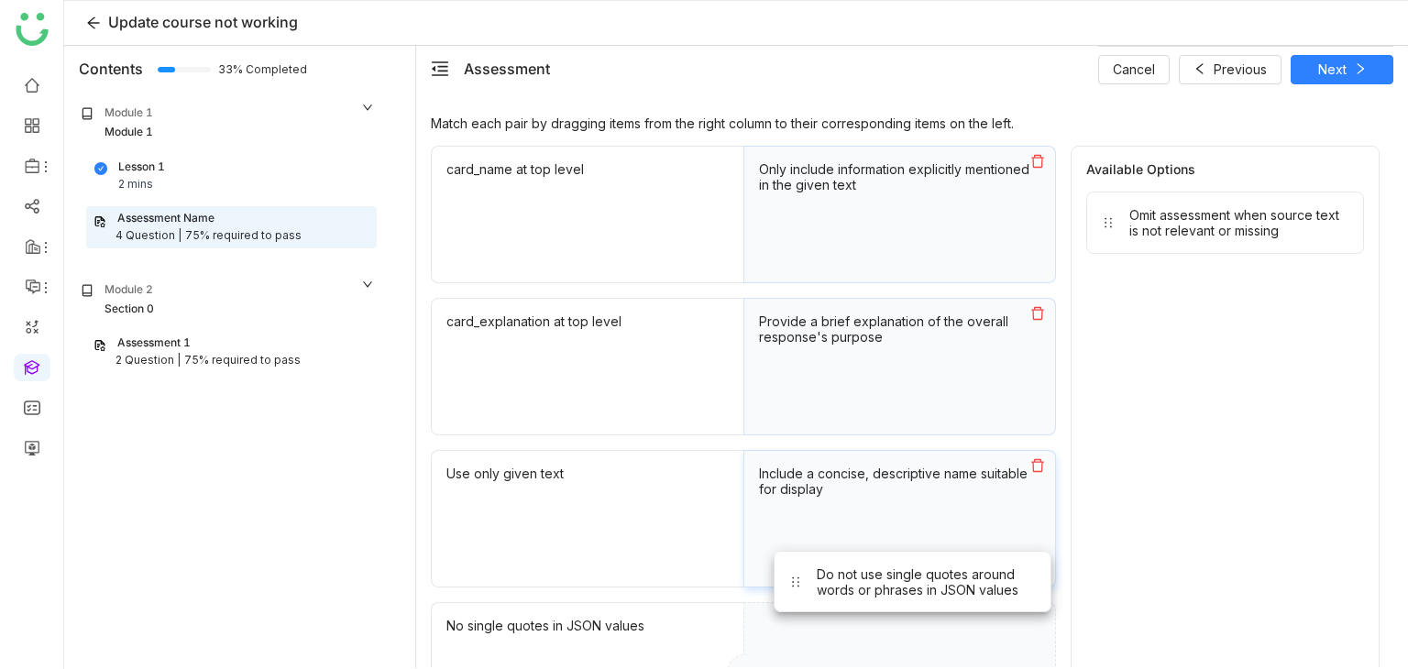
drag, startPoint x: 1163, startPoint y: 360, endPoint x: 851, endPoint y: 598, distance: 391.9
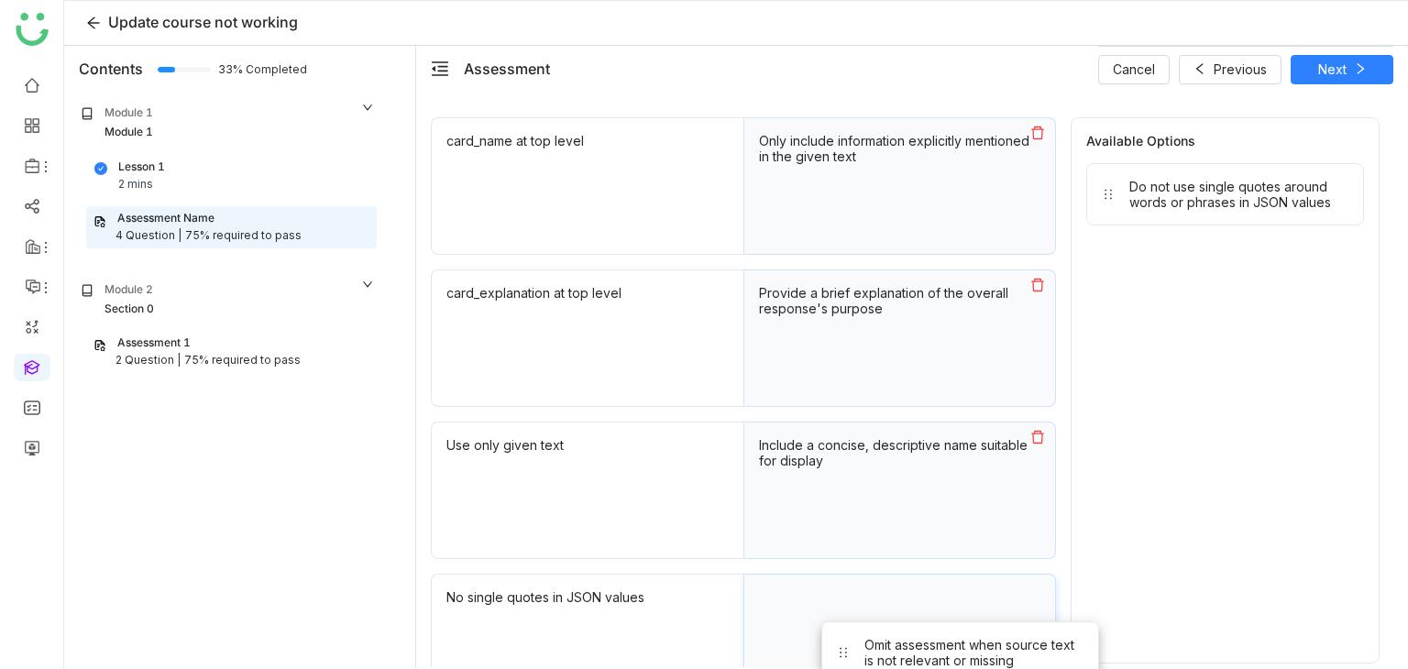
drag, startPoint x: 1119, startPoint y: 226, endPoint x: 852, endPoint y: 657, distance: 506.1
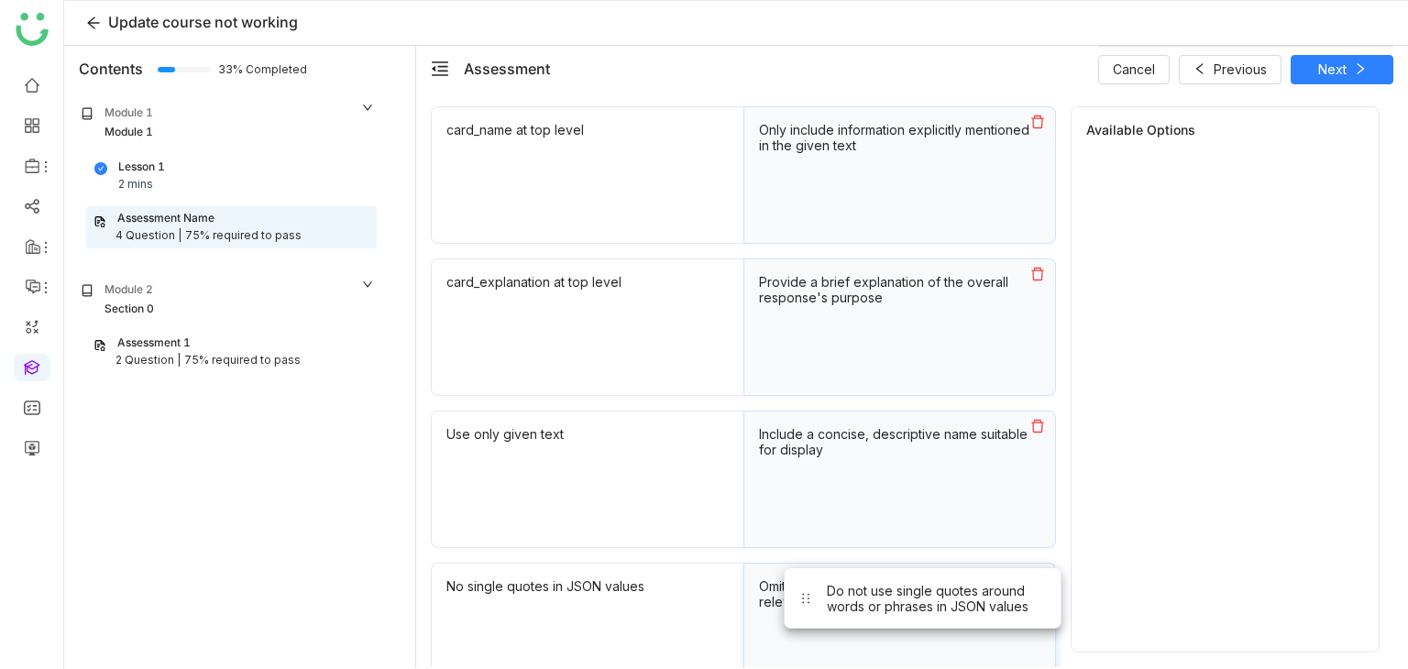
scroll to position [323, 0]
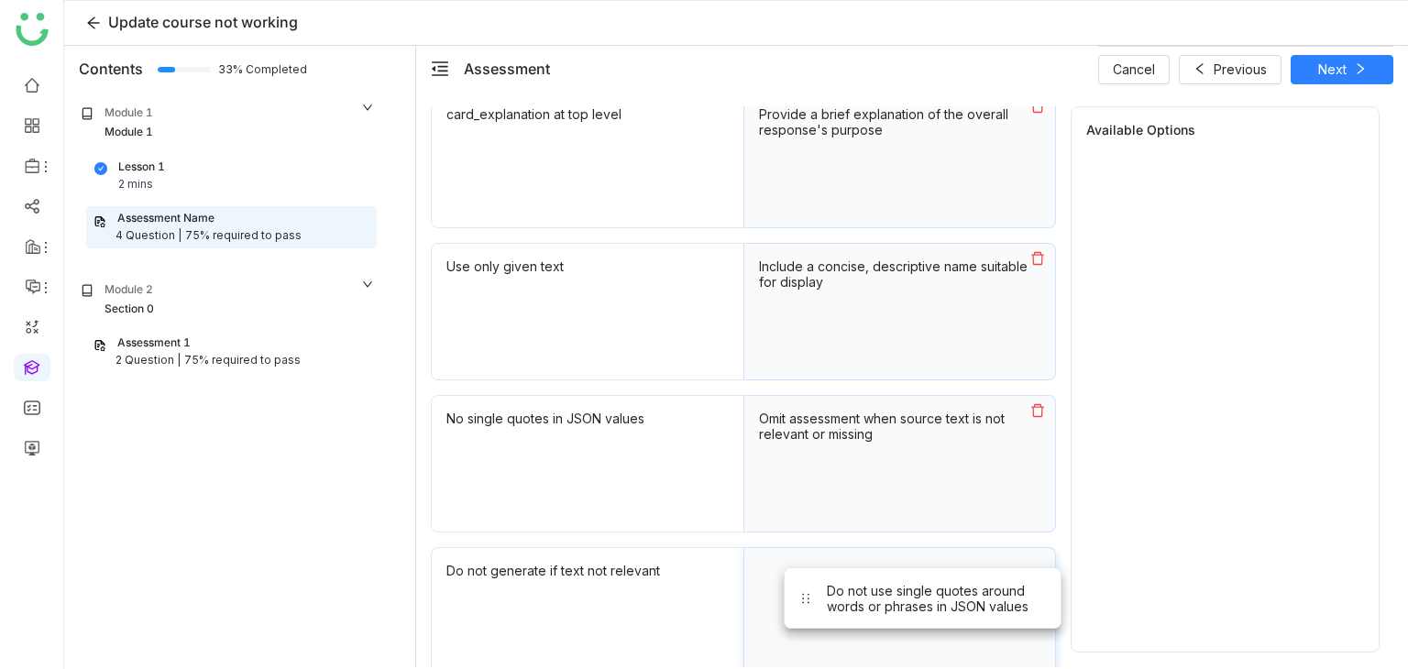
drag, startPoint x: 1156, startPoint y: 192, endPoint x: 867, endPoint y: 588, distance: 490.3
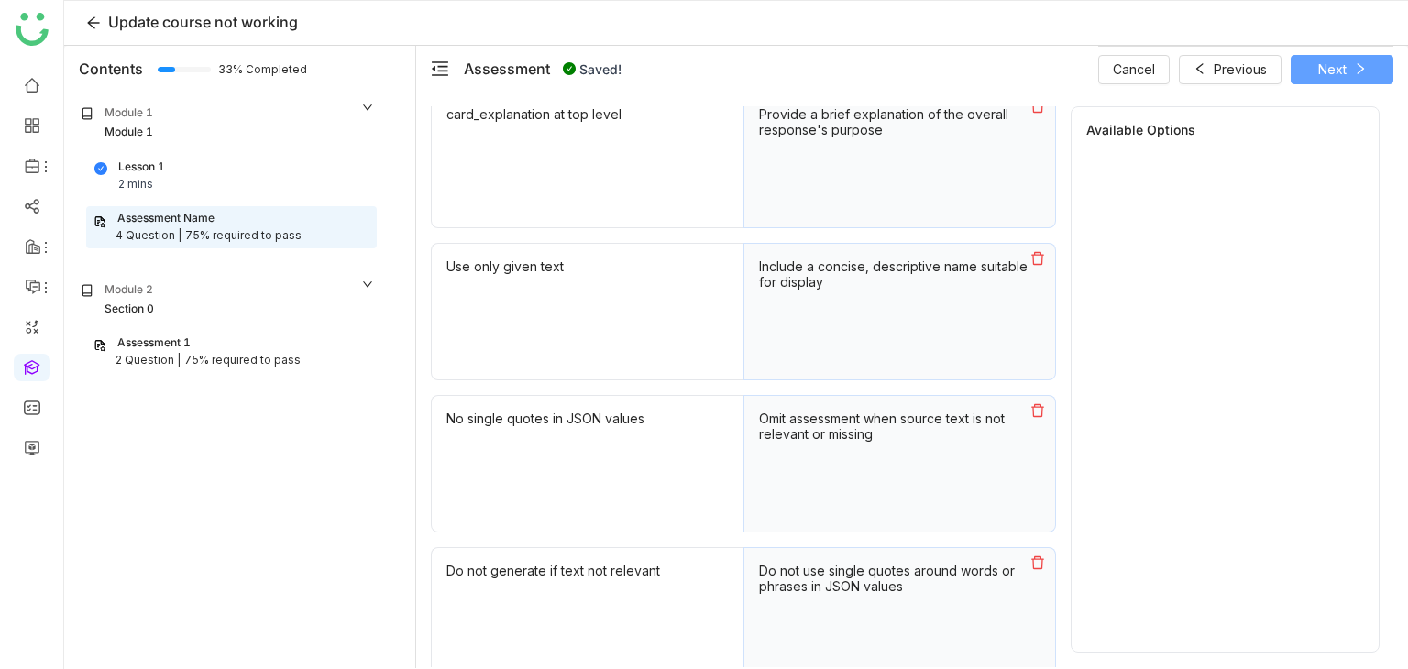
click at [1346, 79] on button "Next" at bounding box center [1342, 69] width 103 height 29
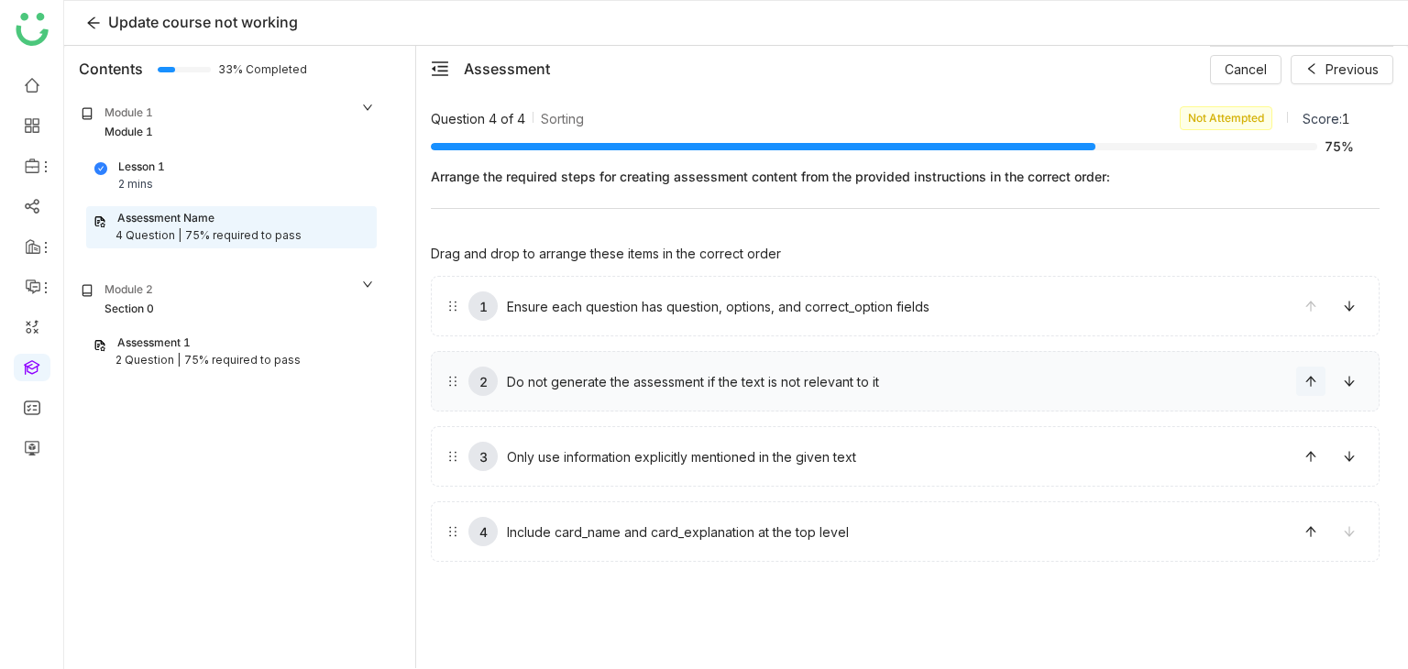
click at [1309, 385] on icon at bounding box center [1311, 381] width 13 height 13
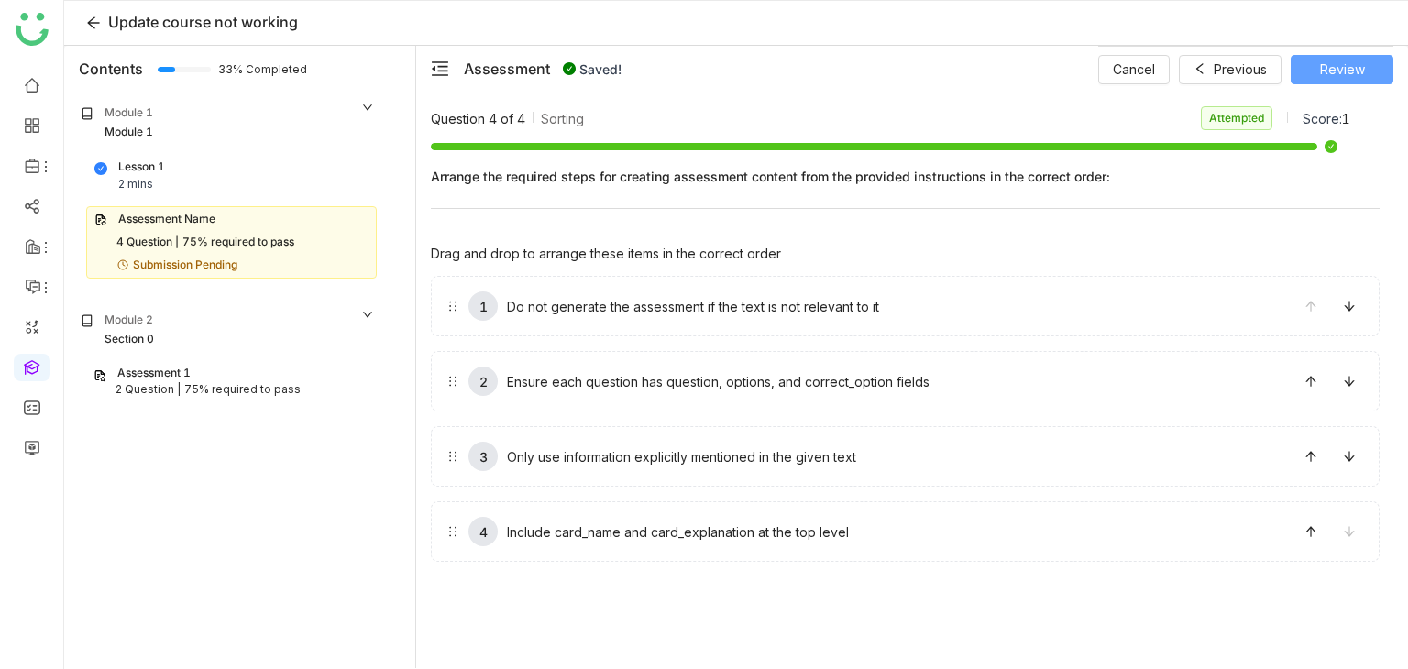
click at [1361, 71] on span "Review" at bounding box center [1342, 70] width 45 height 20
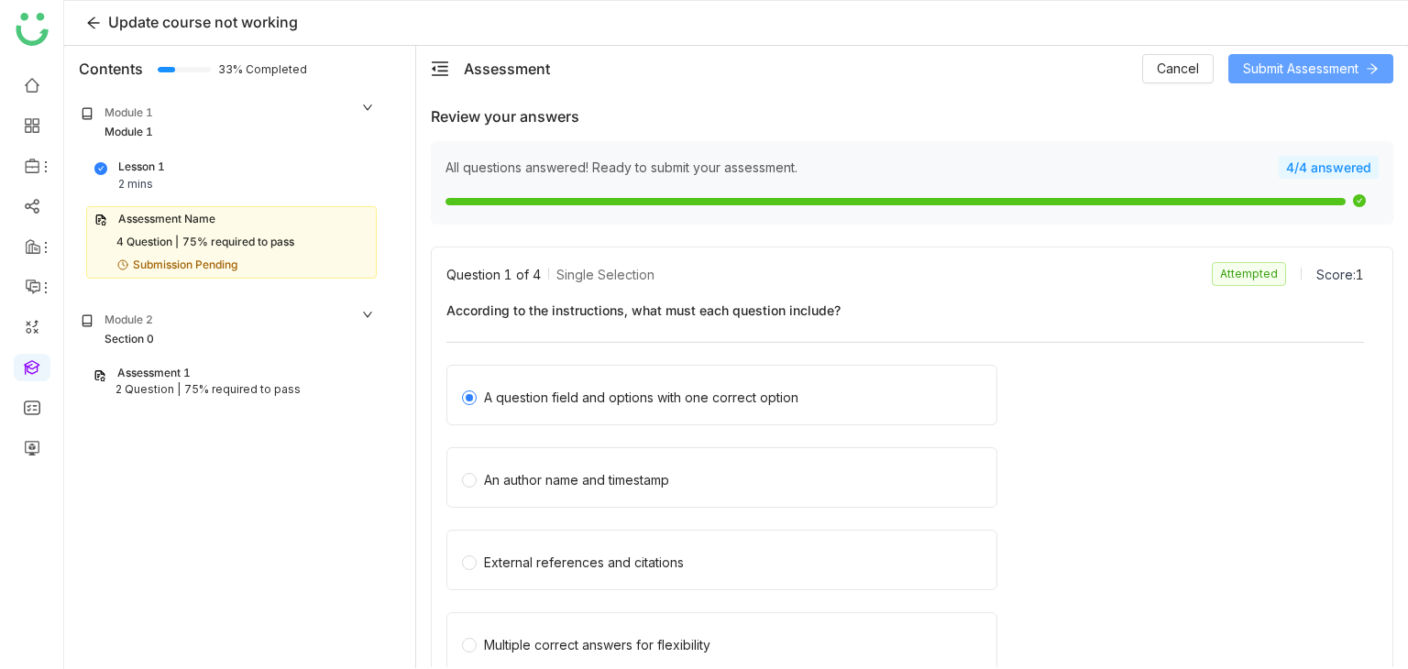
click at [1335, 68] on span "Submit Assessment" at bounding box center [1301, 69] width 116 height 20
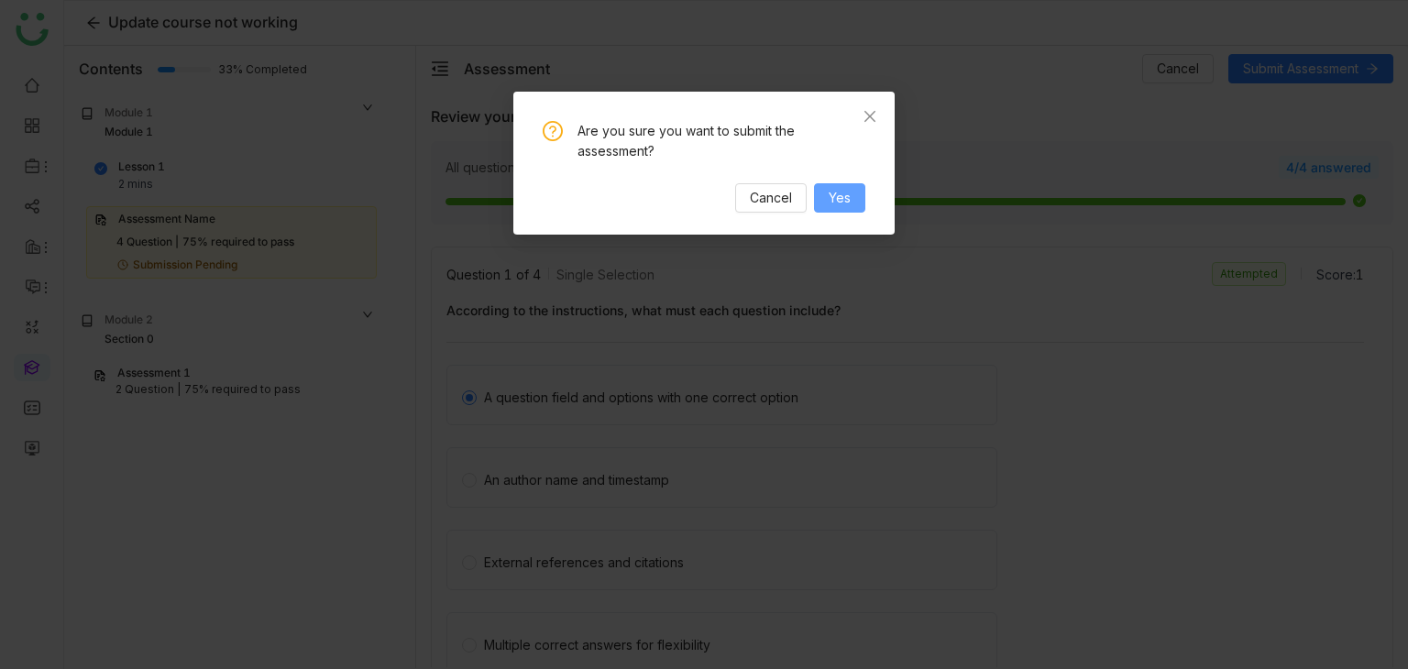
click at [829, 195] on span "Yes" at bounding box center [840, 198] width 22 height 20
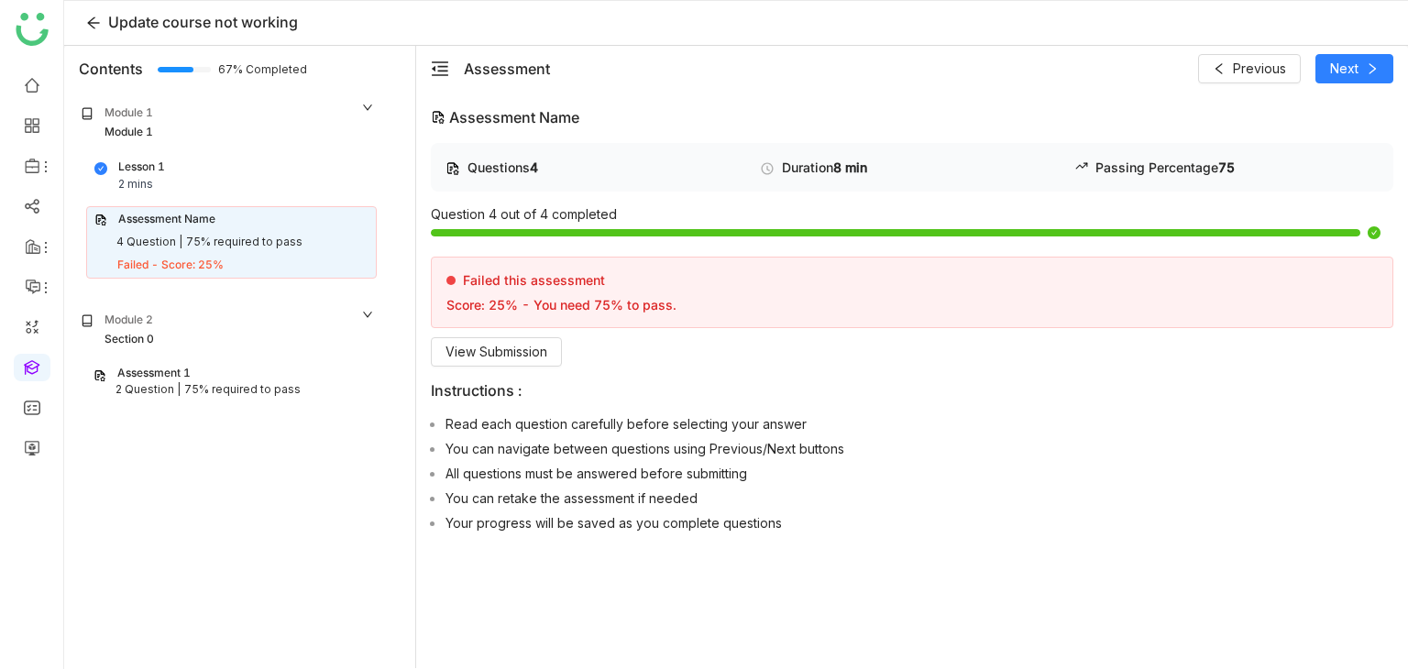
drag, startPoint x: 300, startPoint y: 69, endPoint x: 183, endPoint y: 69, distance: 116.5
click at [183, 69] on div "67% Completed" at bounding box center [199, 69] width 83 height 17
